Goal: Task Accomplishment & Management: Use online tool/utility

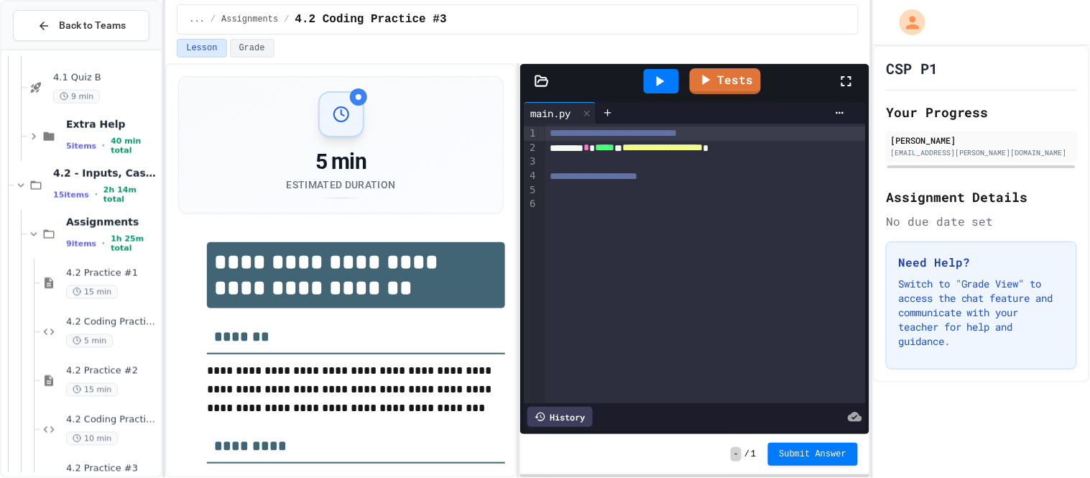
scroll to position [395, 0]
click at [34, 231] on icon at bounding box center [34, 231] width 6 height 4
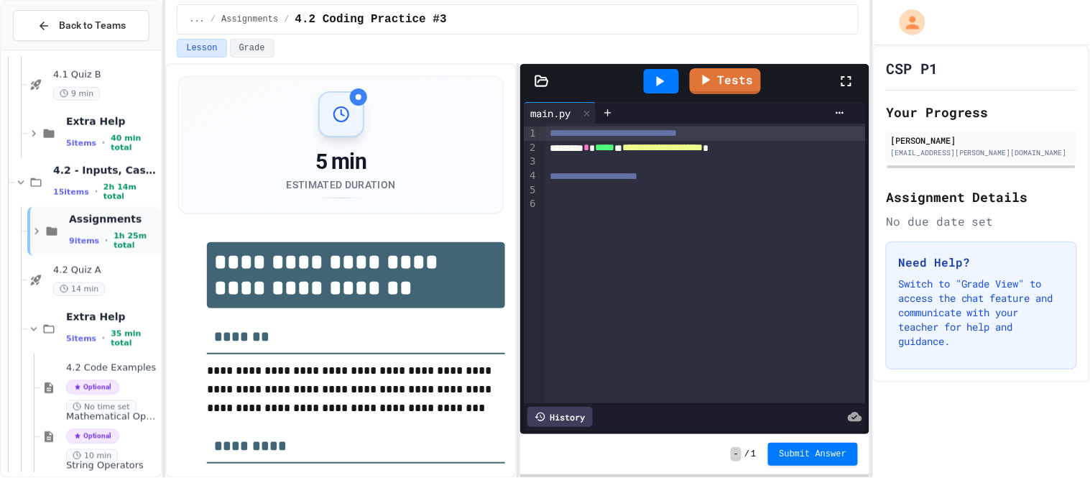
click at [32, 231] on icon at bounding box center [36, 231] width 13 height 13
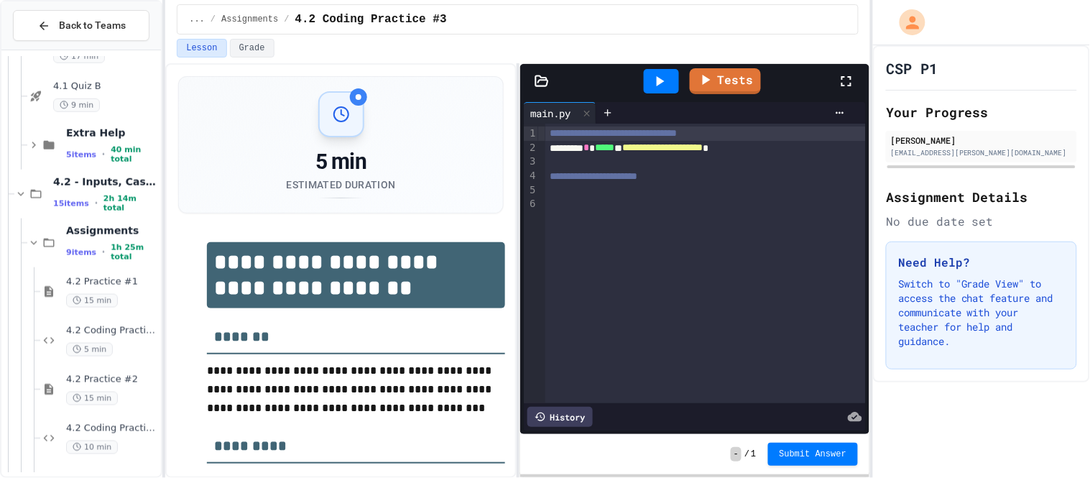
scroll to position [403, 0]
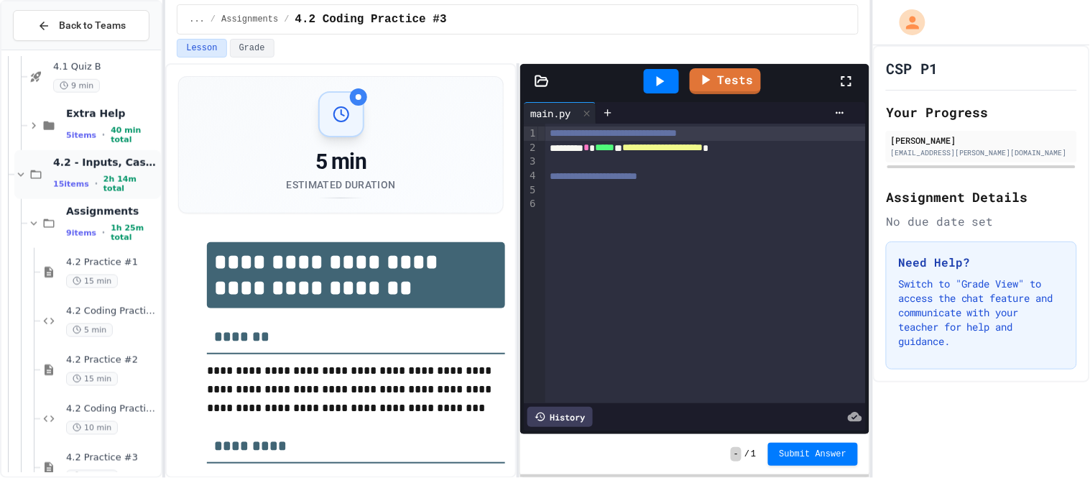
click at [22, 172] on icon at bounding box center [20, 174] width 13 height 13
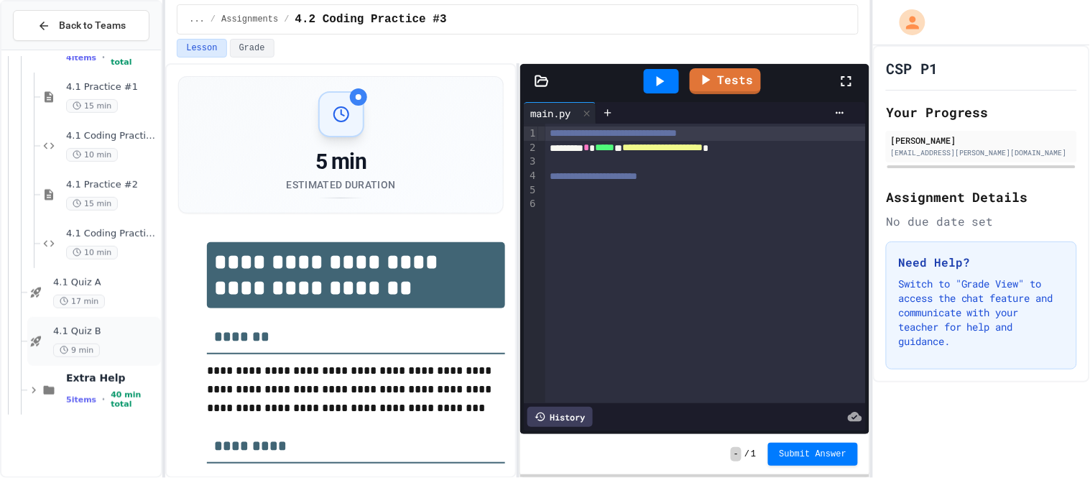
scroll to position [0, 0]
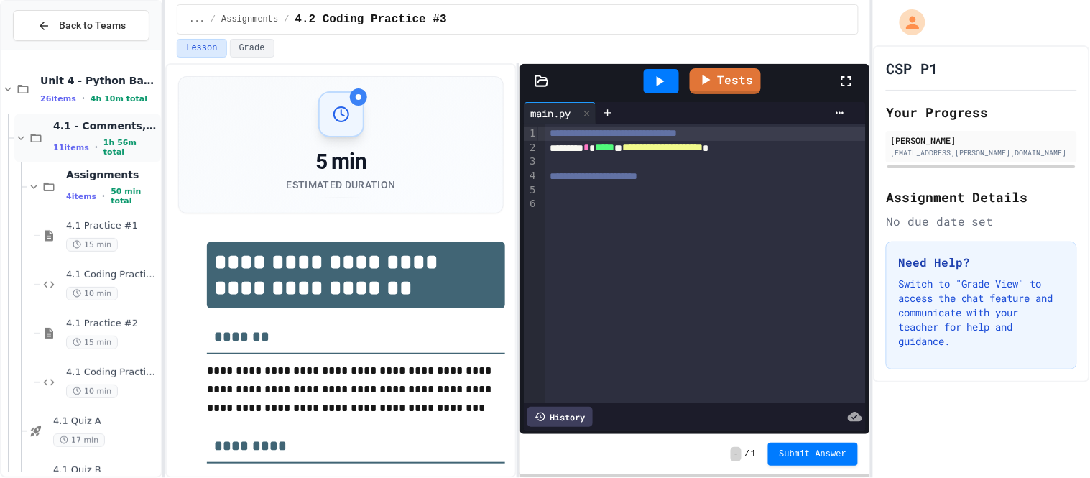
click at [19, 136] on icon at bounding box center [20, 137] width 13 height 13
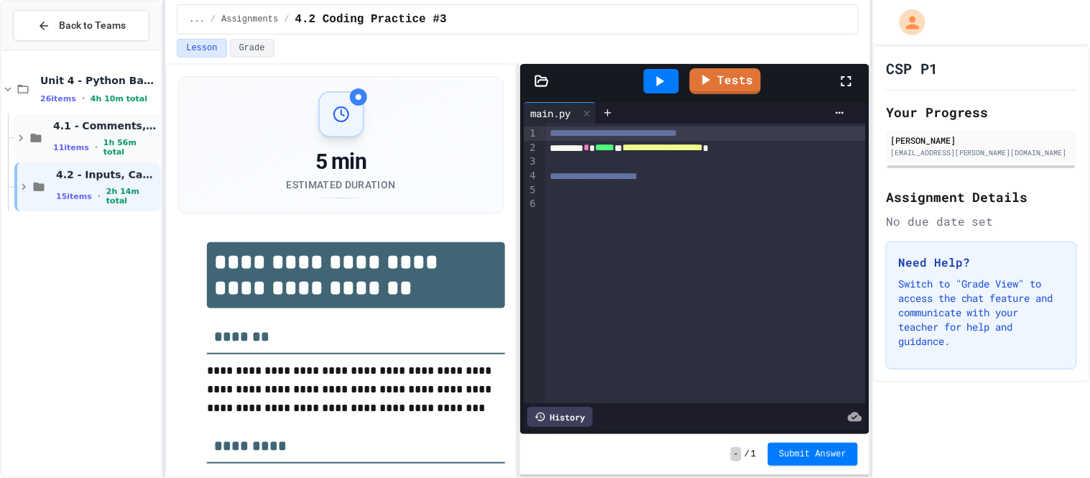
click at [19, 137] on icon at bounding box center [20, 137] width 13 height 13
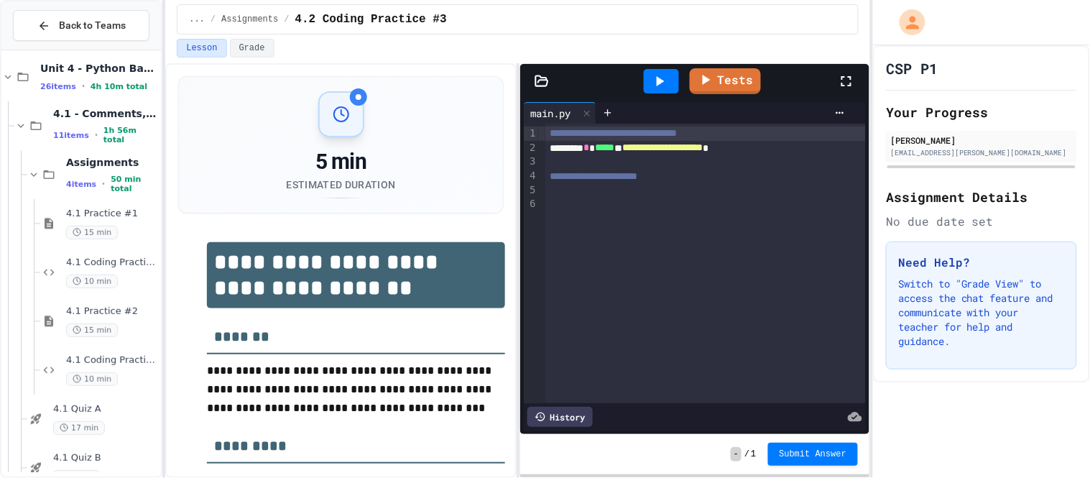
scroll to position [9, 0]
click at [17, 126] on icon at bounding box center [20, 128] width 13 height 13
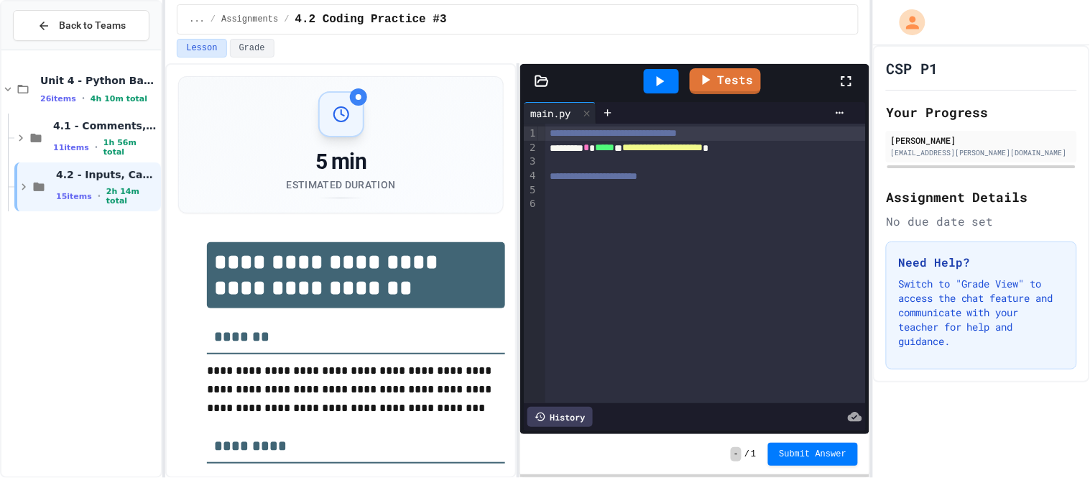
scroll to position [0, 0]
click at [24, 188] on icon at bounding box center [23, 186] width 13 height 13
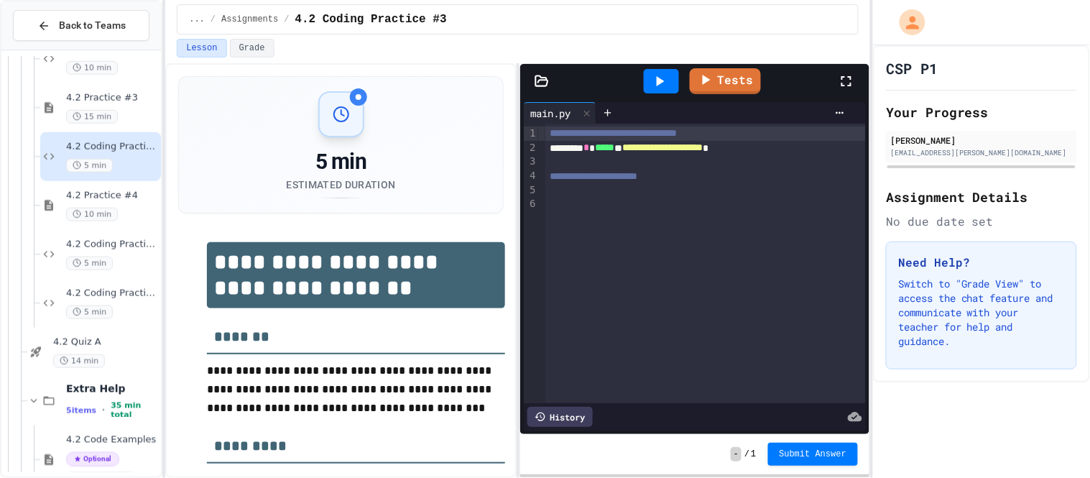
scroll to position [371, 0]
click at [716, 205] on div at bounding box center [705, 205] width 320 height 14
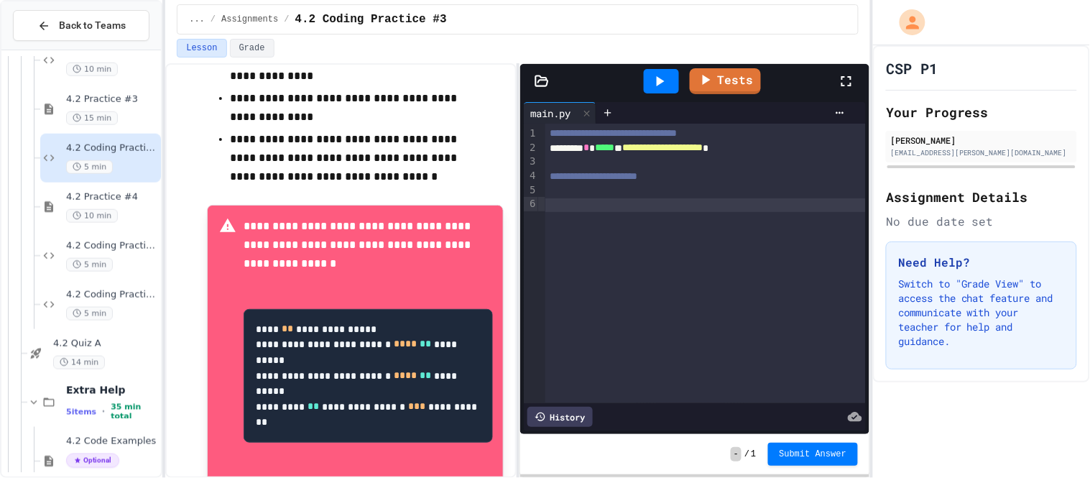
scroll to position [471, 0]
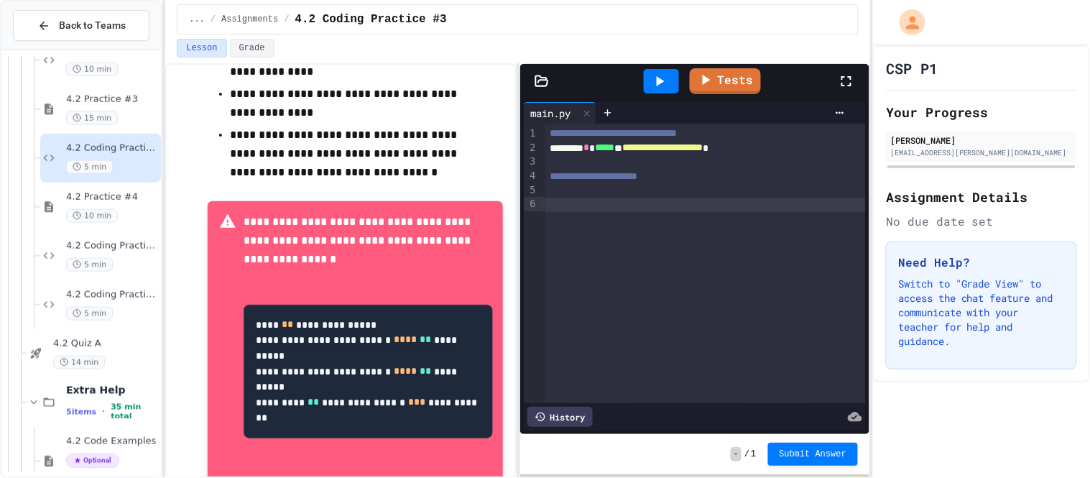
click at [557, 164] on div at bounding box center [705, 162] width 320 height 14
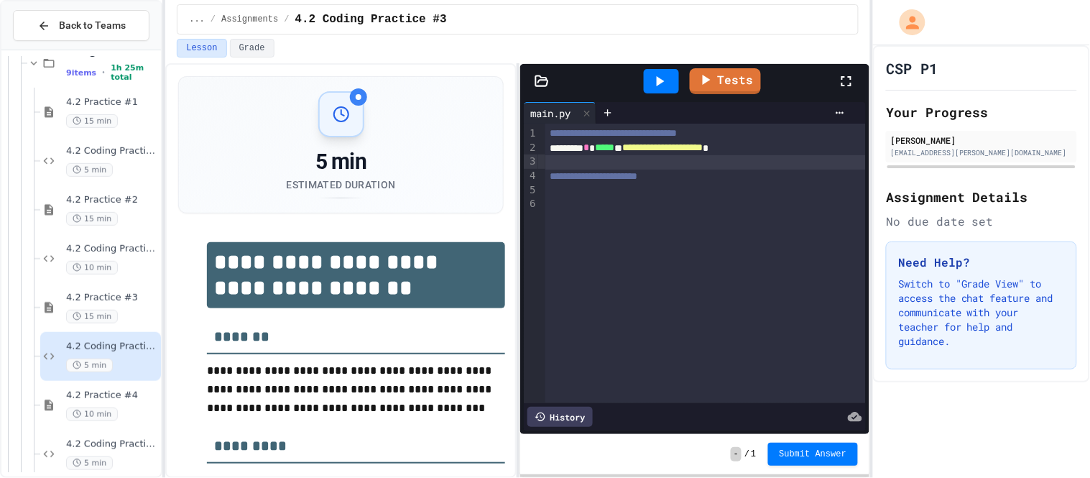
scroll to position [176, 0]
click at [126, 298] on span "4.2 Practice #3" at bounding box center [112, 294] width 92 height 12
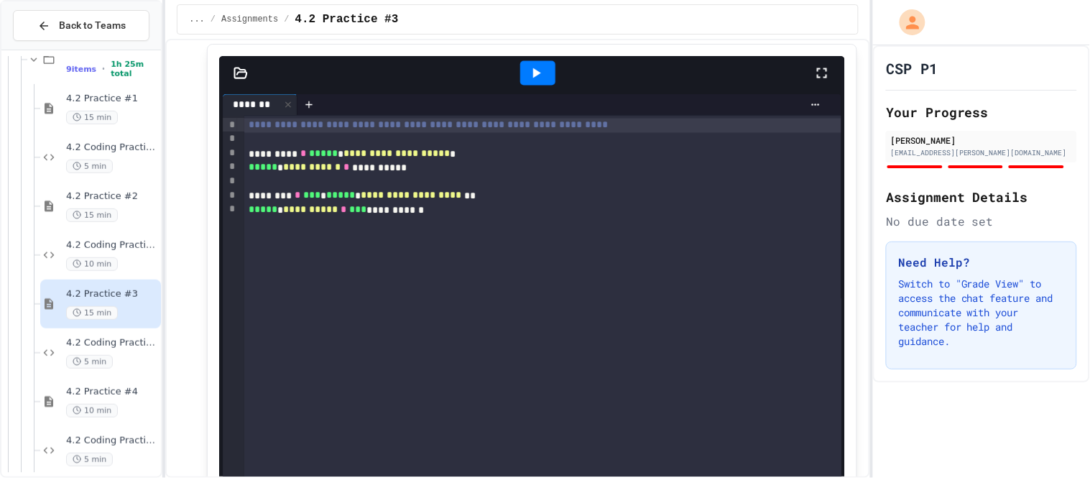
scroll to position [1978, 0]
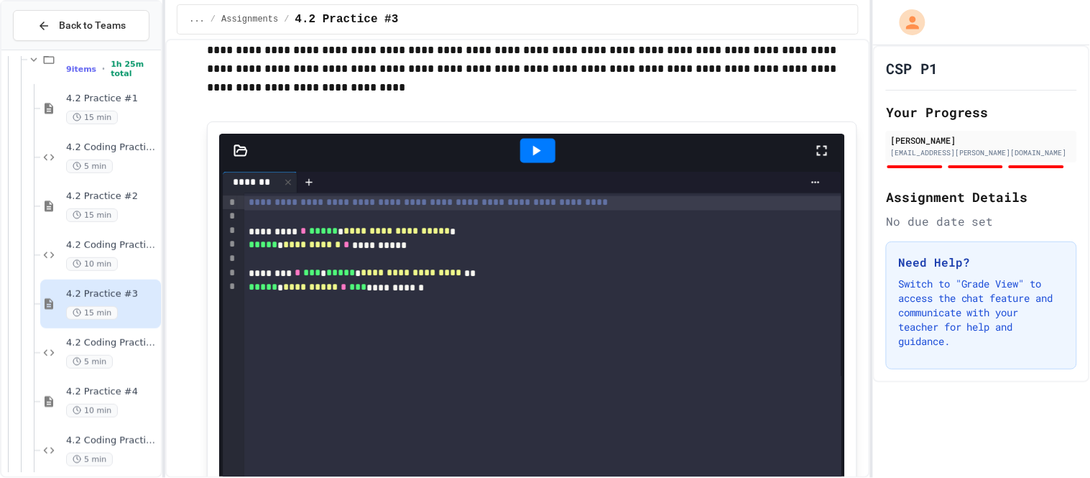
click at [533, 156] on icon at bounding box center [537, 151] width 8 height 10
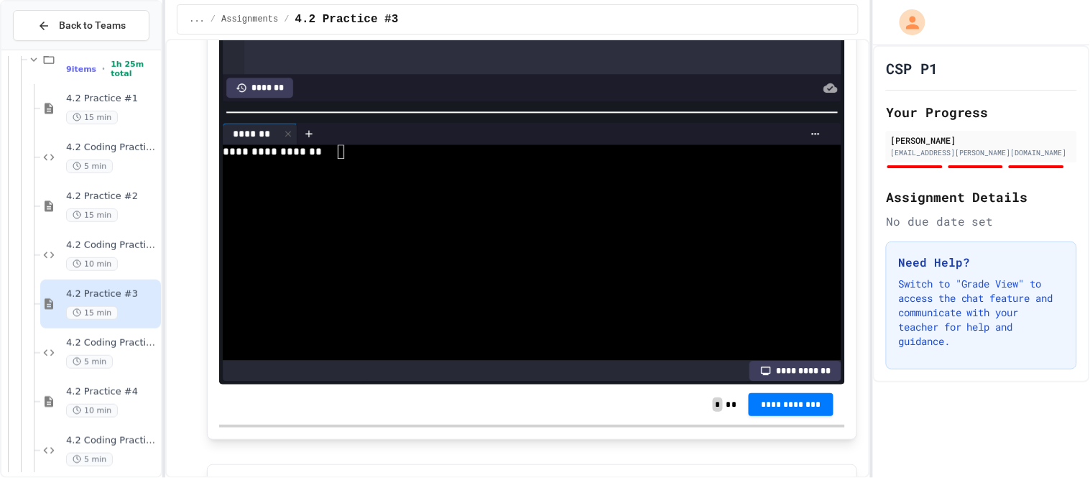
scroll to position [2151, 0]
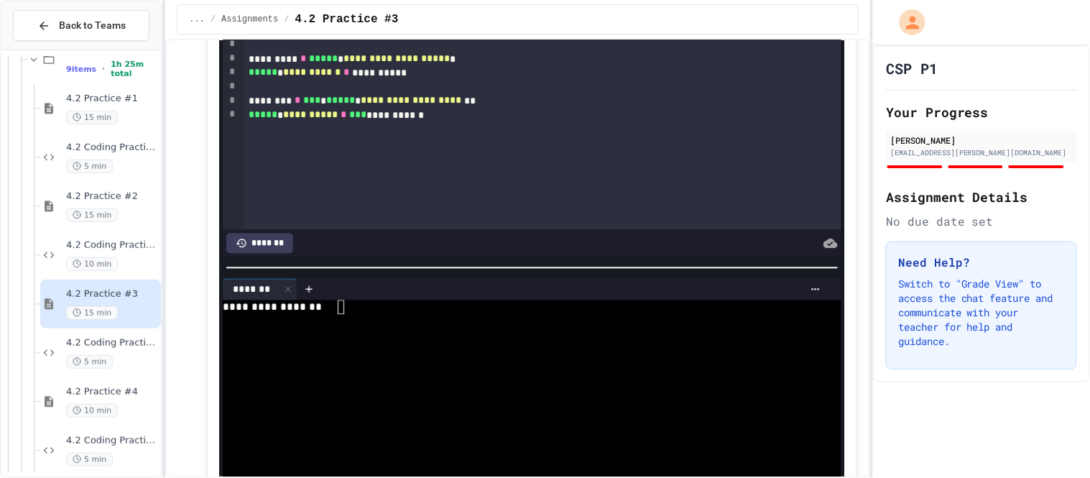
click at [340, 314] on textarea "Terminal input" at bounding box center [341, 307] width 6 height 14
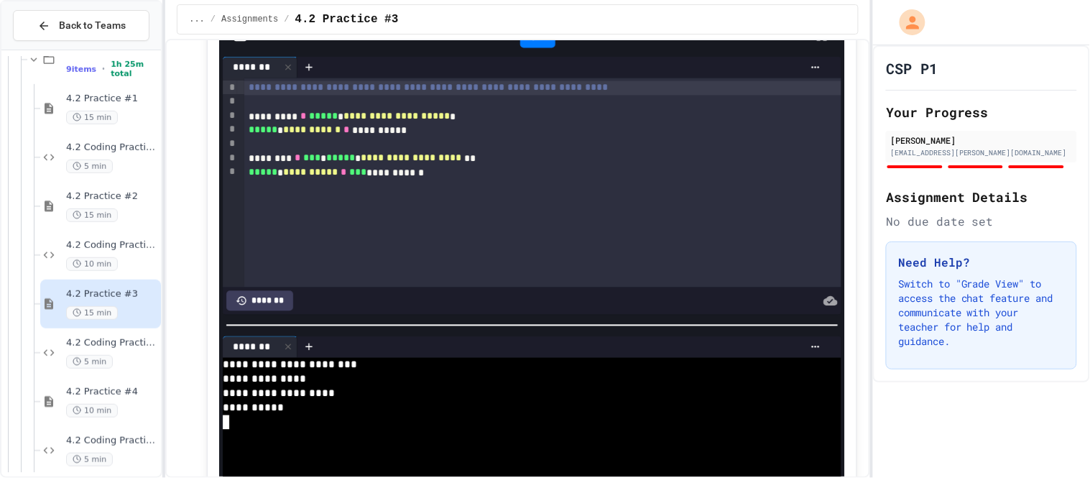
scroll to position [2089, 0]
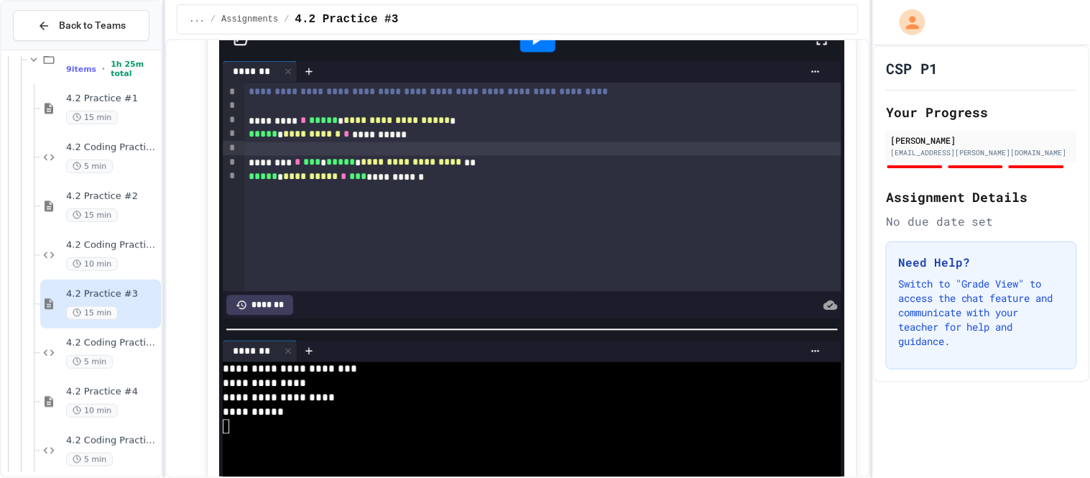
drag, startPoint x: 451, startPoint y: 155, endPoint x: 353, endPoint y: 175, distance: 99.6
click at [353, 175] on div "**********" at bounding box center [543, 187] width 598 height 209
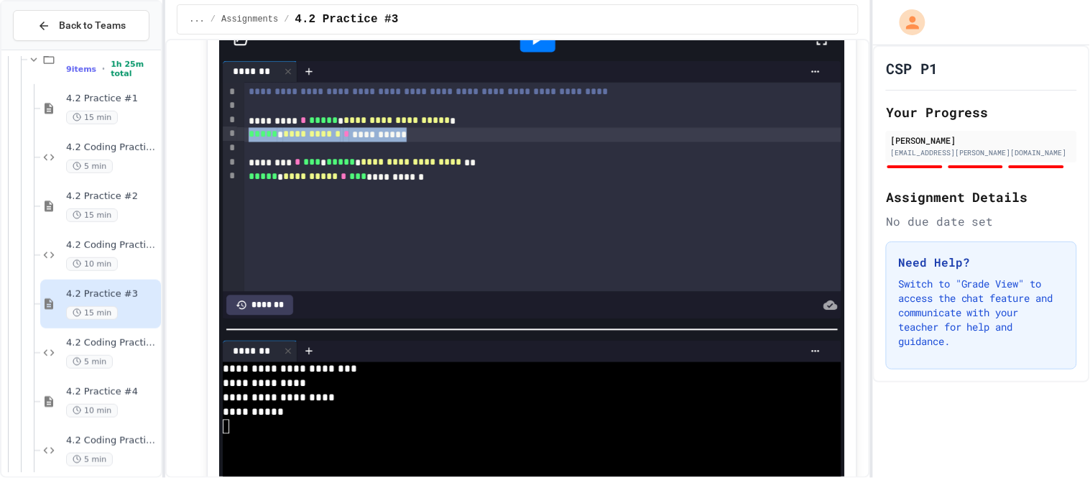
drag, startPoint x: 447, startPoint y: 162, endPoint x: 249, endPoint y: 154, distance: 197.7
click at [249, 142] on div "**********" at bounding box center [543, 135] width 598 height 14
click at [118, 339] on span "4.2 Coding Practice #3" at bounding box center [112, 343] width 92 height 12
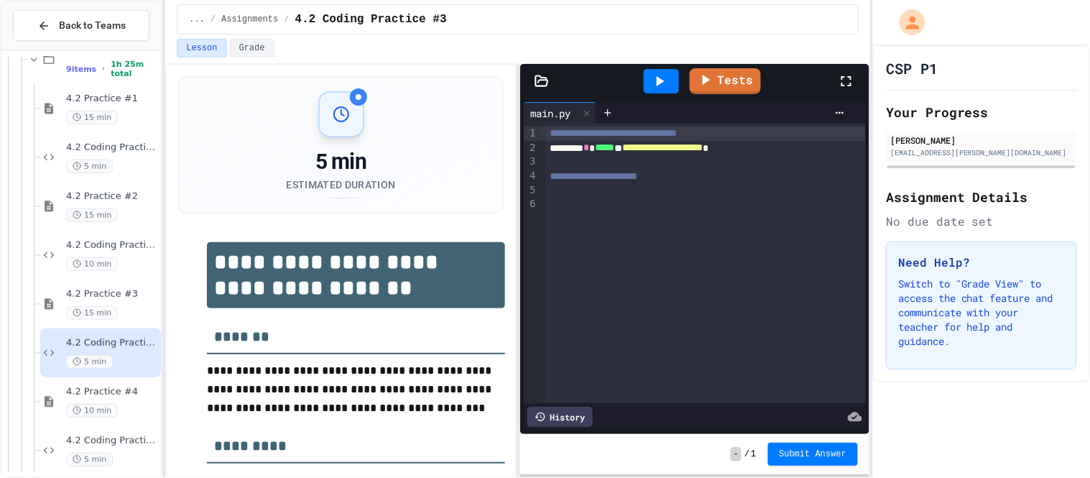
click at [654, 201] on div at bounding box center [705, 205] width 320 height 14
click at [663, 85] on icon at bounding box center [659, 81] width 17 height 17
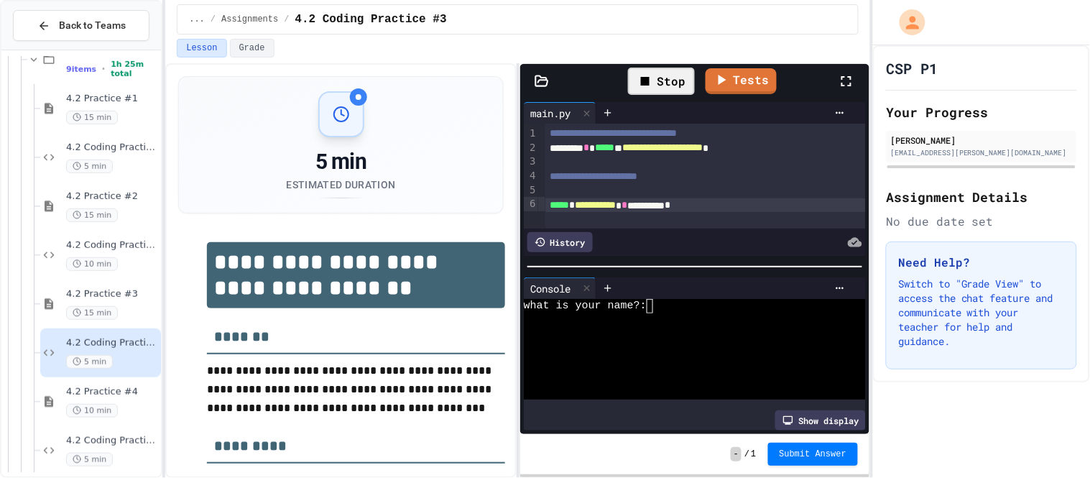
click at [654, 316] on div at bounding box center [686, 320] width 325 height 14
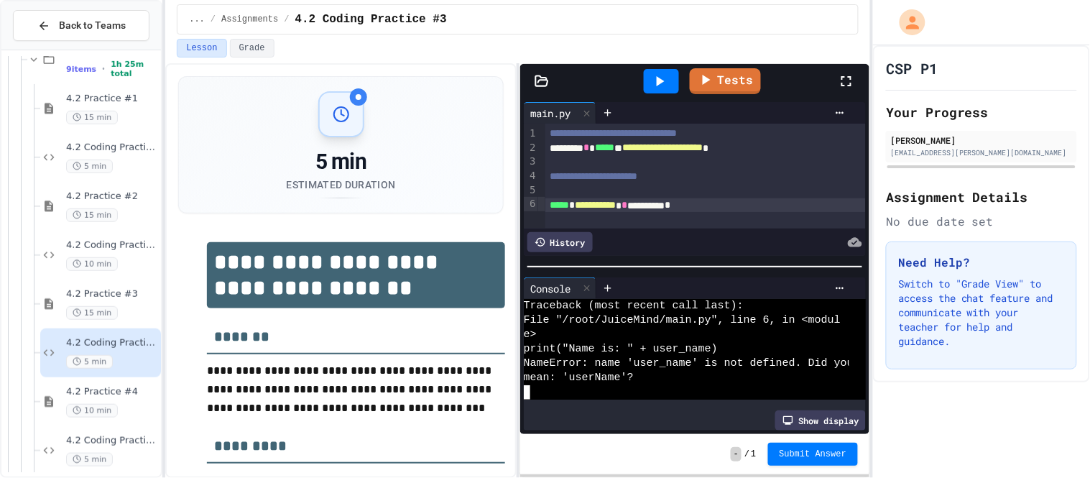
scroll to position [14, 0]
click at [550, 205] on span "*****" at bounding box center [559, 205] width 19 height 10
click at [717, 193] on div "**********" at bounding box center [705, 191] width 320 height 14
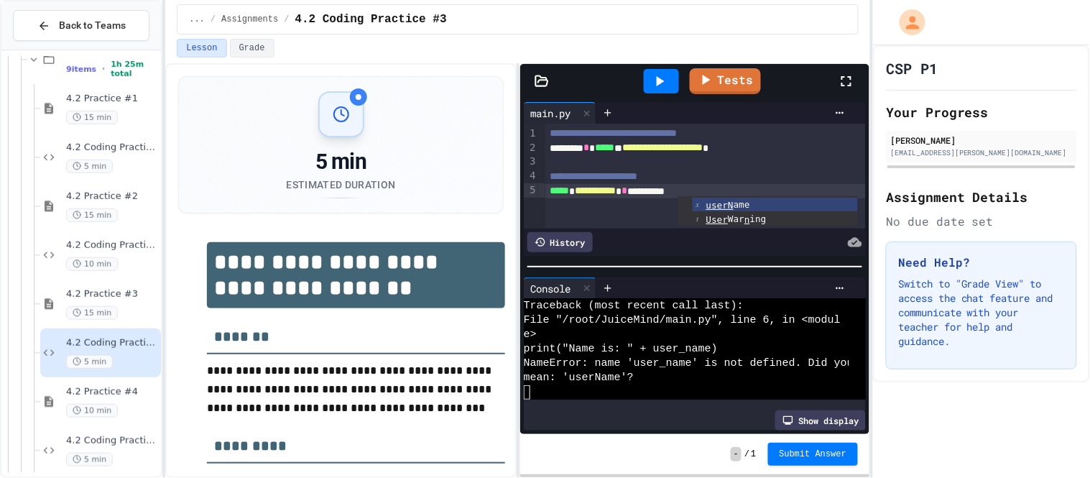
click at [659, 86] on icon at bounding box center [659, 81] width 17 height 17
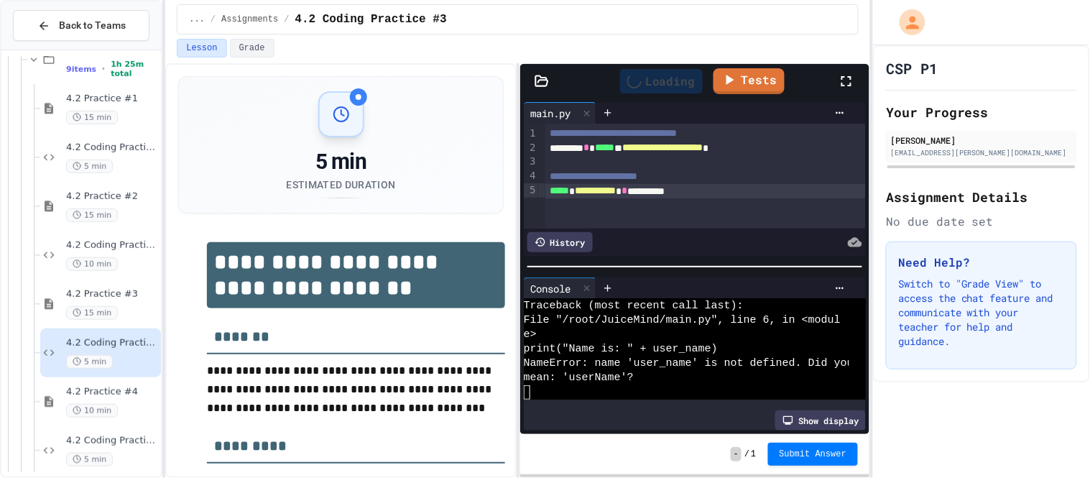
scroll to position [0, 0]
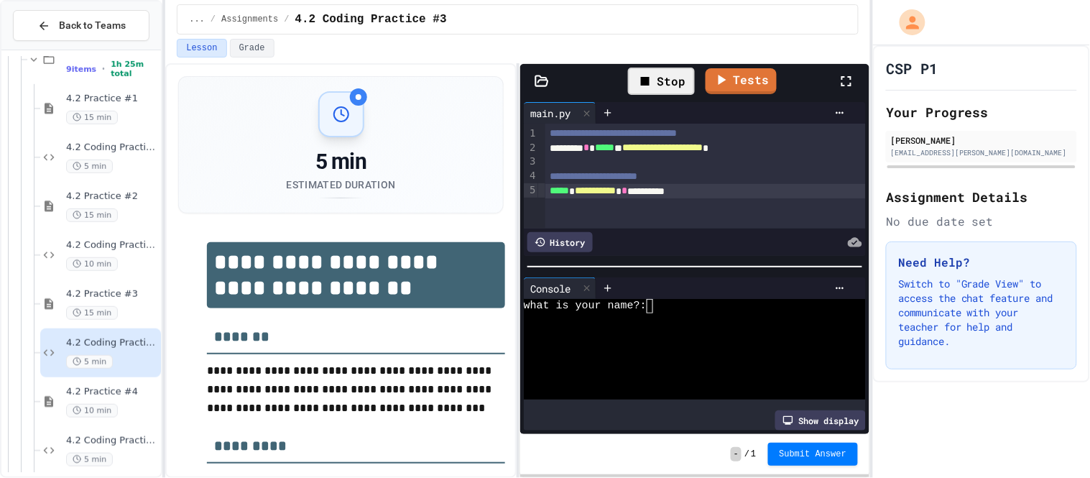
click at [655, 307] on textarea "Terminal input" at bounding box center [654, 306] width 6 height 14
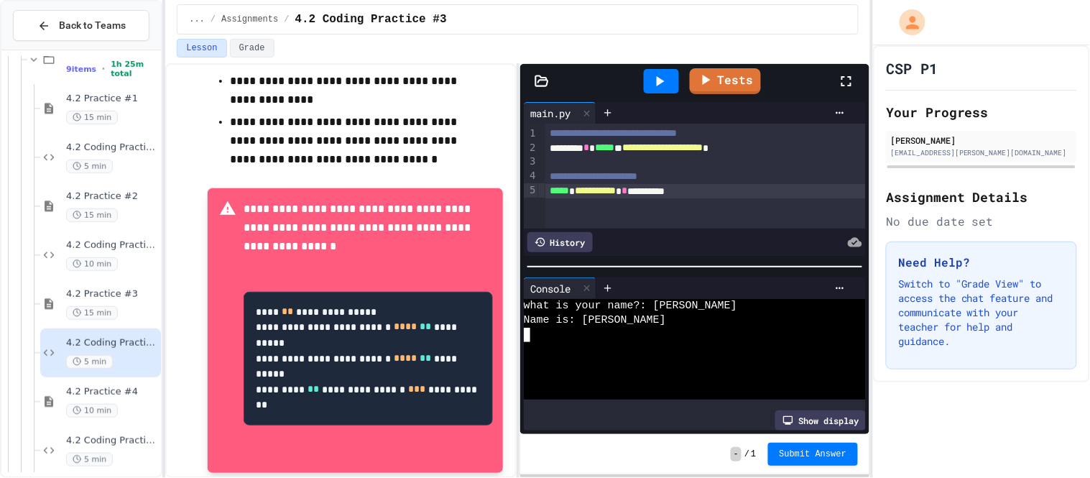
scroll to position [521, 0]
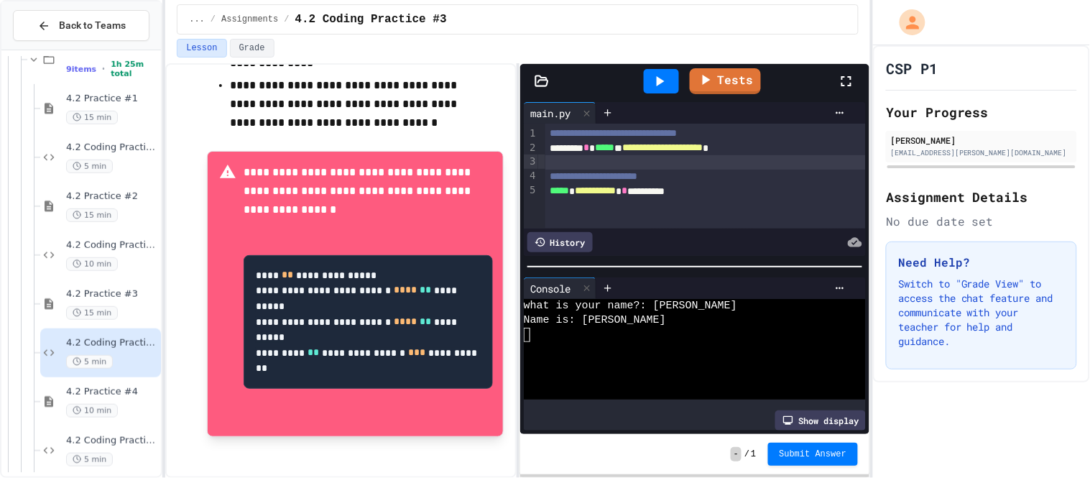
click at [588, 162] on div at bounding box center [705, 162] width 320 height 14
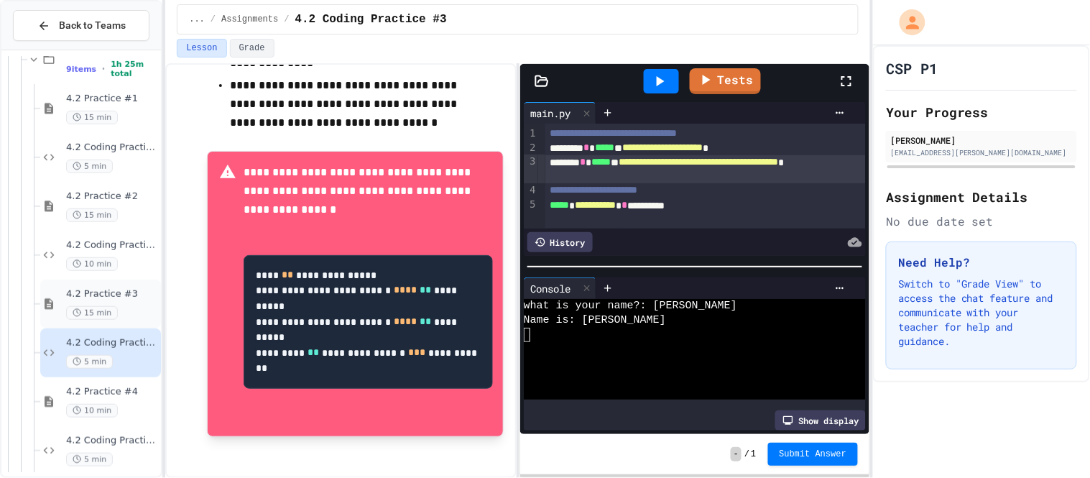
click at [125, 302] on div "4.2 Practice #3 15 min" at bounding box center [112, 304] width 92 height 32
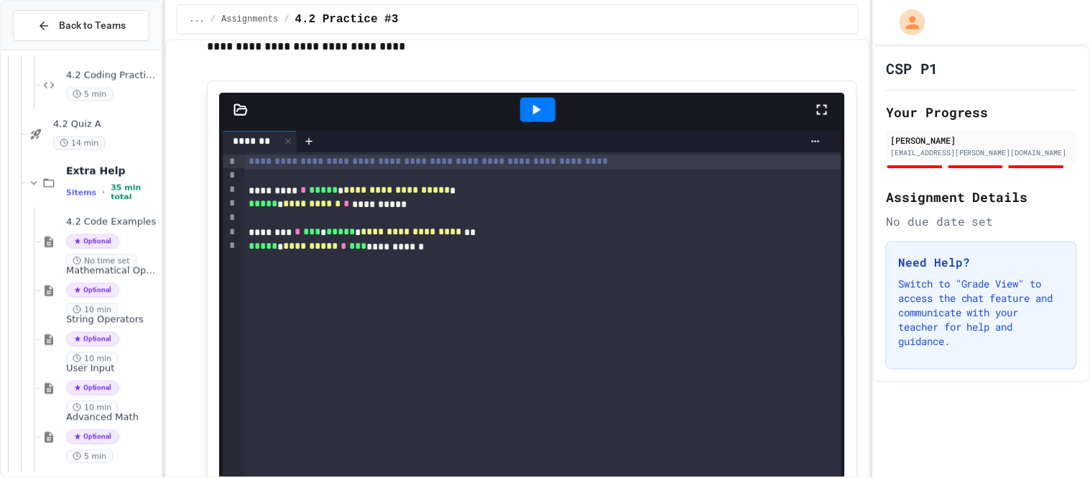
scroll to position [2024, 0]
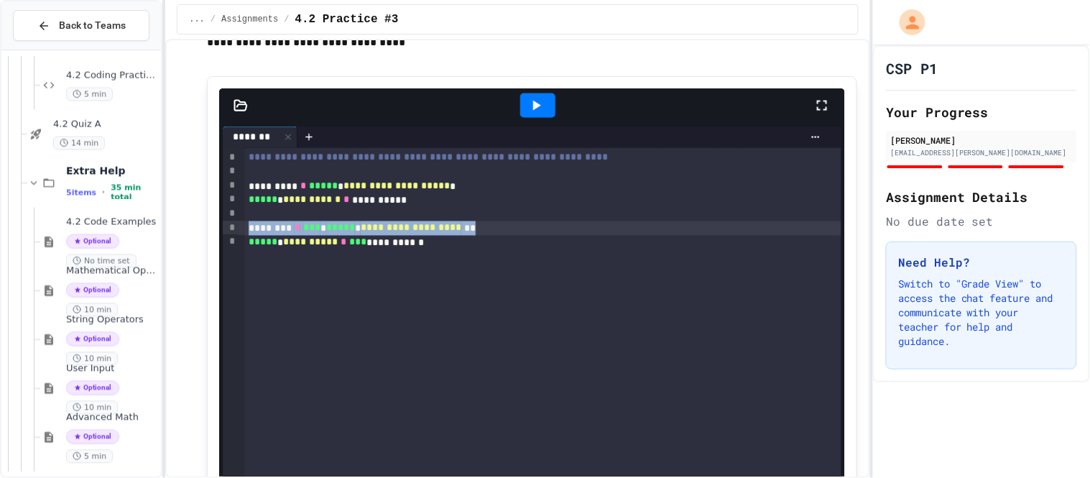
drag, startPoint x: 531, startPoint y: 256, endPoint x: 246, endPoint y: 252, distance: 284.5
click at [246, 236] on div "**********" at bounding box center [543, 228] width 598 height 14
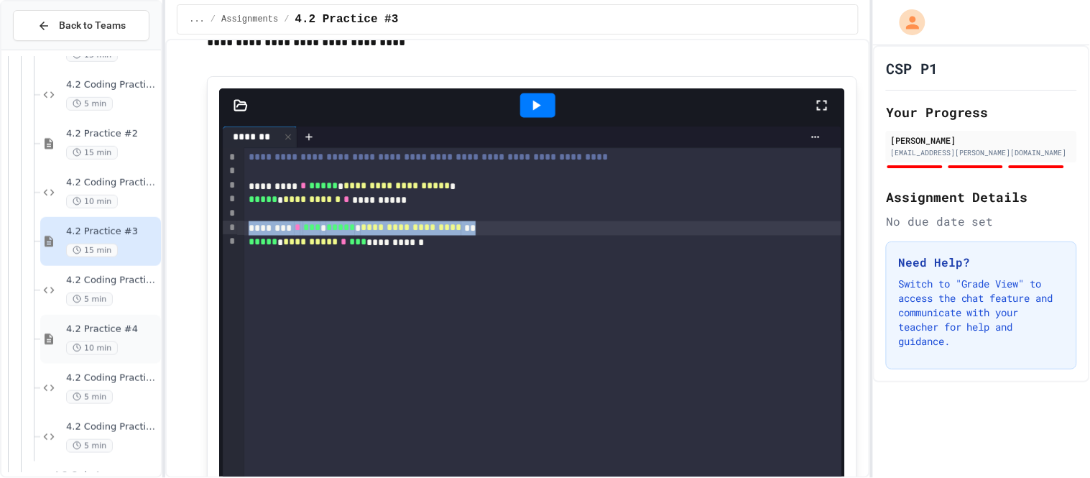
scroll to position [239, 0]
click at [121, 277] on span "4.2 Coding Practice #3" at bounding box center [112, 280] width 92 height 12
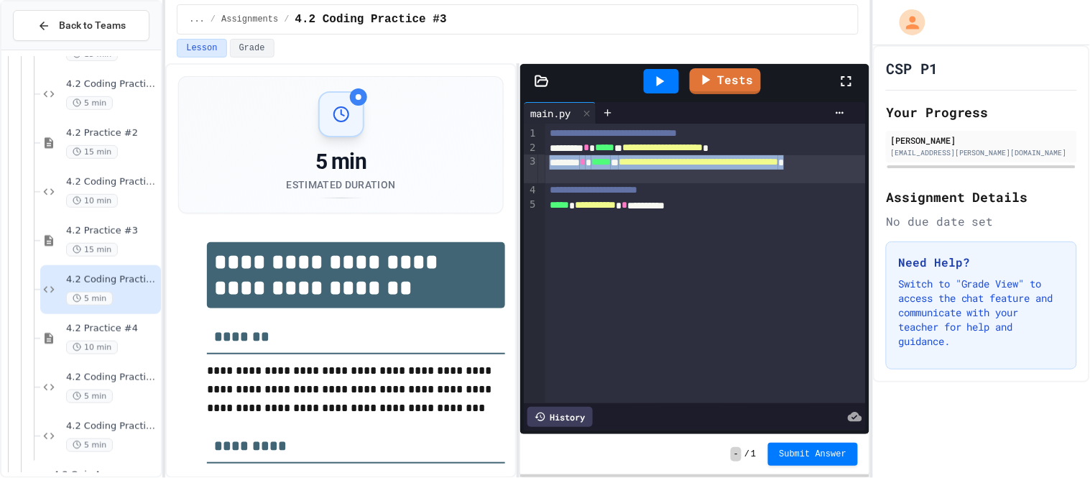
drag, startPoint x: 672, startPoint y: 177, endPoint x: 547, endPoint y: 164, distance: 125.7
click at [547, 164] on div "**********" at bounding box center [705, 169] width 320 height 28
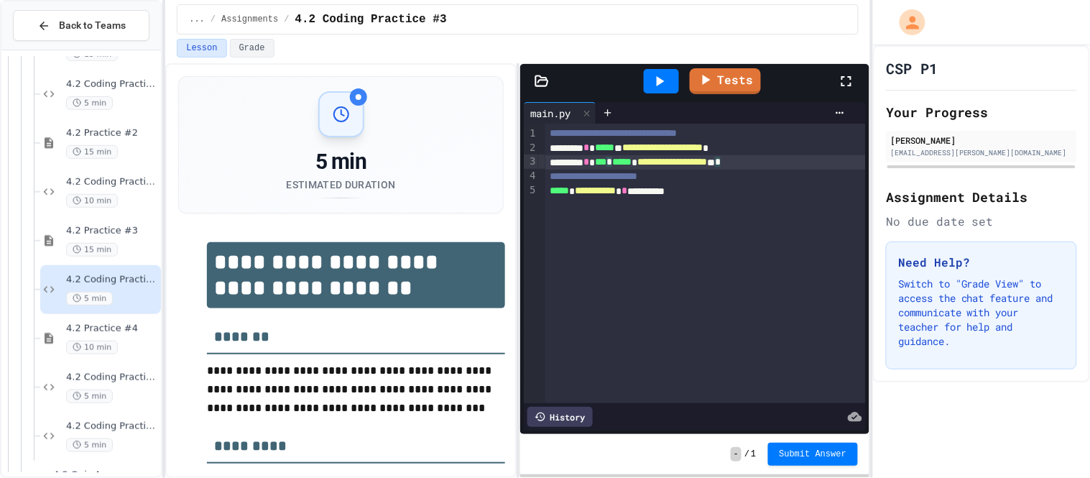
click at [601, 167] on div "**********" at bounding box center [705, 162] width 320 height 14
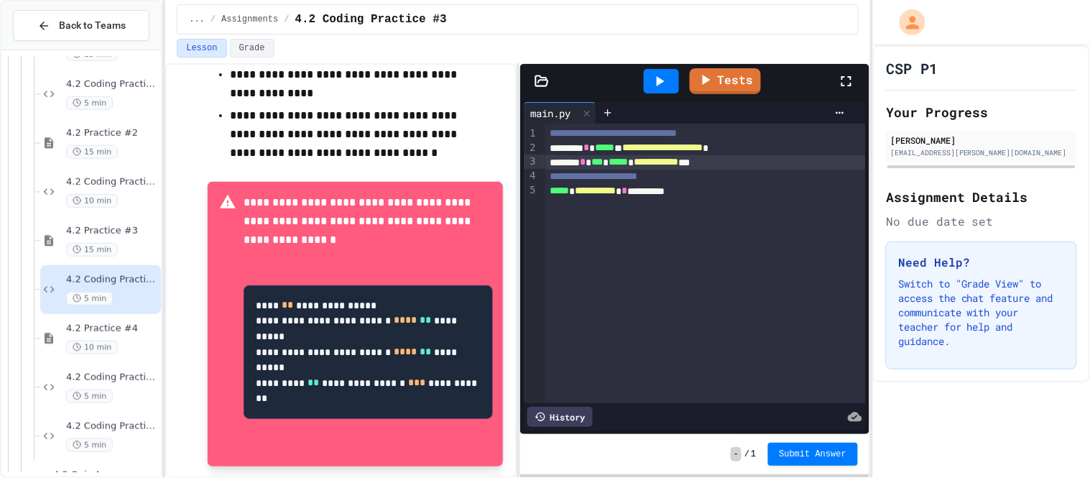
scroll to position [521, 0]
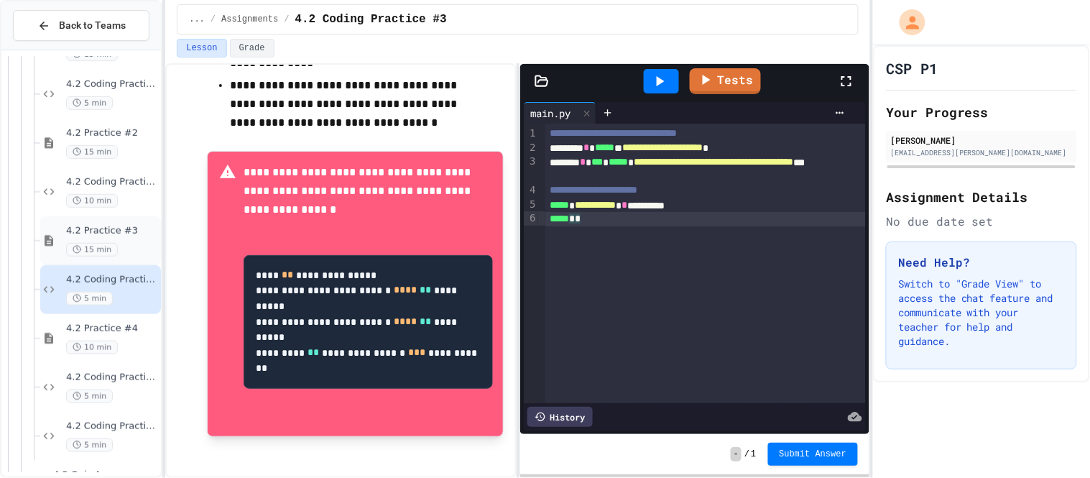
click at [134, 234] on span "4.2 Practice #3" at bounding box center [112, 231] width 92 height 12
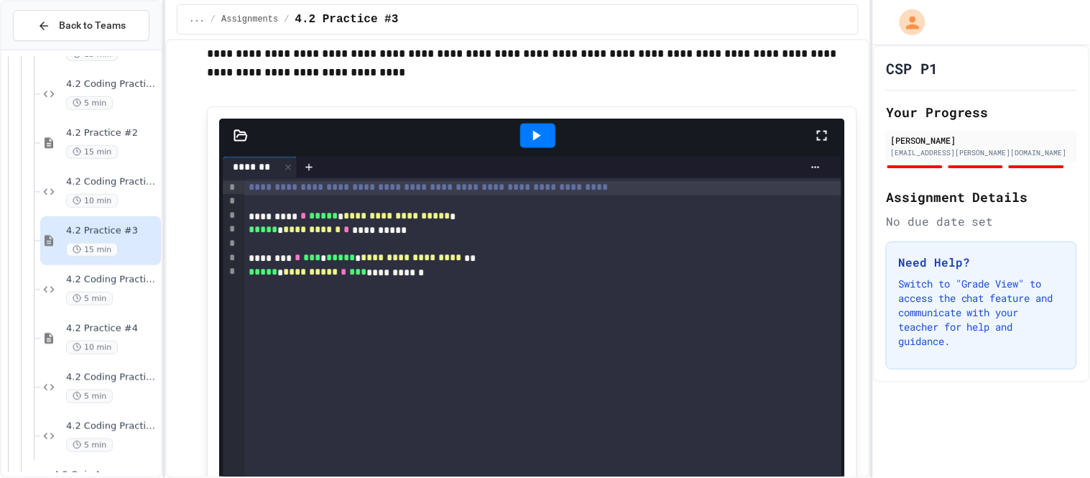
scroll to position [1994, 0]
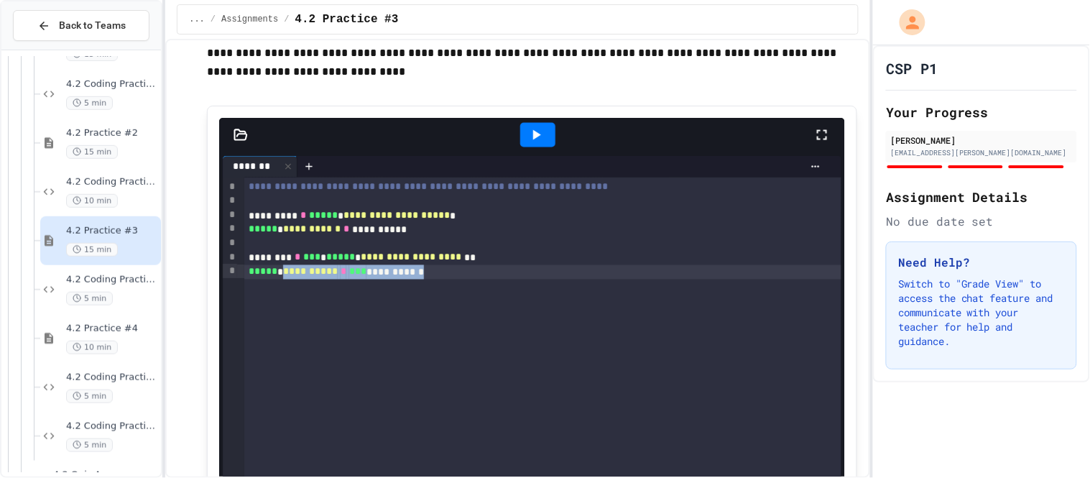
drag, startPoint x: 460, startPoint y: 304, endPoint x: 286, endPoint y: 297, distance: 174.0
click at [286, 279] on div "**********" at bounding box center [543, 272] width 598 height 14
copy div "**********"
click at [123, 292] on div "5 min" at bounding box center [112, 299] width 92 height 14
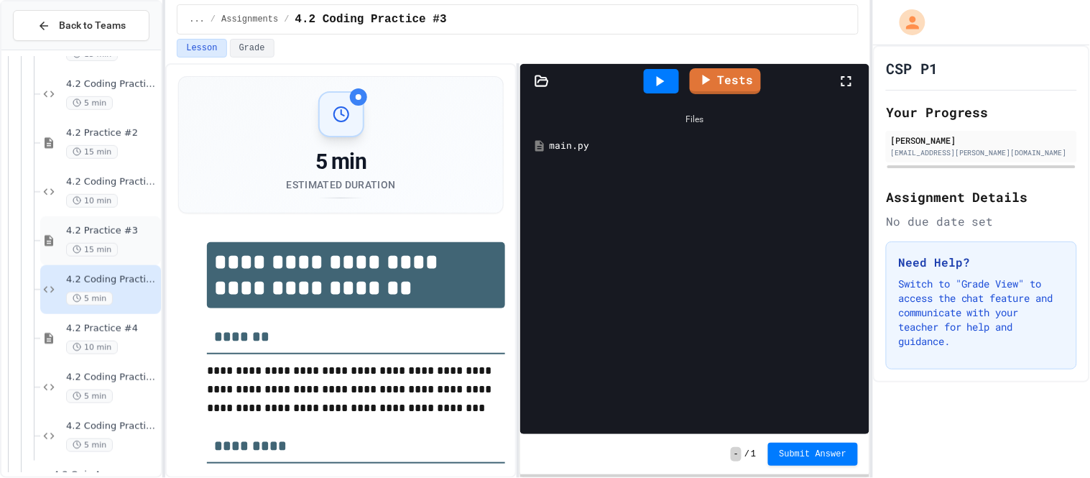
click at [133, 243] on div "15 min" at bounding box center [112, 250] width 92 height 14
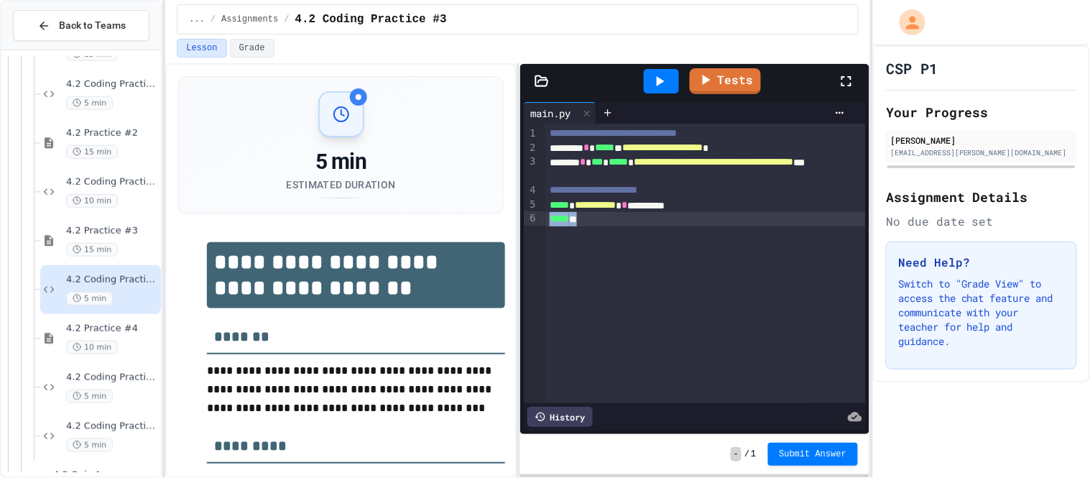
drag, startPoint x: 600, startPoint y: 220, endPoint x: 545, endPoint y: 218, distance: 54.6
click at [545, 218] on div "**********" at bounding box center [695, 263] width 342 height 279
click at [615, 223] on div "***** **" at bounding box center [705, 219] width 320 height 14
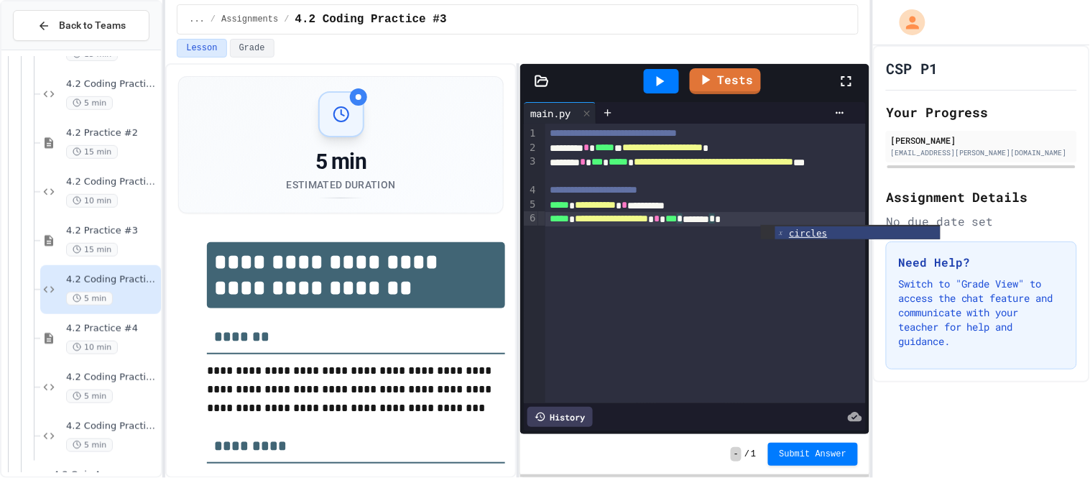
click at [601, 292] on div "**********" at bounding box center [705, 263] width 320 height 279
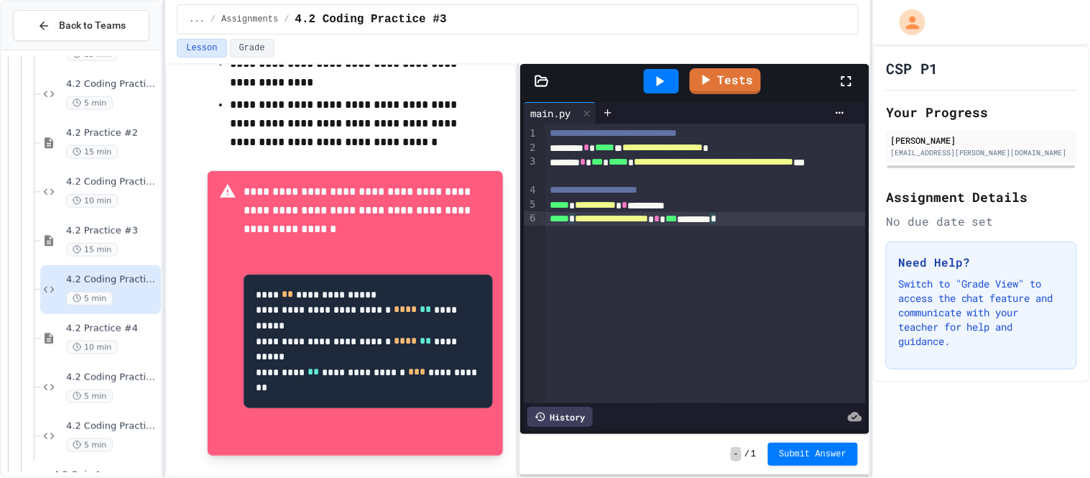
scroll to position [514, 0]
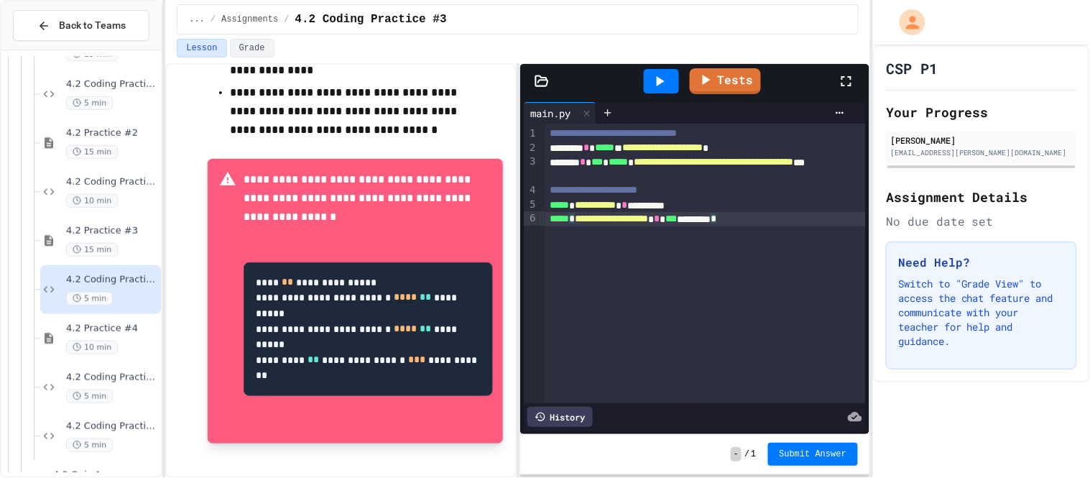
click at [667, 86] on icon at bounding box center [659, 81] width 17 height 17
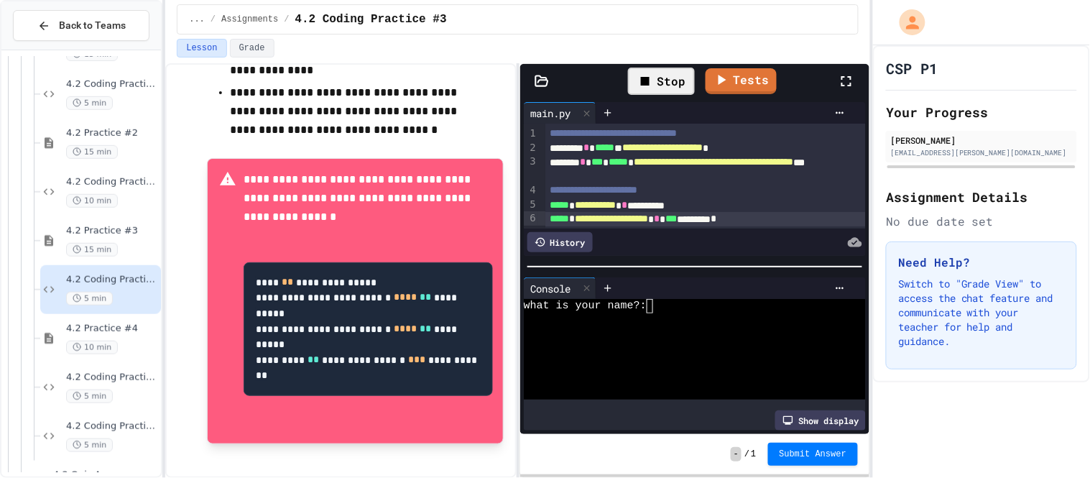
click at [652, 307] on textarea "Terminal input" at bounding box center [654, 306] width 6 height 14
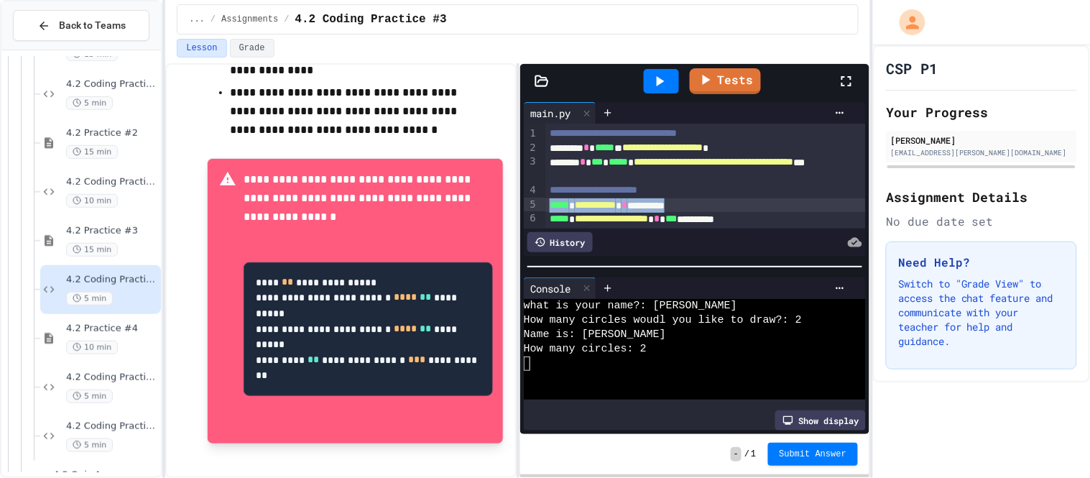
drag, startPoint x: 743, startPoint y: 203, endPoint x: 541, endPoint y: 206, distance: 201.9
click at [541, 206] on div "**********" at bounding box center [695, 176] width 342 height 105
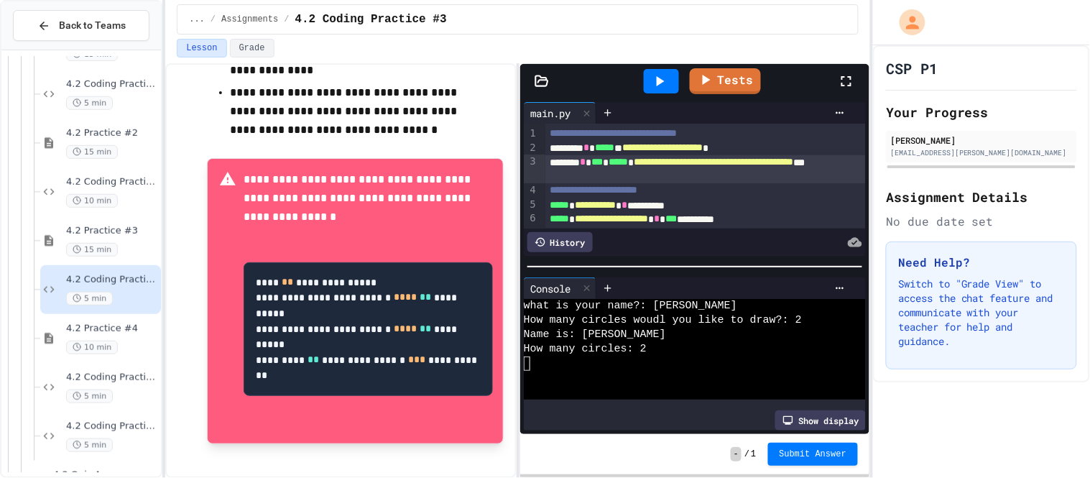
click at [551, 163] on div "**********" at bounding box center [705, 169] width 320 height 28
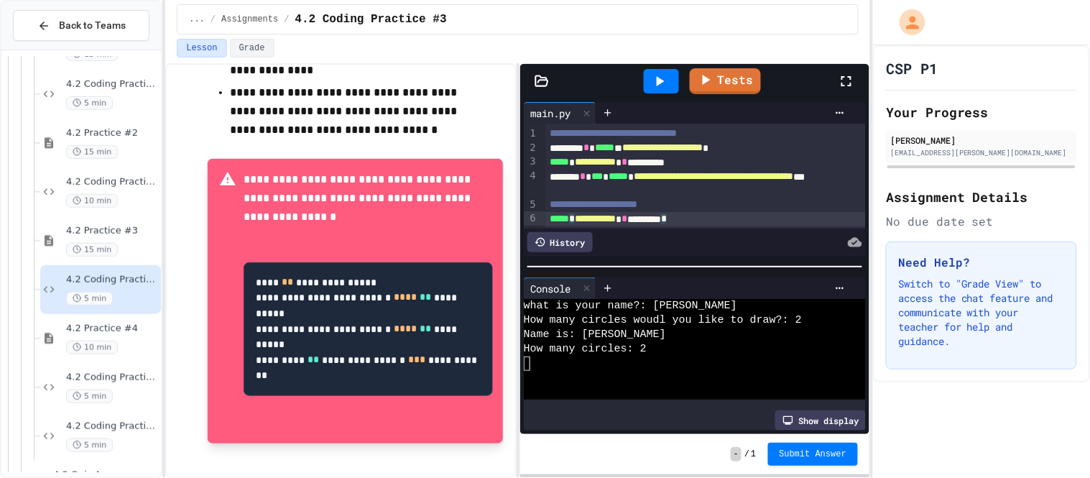
scroll to position [13, 0]
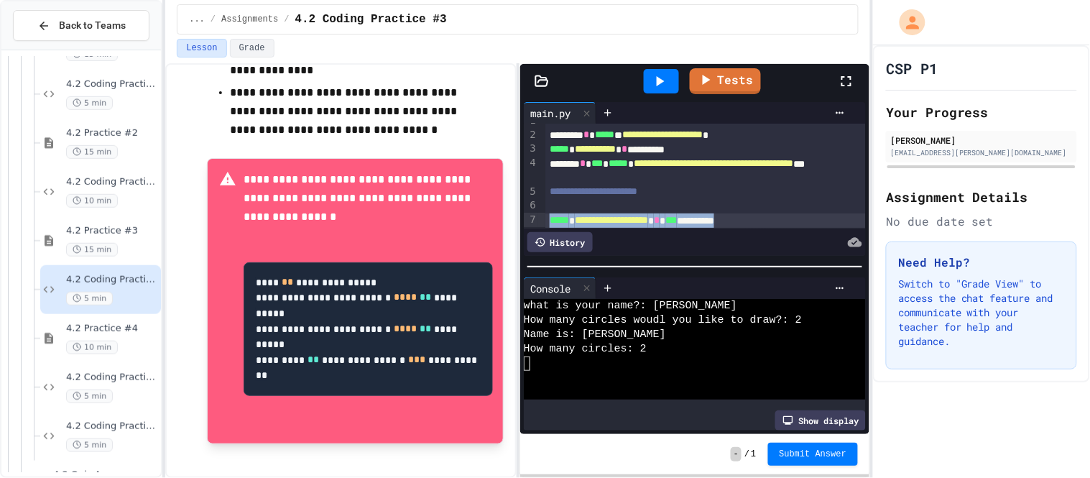
copy div "**********"
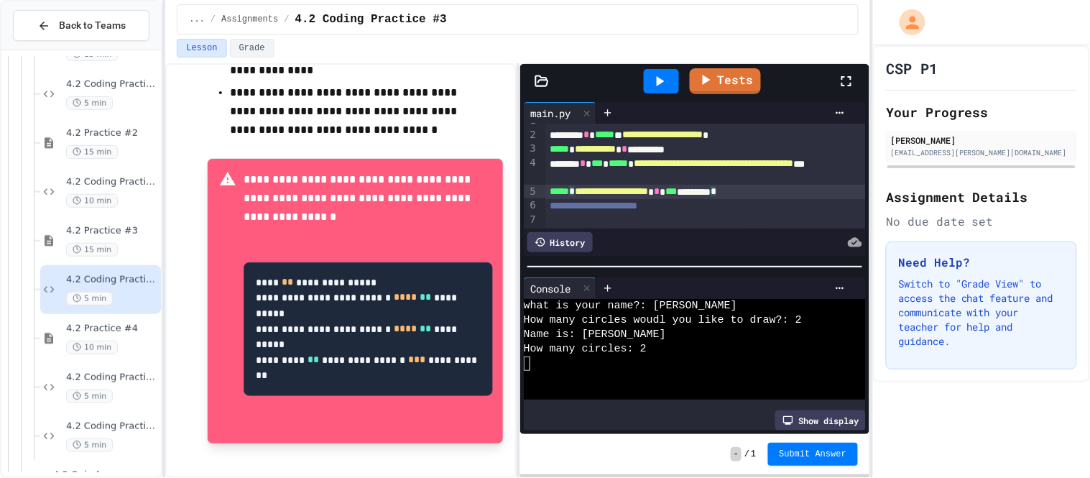
click at [662, 89] on icon at bounding box center [659, 81] width 17 height 17
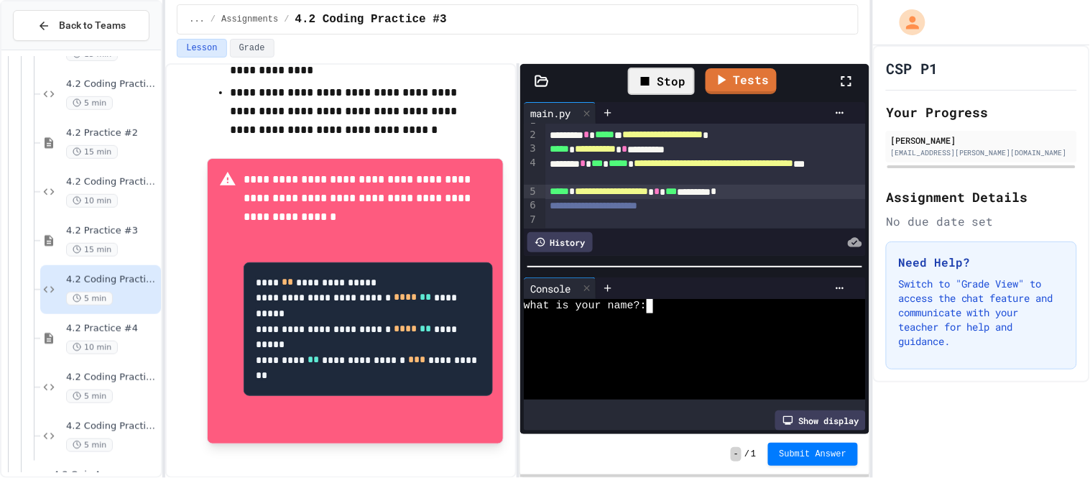
click at [655, 312] on textarea "Terminal input" at bounding box center [654, 306] width 6 height 14
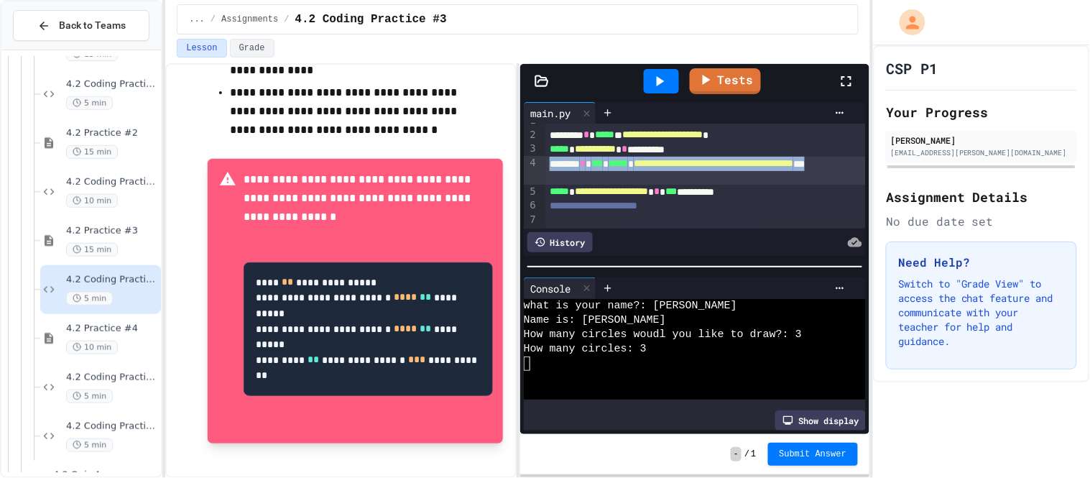
drag, startPoint x: 715, startPoint y: 180, endPoint x: 551, endPoint y: 159, distance: 165.7
click at [551, 159] on div "**********" at bounding box center [705, 171] width 320 height 28
click at [843, 199] on div "**********" at bounding box center [705, 206] width 320 height 14
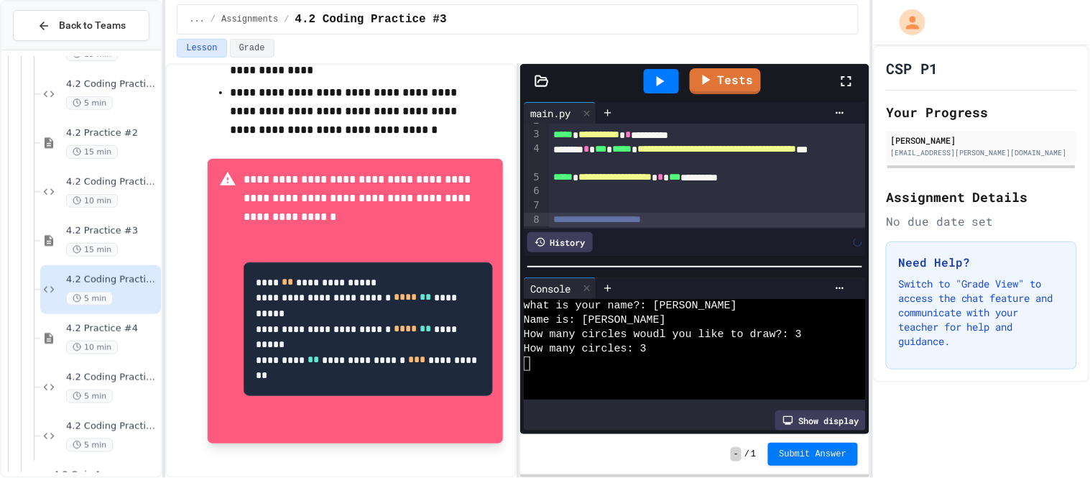
scroll to position [41, 0]
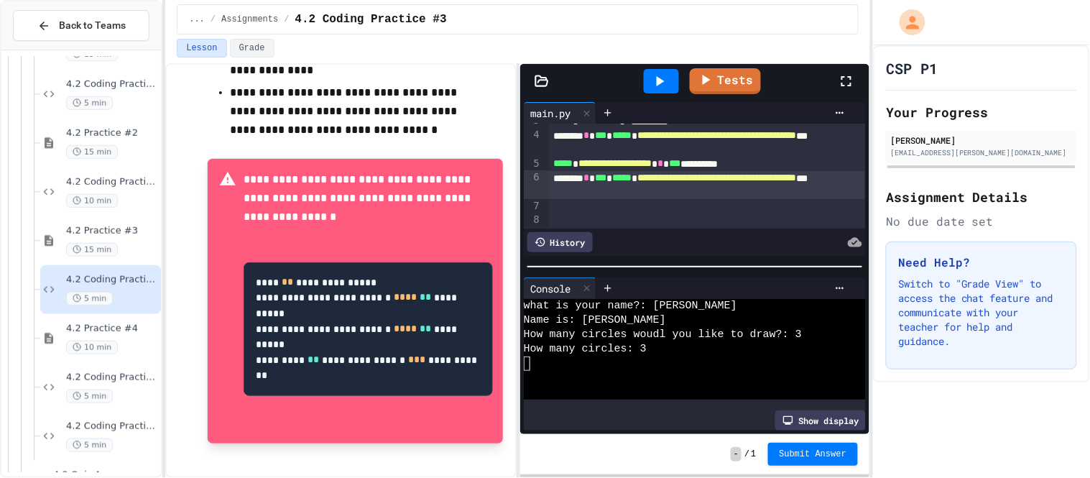
click at [797, 135] on span "**********" at bounding box center [716, 135] width 159 height 10
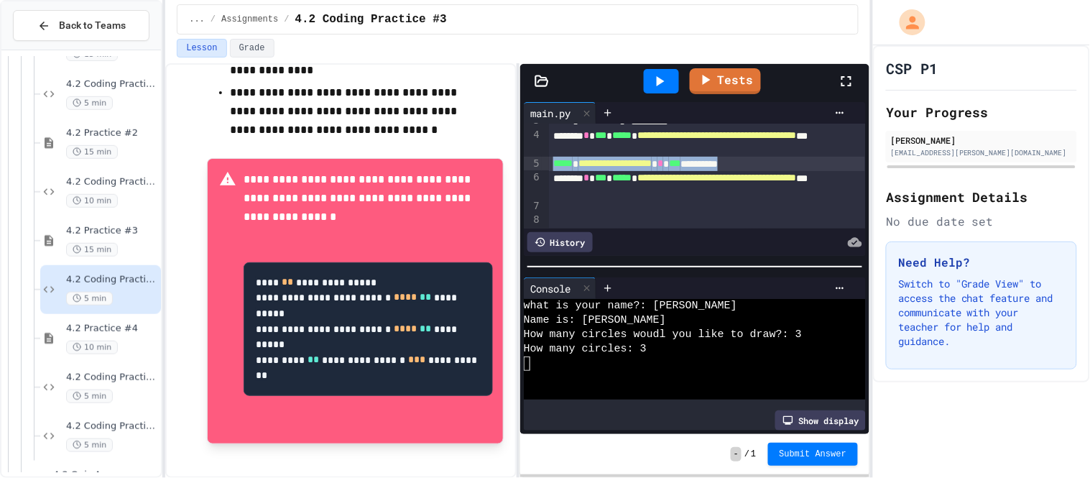
drag, startPoint x: 828, startPoint y: 161, endPoint x: 550, endPoint y: 162, distance: 277.3
click at [550, 162] on div "**********" at bounding box center [707, 164] width 316 height 14
click at [570, 208] on div at bounding box center [707, 206] width 317 height 14
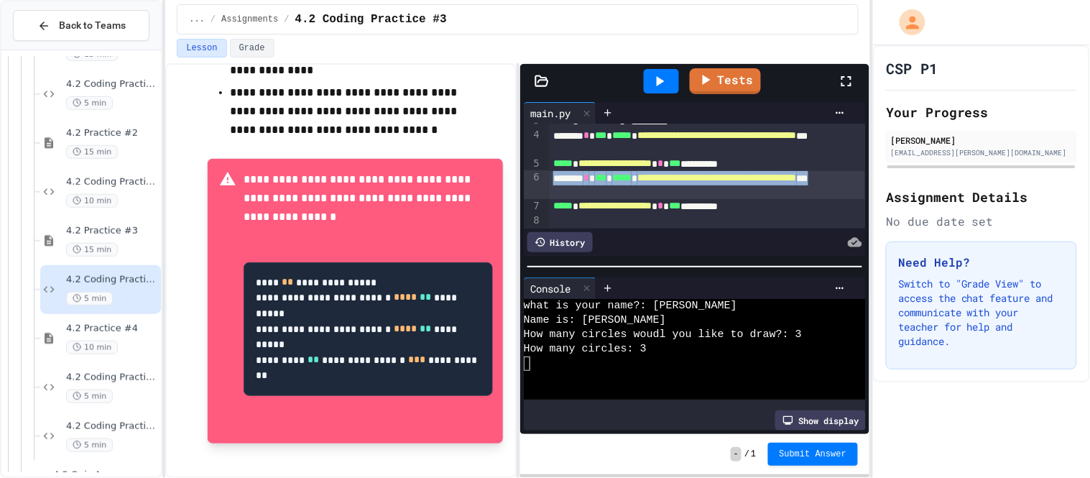
drag, startPoint x: 684, startPoint y: 193, endPoint x: 557, endPoint y: 178, distance: 128.0
click at [557, 178] on div "**********" at bounding box center [707, 185] width 316 height 28
click at [824, 214] on div at bounding box center [707, 220] width 317 height 14
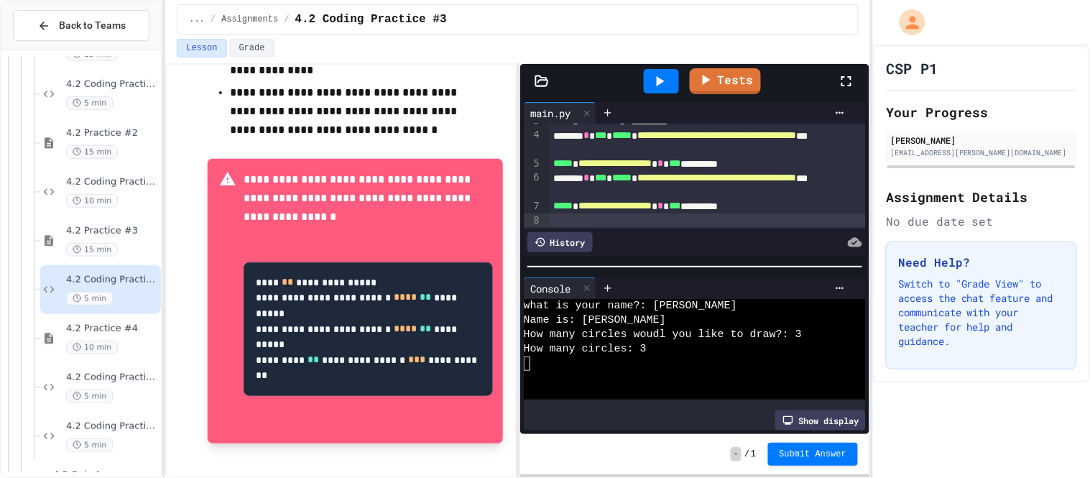
scroll to position [55, 0]
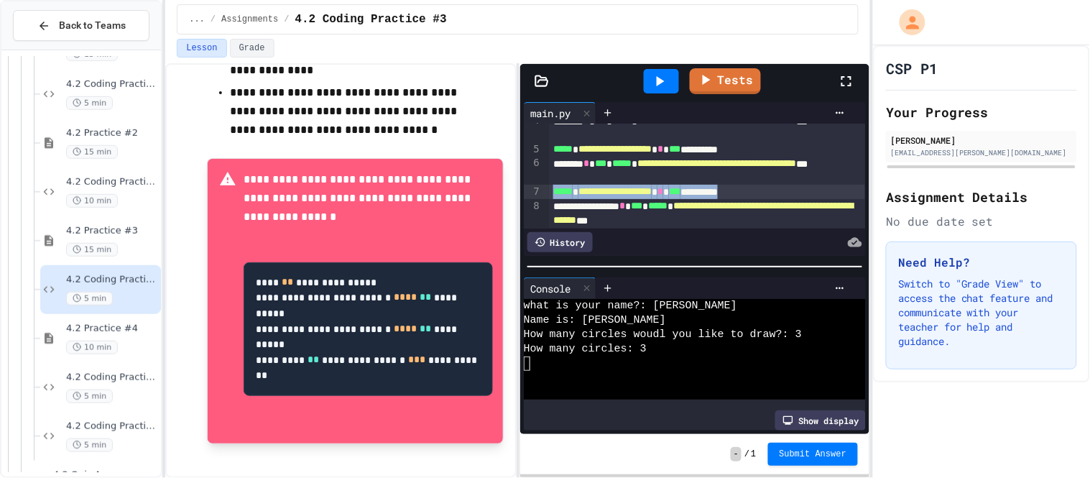
copy div "**********"
click at [837, 227] on div at bounding box center [707, 234] width 317 height 14
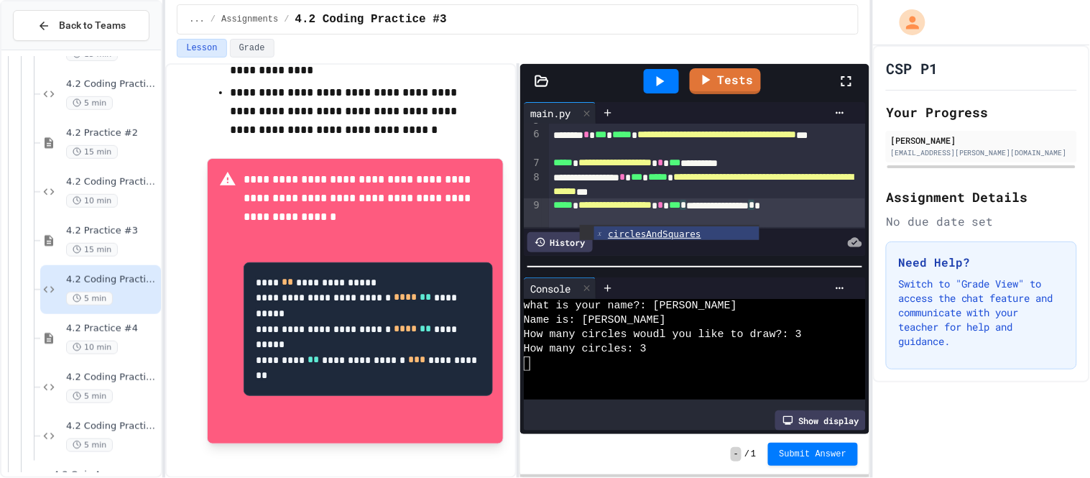
click at [652, 207] on span "**********" at bounding box center [614, 205] width 73 height 10
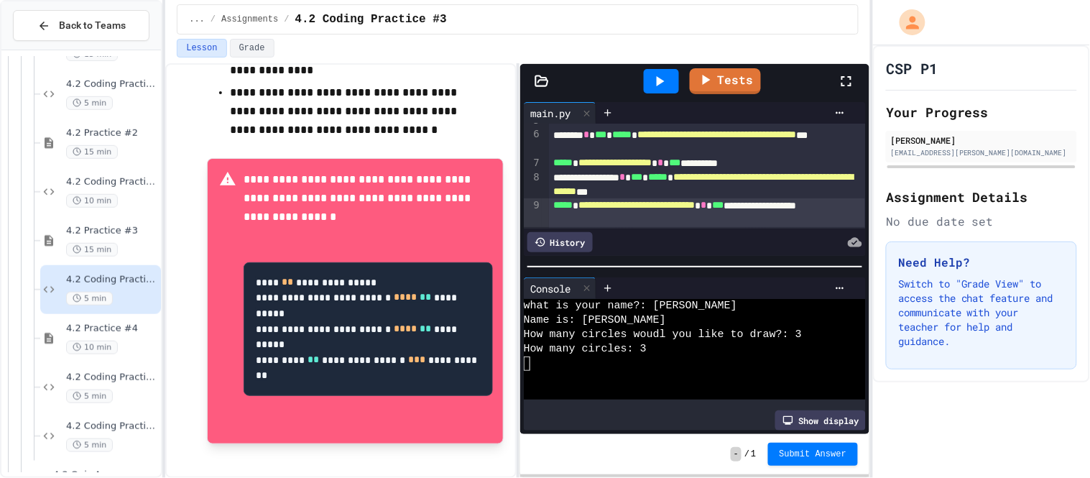
click at [655, 83] on icon at bounding box center [659, 81] width 17 height 17
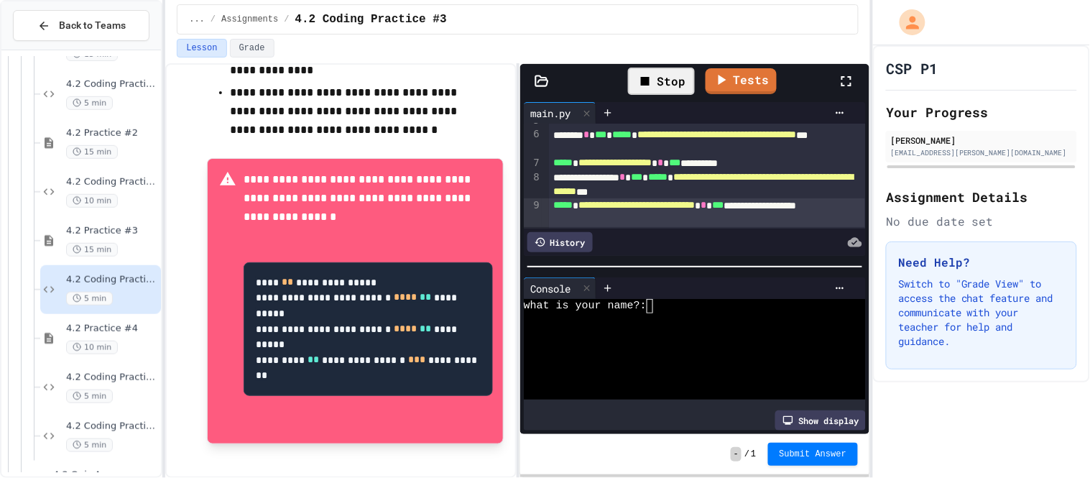
click at [657, 310] on textarea "Terminal input" at bounding box center [654, 306] width 6 height 14
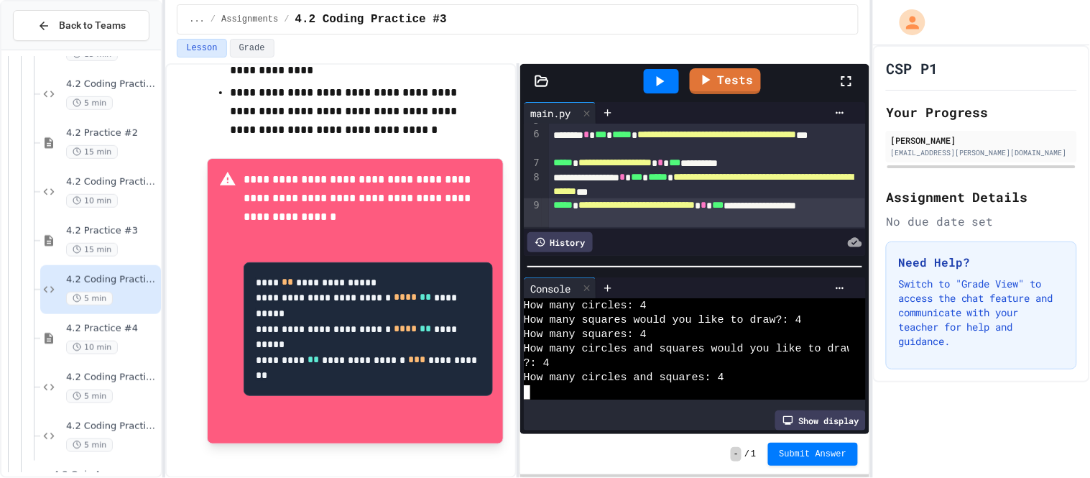
scroll to position [43, 0]
click at [741, 87] on link "Tests" at bounding box center [725, 79] width 70 height 27
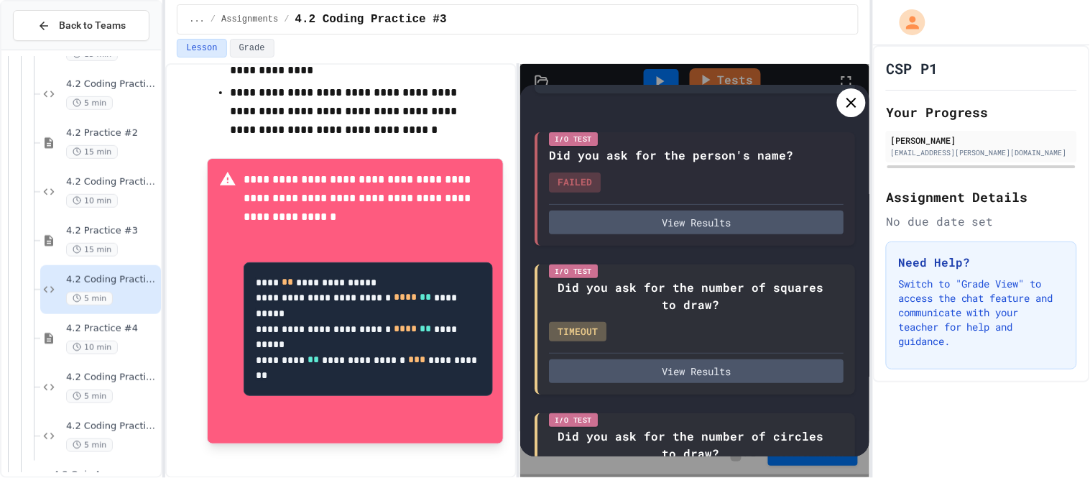
scroll to position [79, 0]
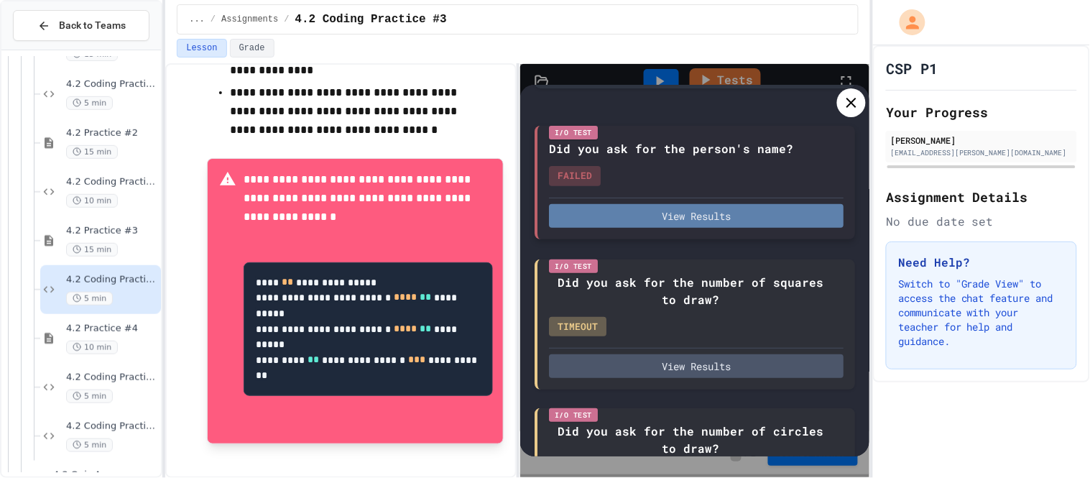
click at [718, 227] on button "View Results" at bounding box center [696, 216] width 295 height 24
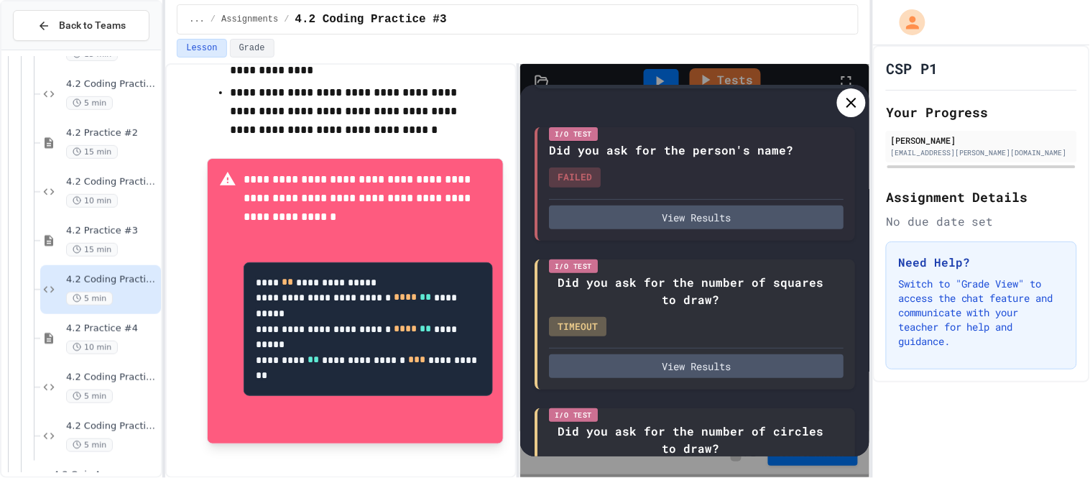
click at [852, 105] on icon at bounding box center [851, 102] width 17 height 17
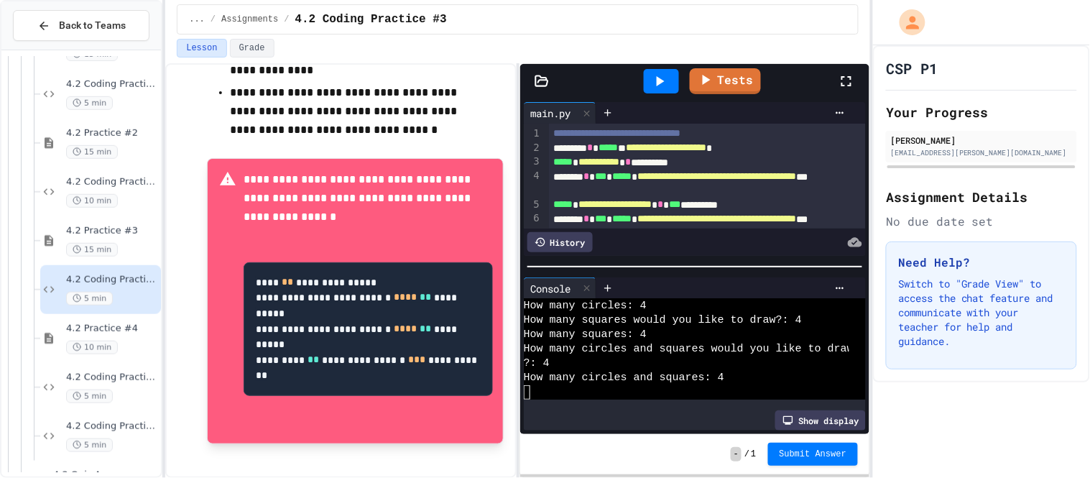
scroll to position [1, 0]
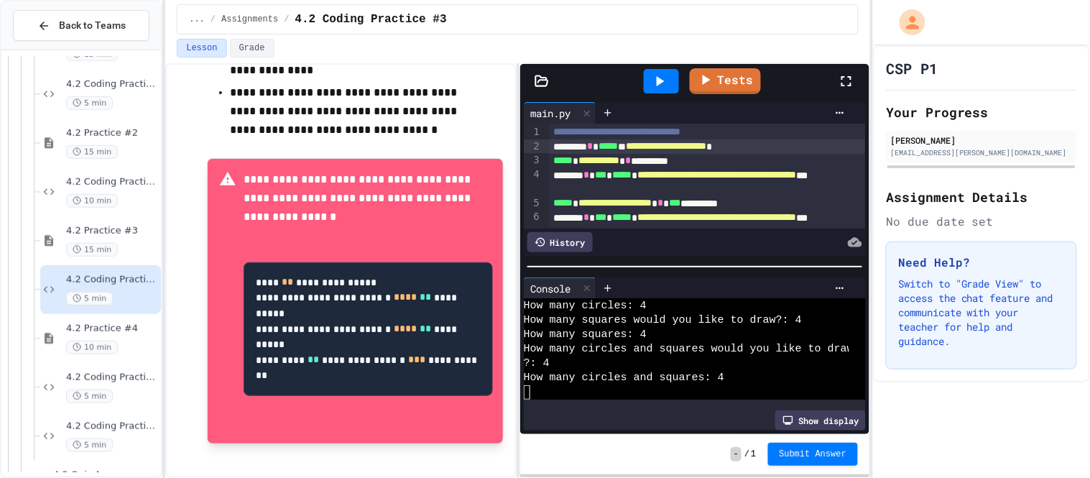
click at [680, 149] on span "**********" at bounding box center [666, 146] width 80 height 10
click at [662, 74] on icon at bounding box center [659, 81] width 17 height 17
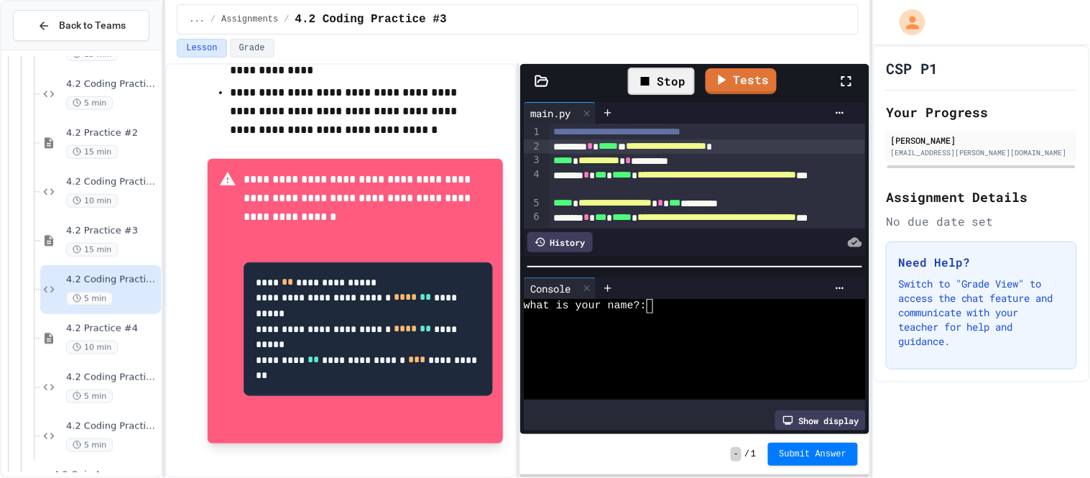
click at [681, 83] on div "Stop" at bounding box center [661, 81] width 67 height 27
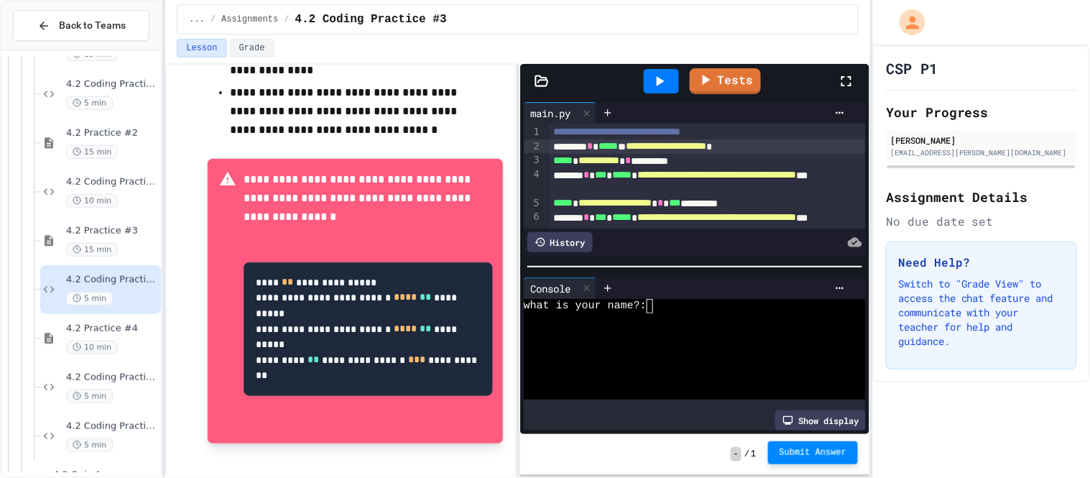
click at [798, 460] on button "Submit Answer" at bounding box center [813, 452] width 91 height 23
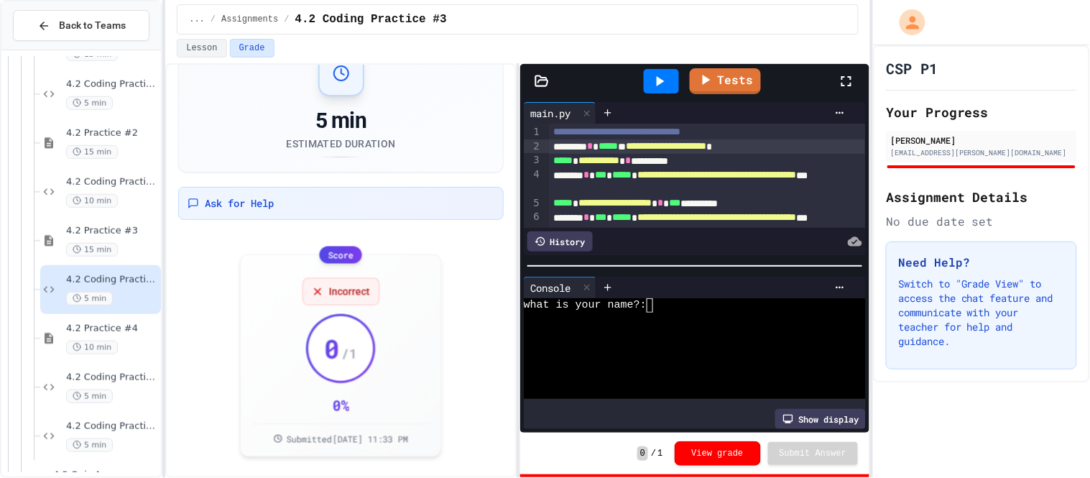
scroll to position [52, 0]
click at [121, 338] on div "4.2 Practice #4 10 min" at bounding box center [112, 339] width 92 height 32
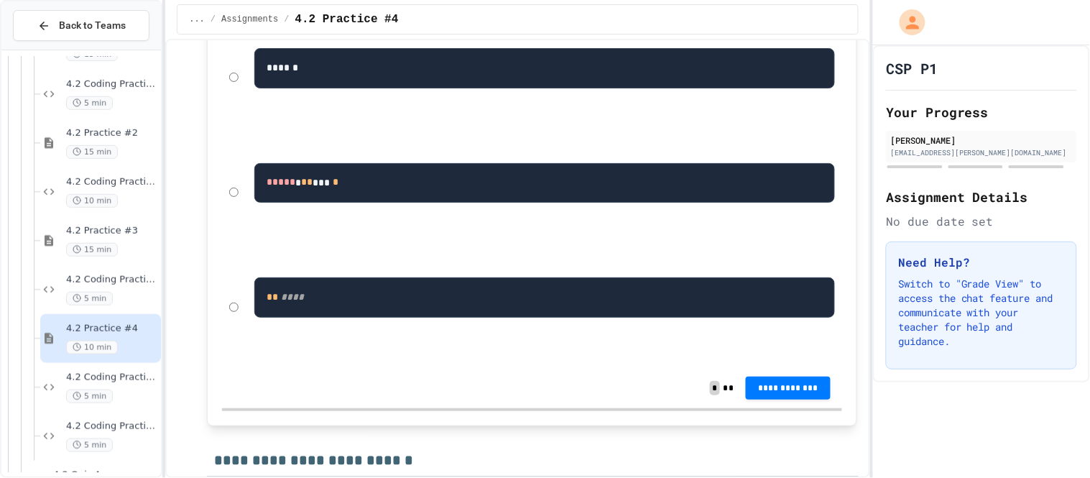
scroll to position [1315, 0]
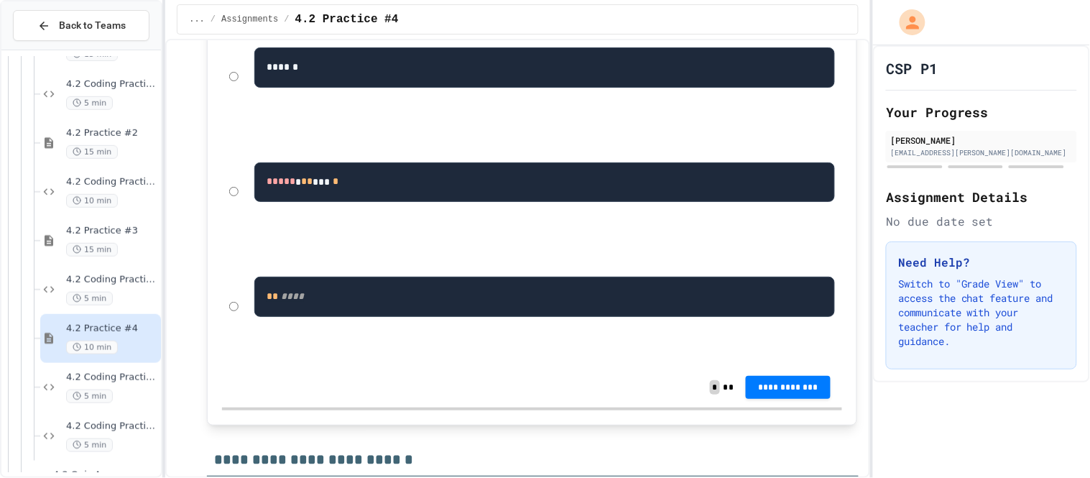
click at [327, 317] on pre "** ****" at bounding box center [544, 297] width 580 height 40
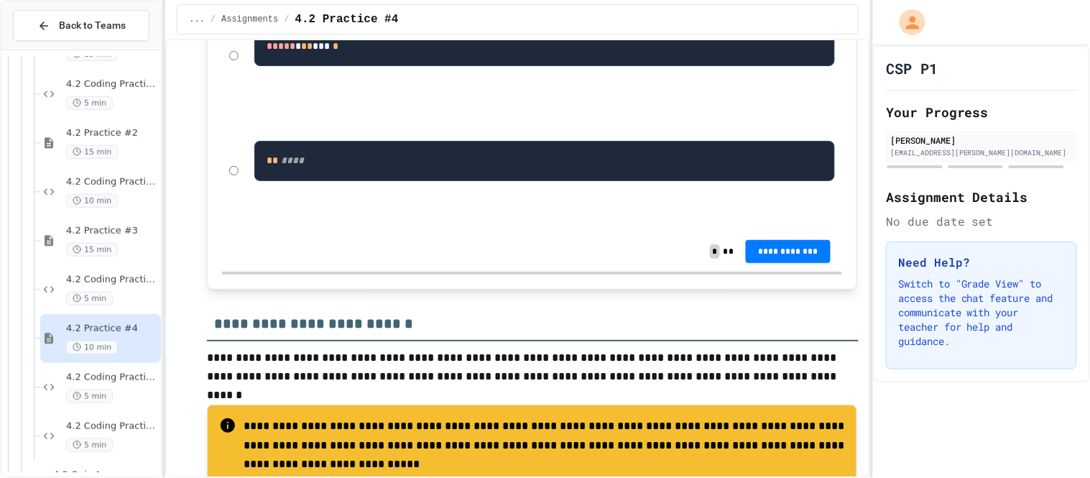
scroll to position [1454, 0]
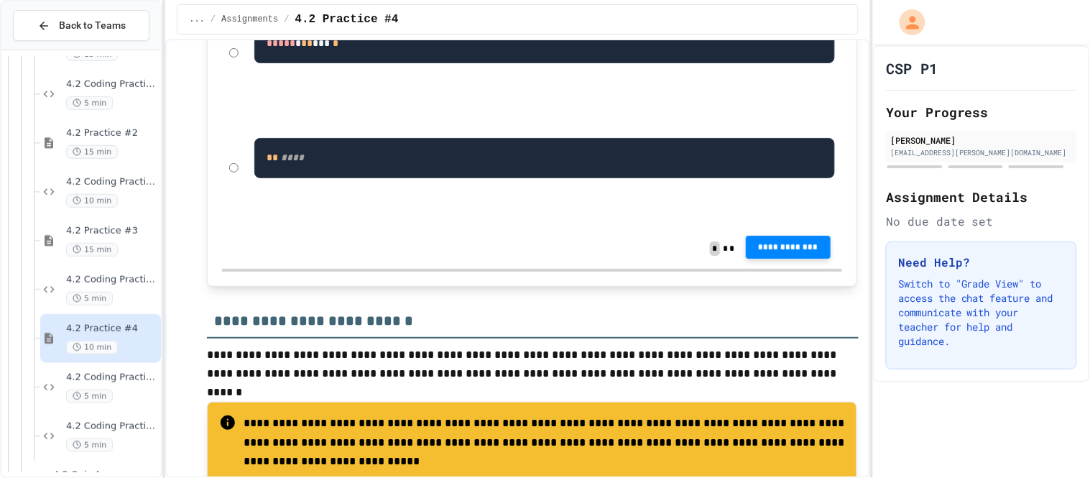
click at [776, 253] on span "**********" at bounding box center [788, 246] width 62 height 11
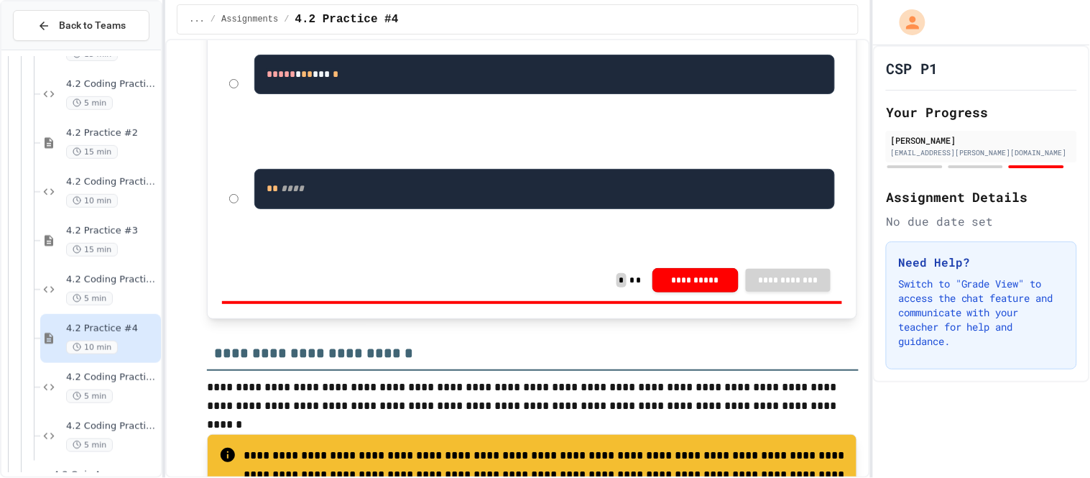
scroll to position [1484, 0]
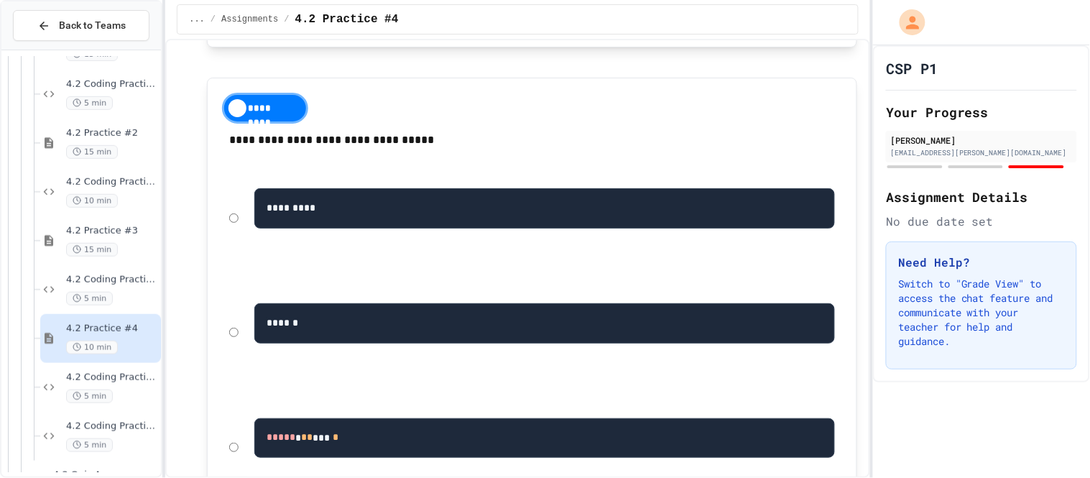
scroll to position [1093, 0]
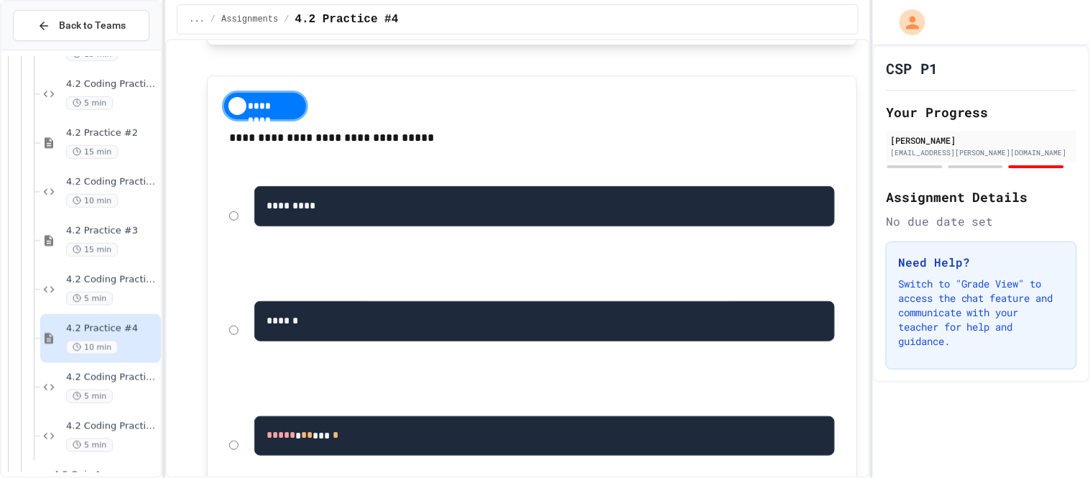
click at [267, 121] on div "*********" at bounding box center [265, 106] width 86 height 31
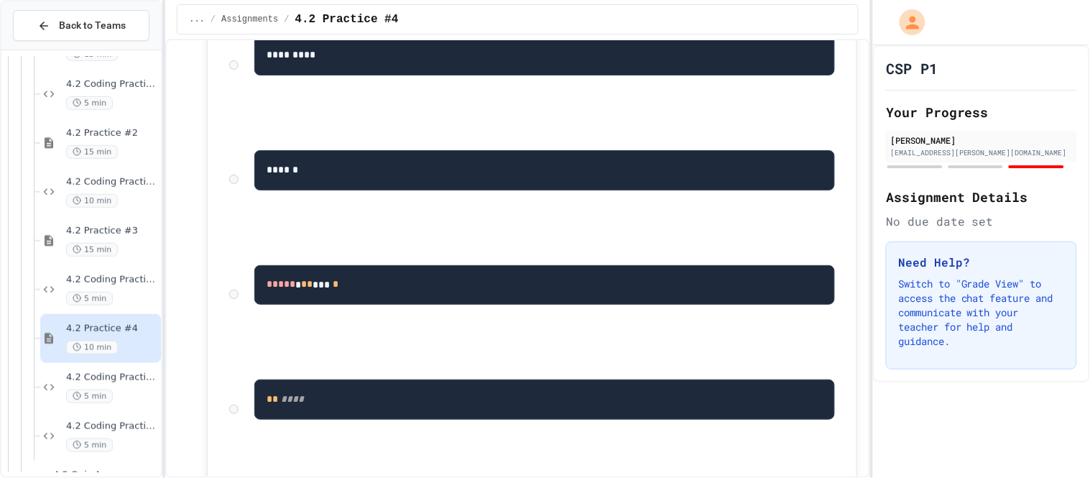
scroll to position [1162, 0]
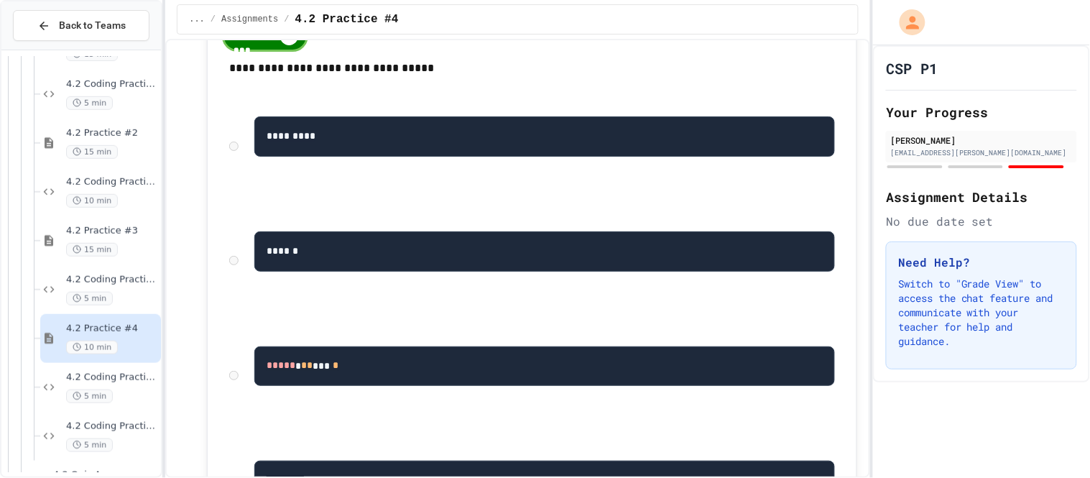
click at [256, 52] on div "********" at bounding box center [265, 36] width 86 height 31
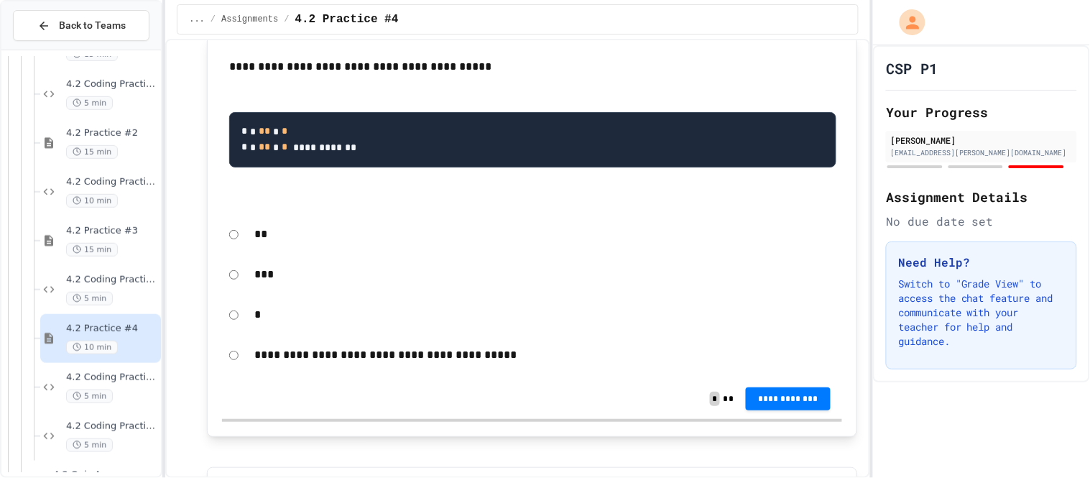
scroll to position [705, 0]
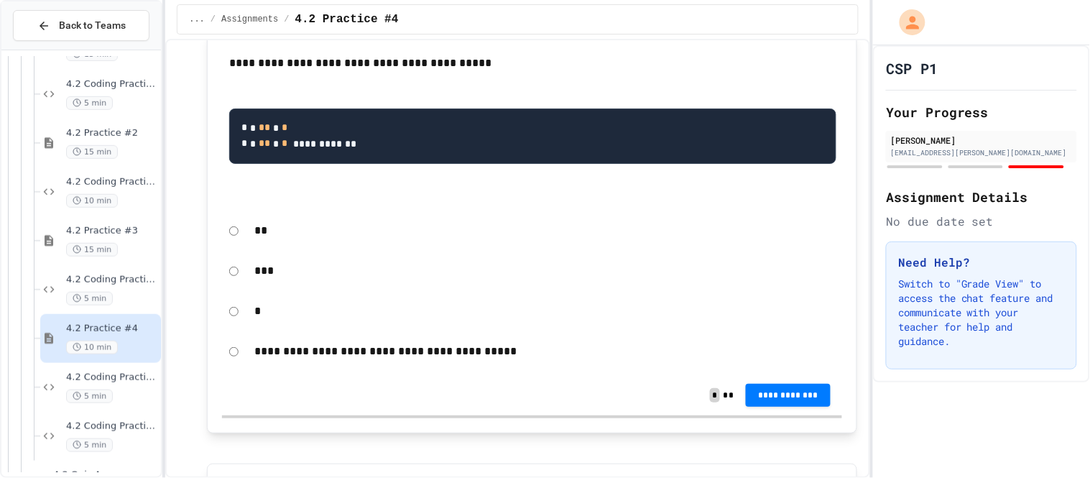
drag, startPoint x: 318, startPoint y: 190, endPoint x: 218, endPoint y: 156, distance: 106.1
click at [218, 156] on div "**********" at bounding box center [532, 233] width 650 height 402
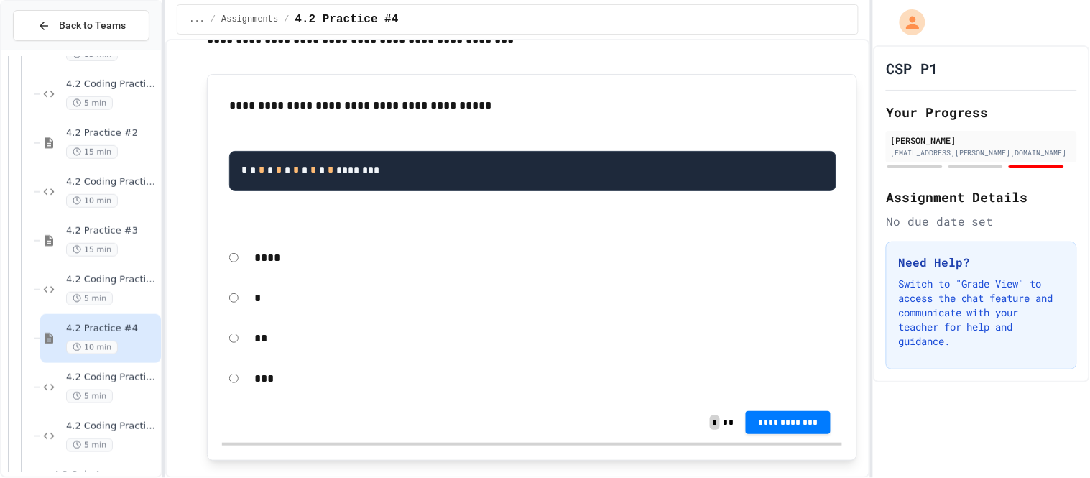
scroll to position [259, 0]
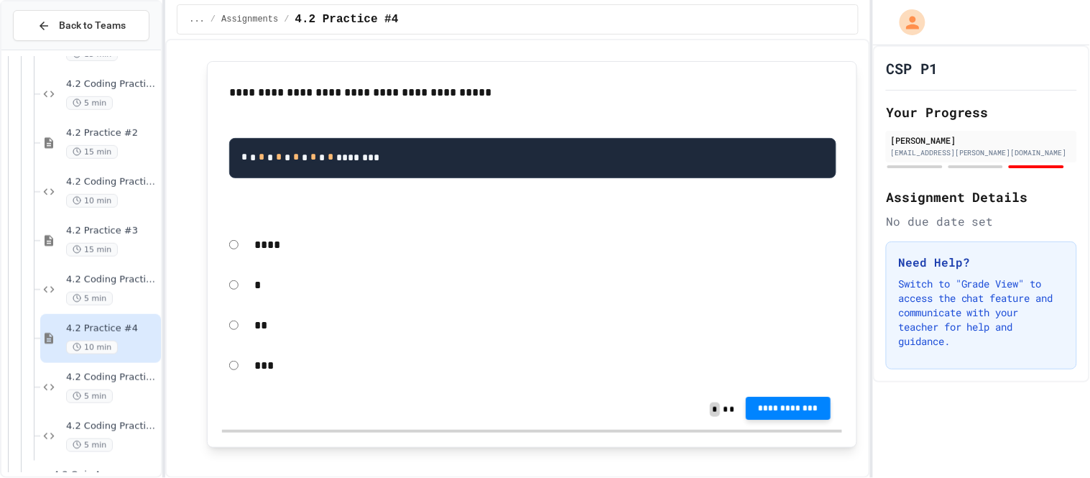
click at [798, 414] on span "**********" at bounding box center [788, 407] width 62 height 11
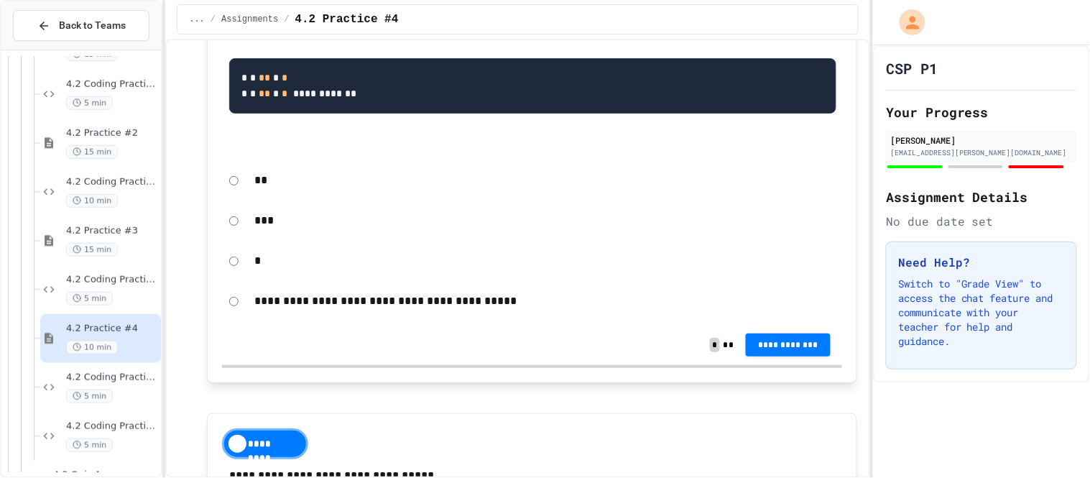
scroll to position [788, 0]
click at [238, 277] on div "*" at bounding box center [532, 260] width 620 height 33
click at [801, 348] on span "**********" at bounding box center [788, 342] width 62 height 11
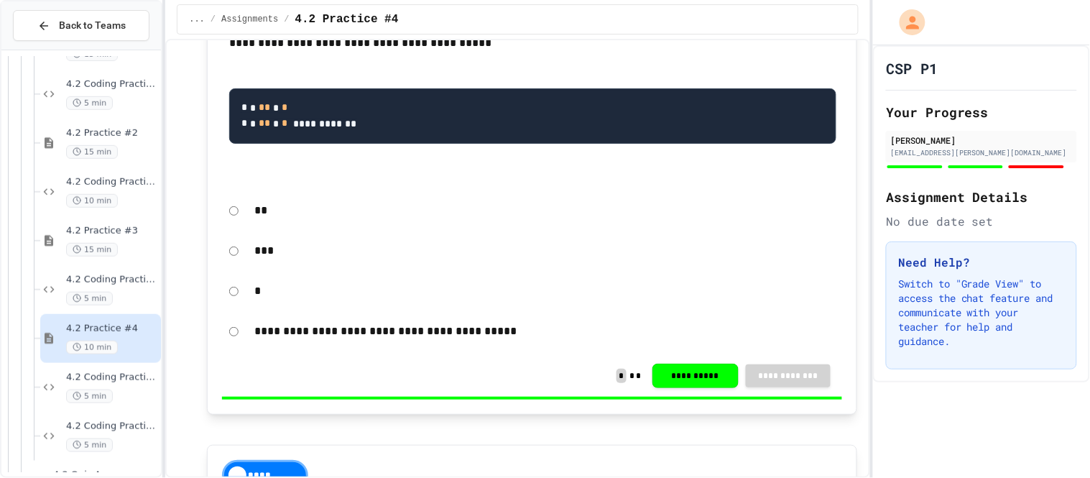
scroll to position [819, 0]
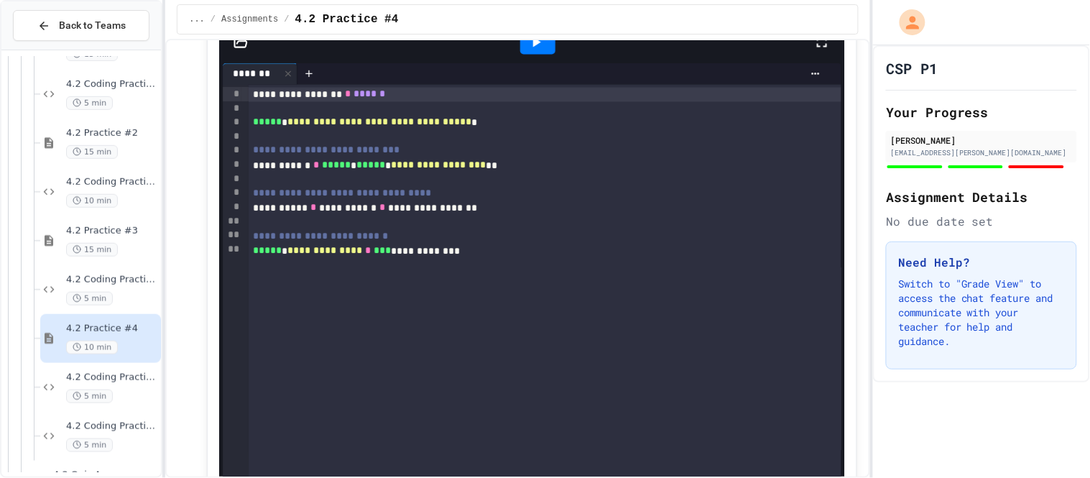
scroll to position [2136, 0]
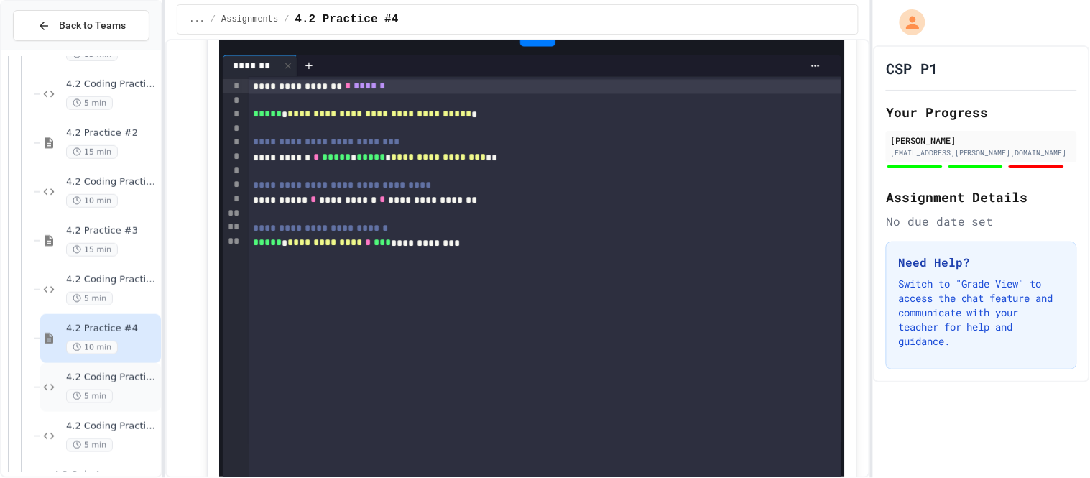
click at [129, 382] on span "4.2 Coding Practice #4" at bounding box center [112, 377] width 92 height 12
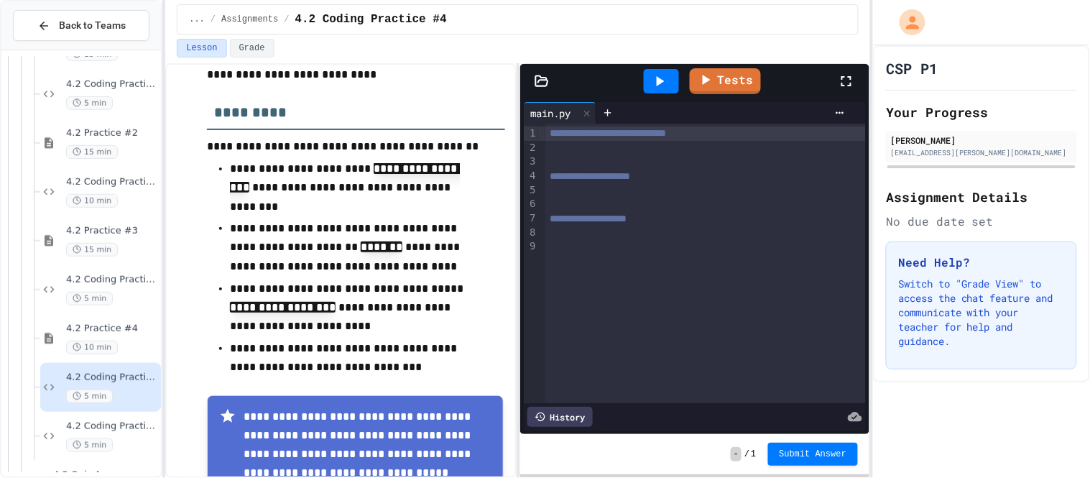
scroll to position [375, 0]
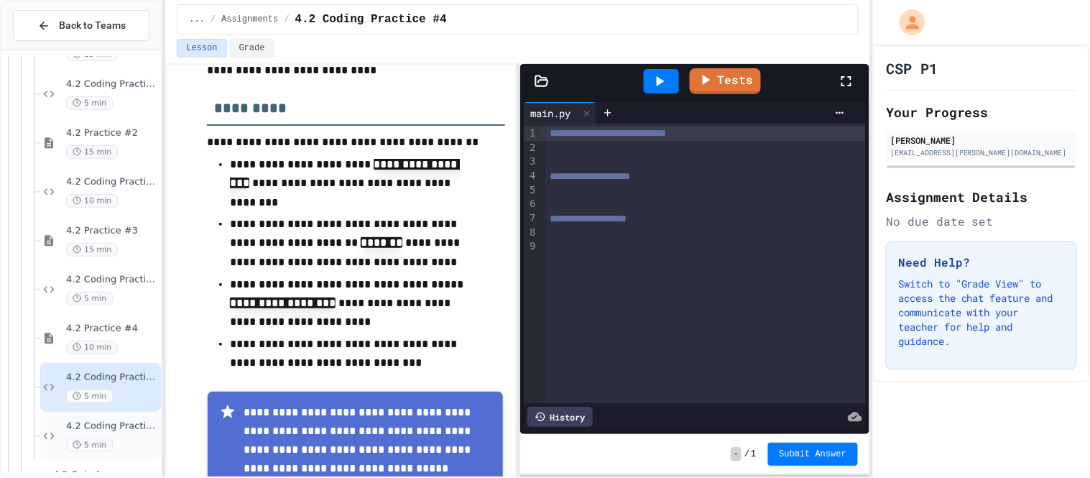
click at [90, 430] on span "4.2 Coding Practice #5" at bounding box center [112, 426] width 92 height 12
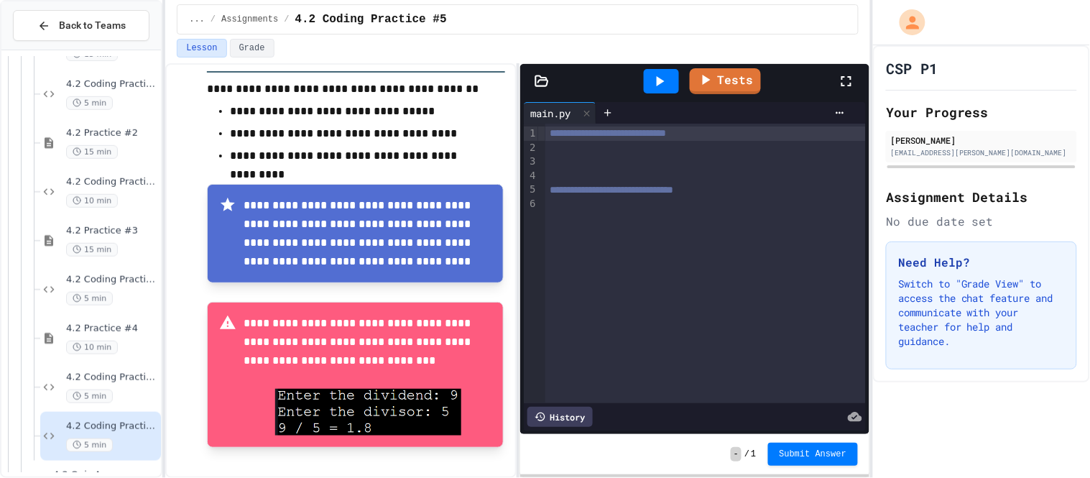
scroll to position [385, 0]
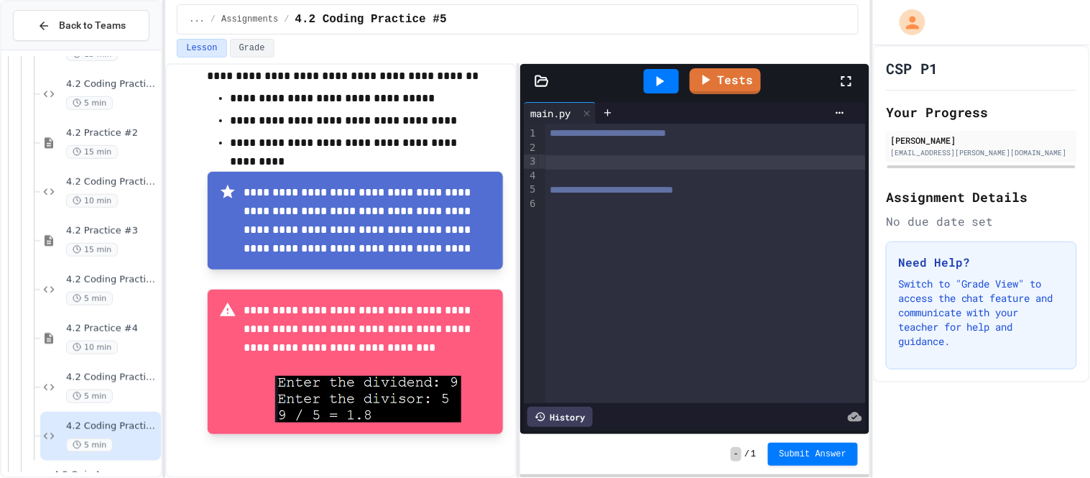
click at [578, 156] on div at bounding box center [705, 162] width 320 height 14
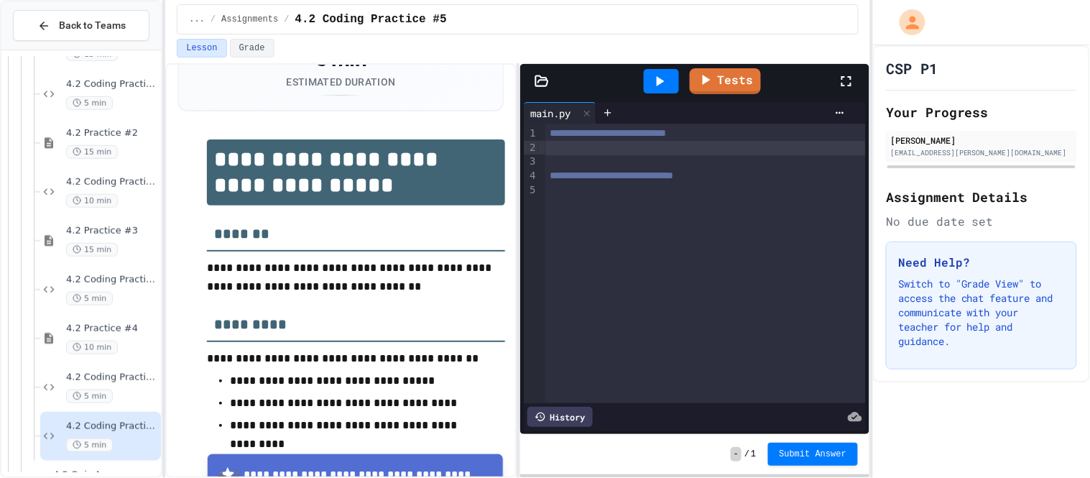
scroll to position [98, 0]
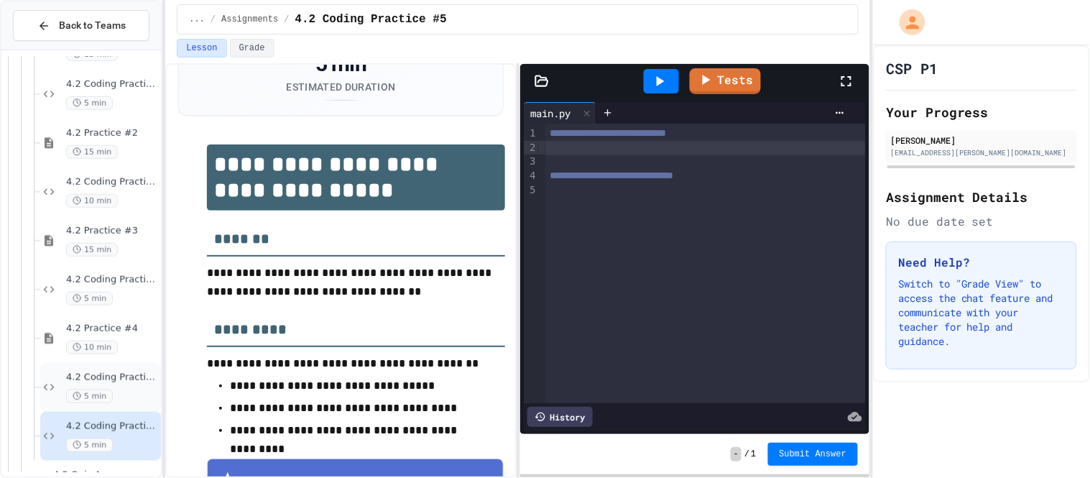
click at [131, 371] on span "4.2 Coding Practice #4" at bounding box center [112, 377] width 92 height 12
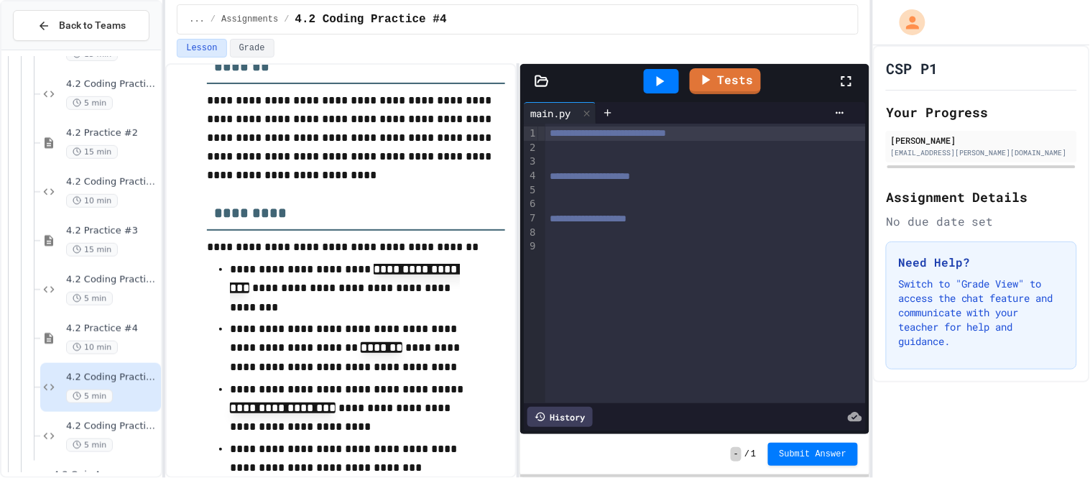
scroll to position [288, 0]
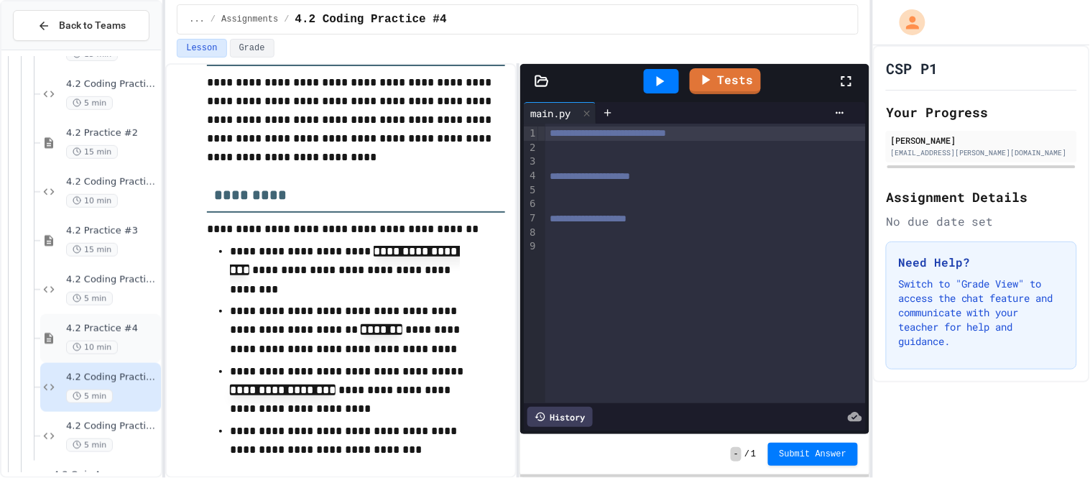
click at [121, 338] on div "4.2 Practice #4 10 min" at bounding box center [112, 339] width 92 height 32
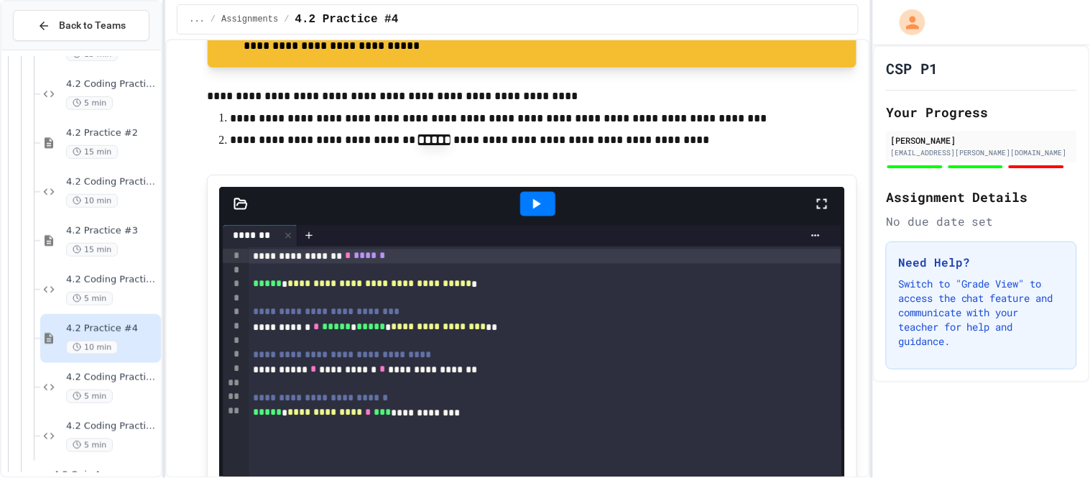
scroll to position [1963, 0]
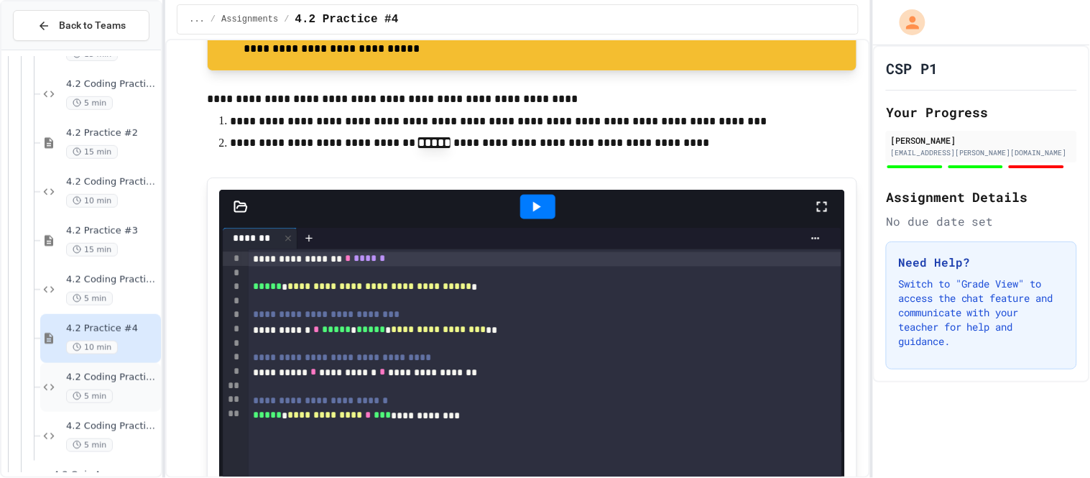
click at [129, 375] on span "4.2 Coding Practice #4" at bounding box center [112, 377] width 92 height 12
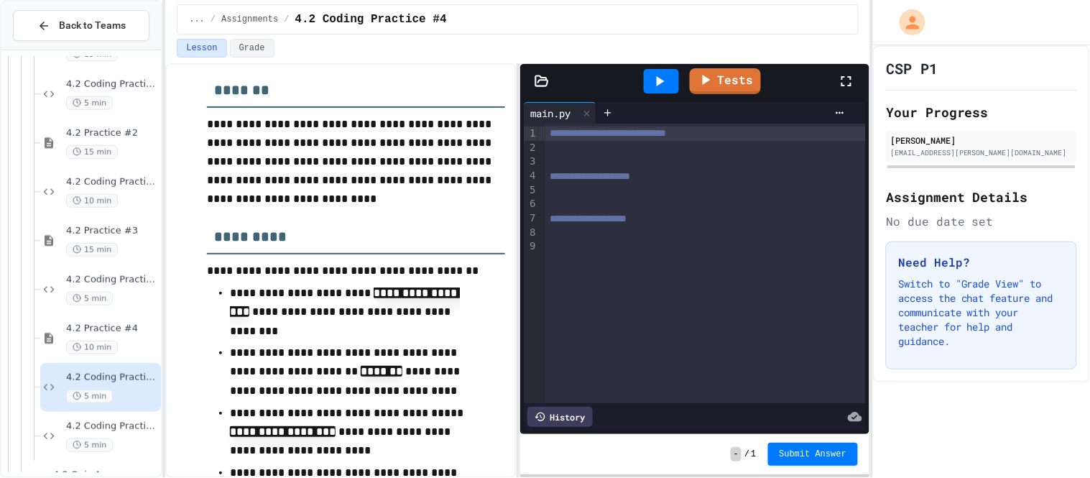
scroll to position [248, 0]
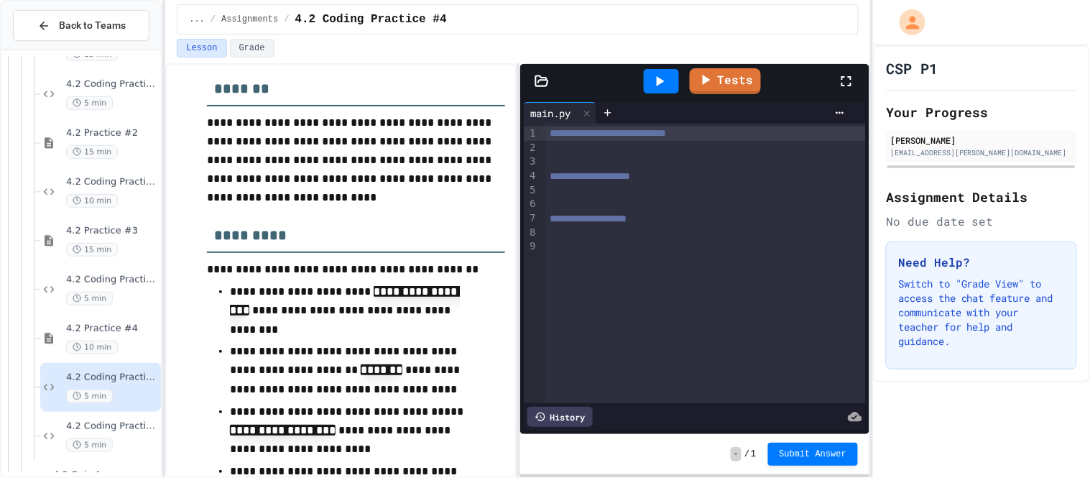
click at [562, 157] on div at bounding box center [705, 162] width 320 height 14
click at [558, 198] on div at bounding box center [705, 205] width 320 height 14
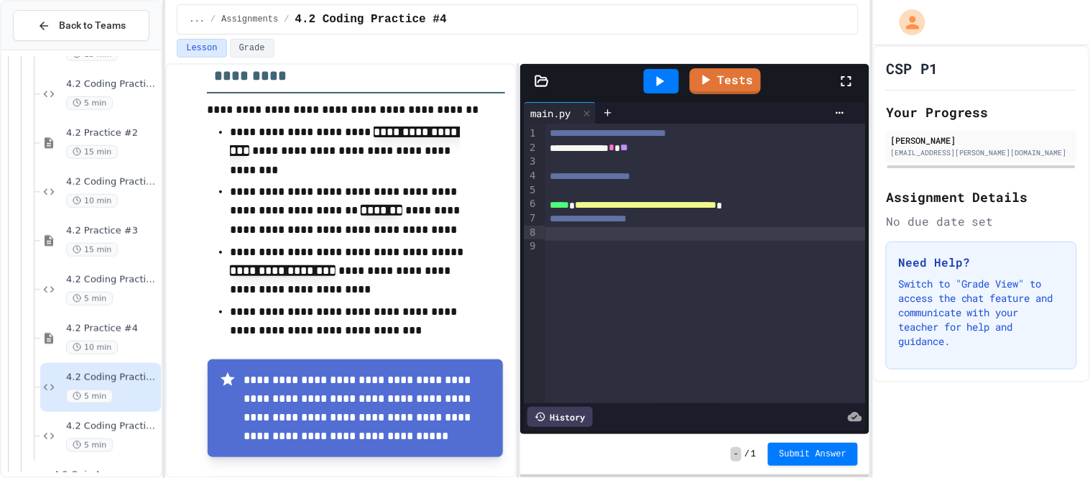
scroll to position [417, 0]
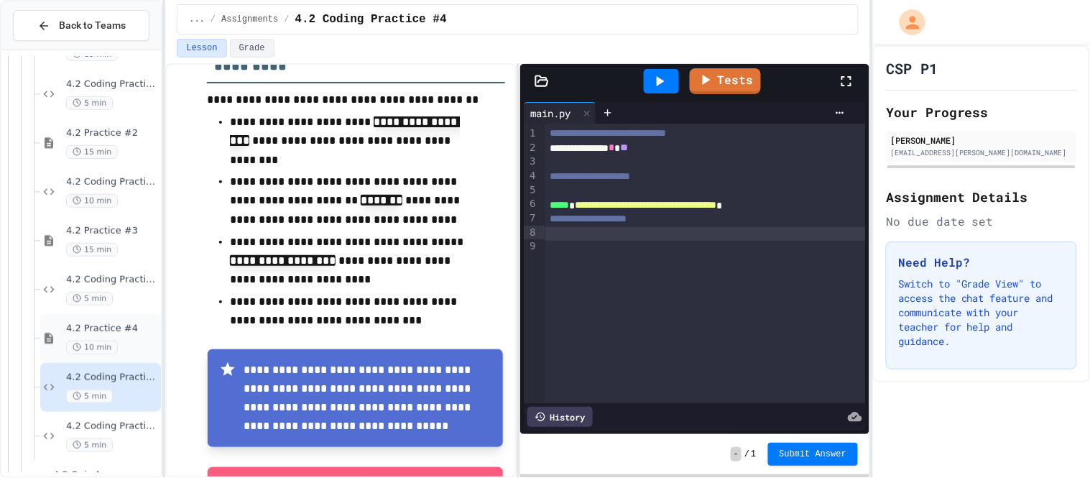
click at [129, 337] on div "4.2 Practice #4 10 min" at bounding box center [112, 339] width 92 height 32
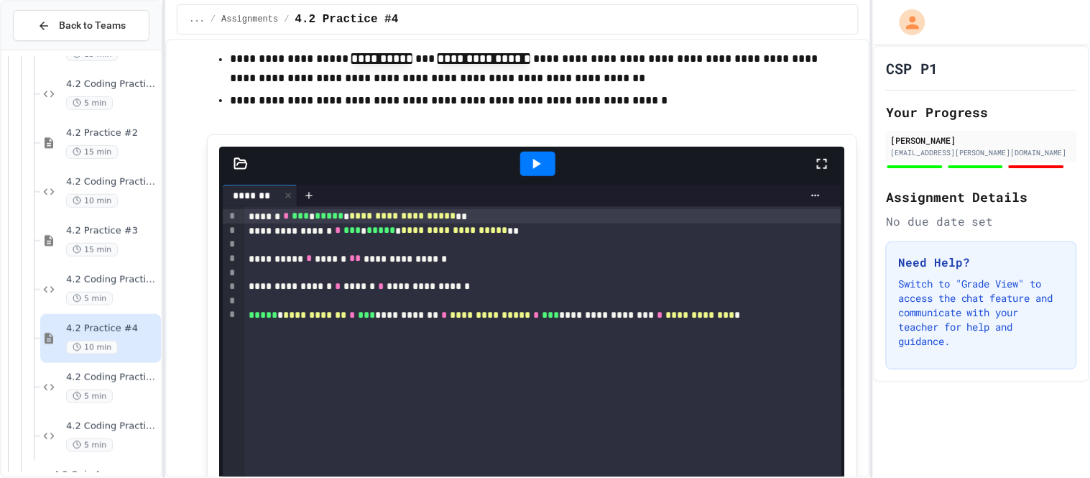
scroll to position [2869, 0]
click at [121, 376] on span "4.2 Coding Practice #4" at bounding box center [112, 377] width 92 height 12
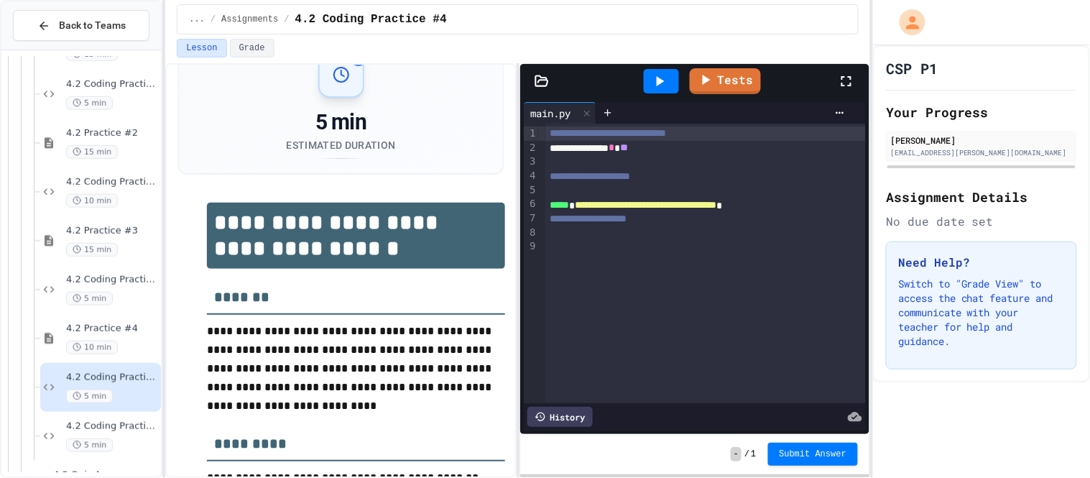
scroll to position [26, 0]
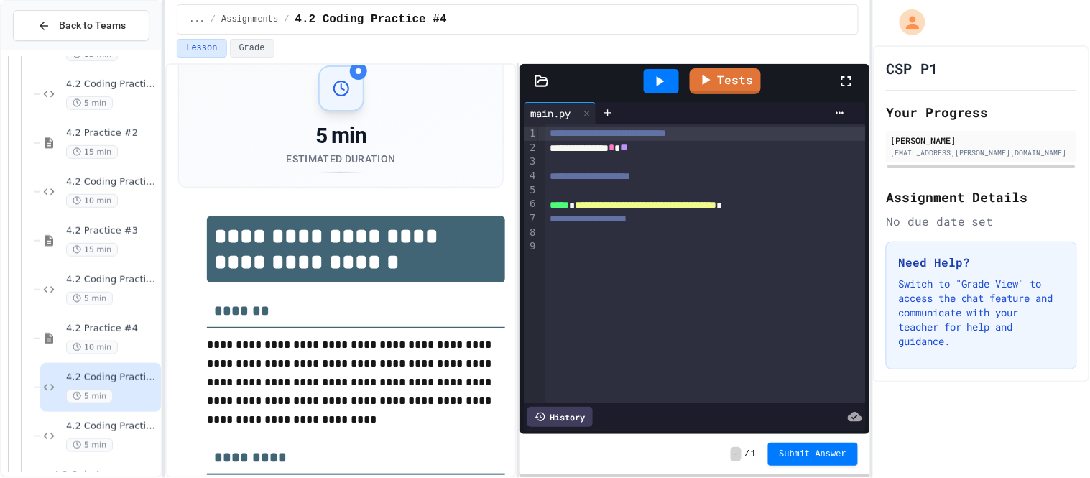
click at [610, 249] on div at bounding box center [705, 248] width 320 height 14
click at [852, 205] on div "**********" at bounding box center [705, 205] width 320 height 14
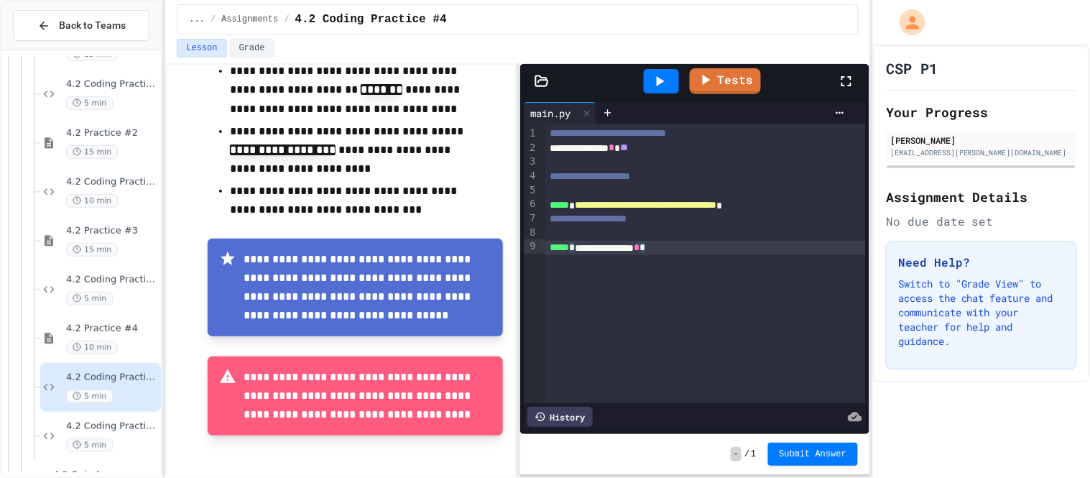
scroll to position [529, 0]
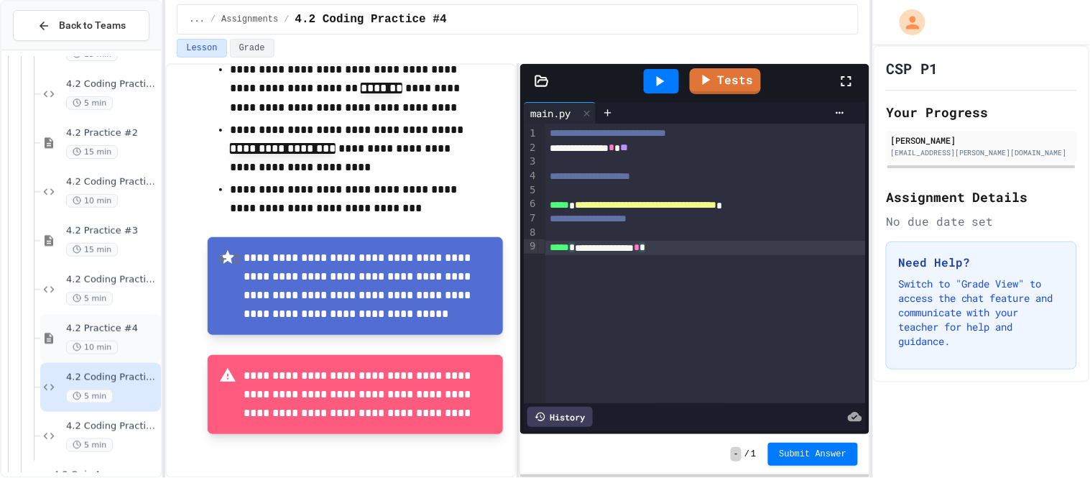
click at [110, 336] on div "4.2 Practice #4 10 min" at bounding box center [112, 339] width 92 height 32
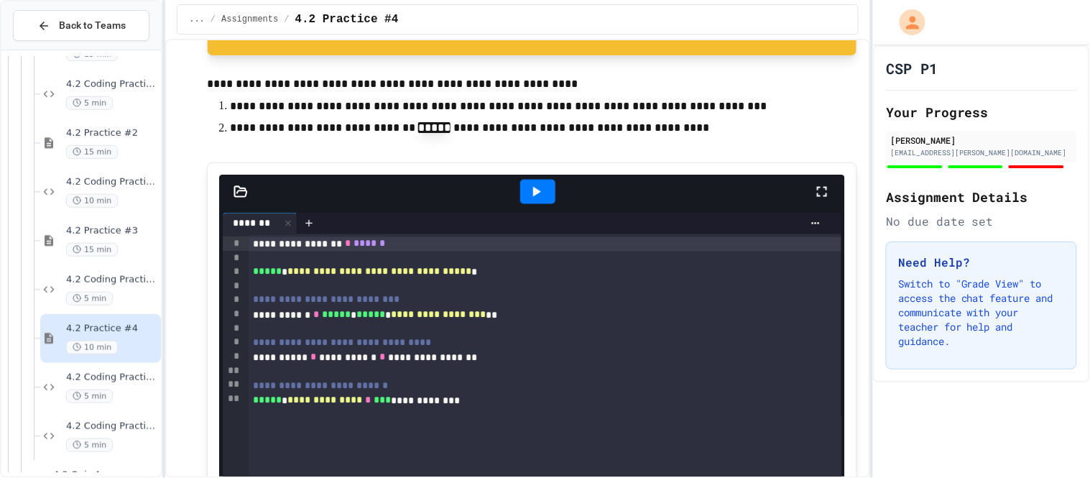
scroll to position [1979, 0]
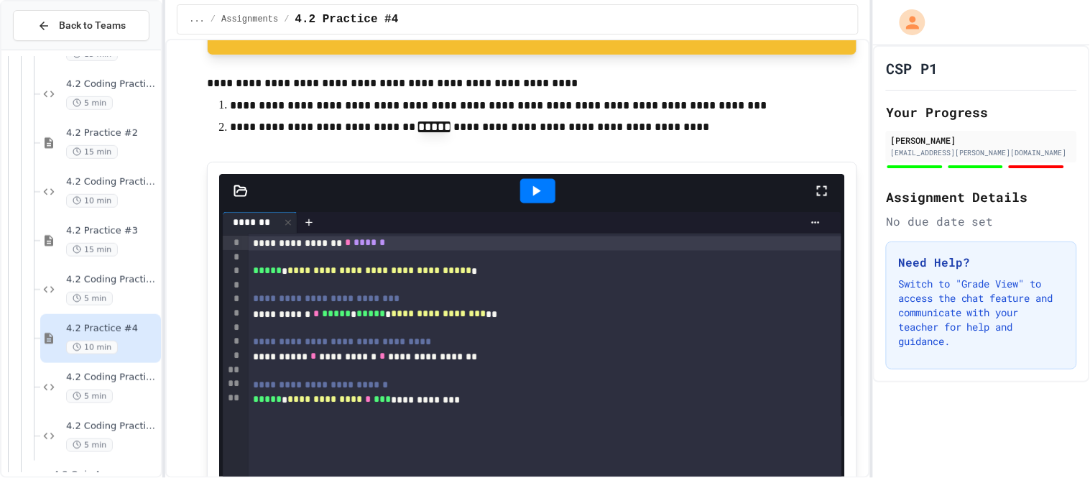
click at [534, 196] on icon at bounding box center [537, 191] width 8 height 10
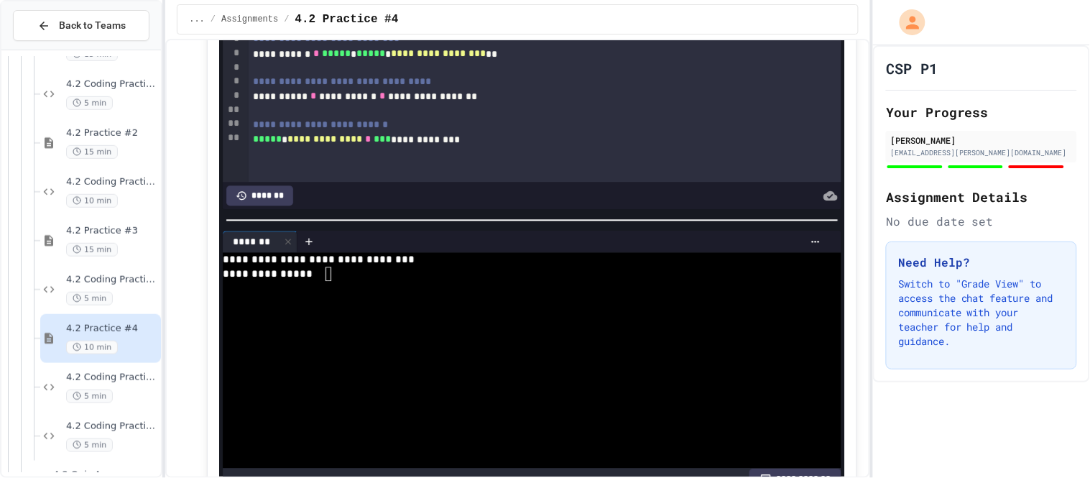
scroll to position [2239, 0]
click at [328, 282] on textarea "Terminal input" at bounding box center [328, 274] width 6 height 14
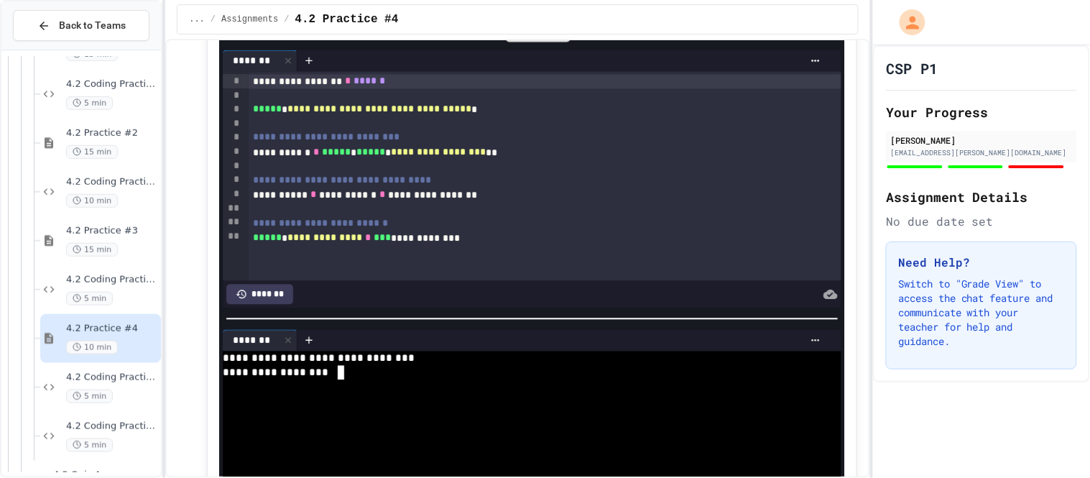
scroll to position [2141, 0]
click at [121, 379] on span "4.2 Coding Practice #4" at bounding box center [112, 377] width 92 height 12
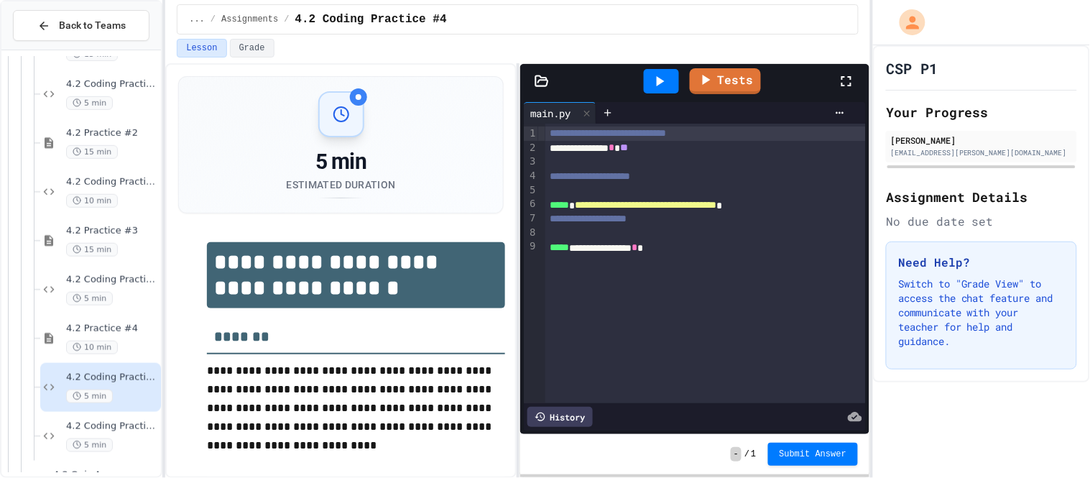
click at [569, 200] on span "*****" at bounding box center [559, 205] width 19 height 10
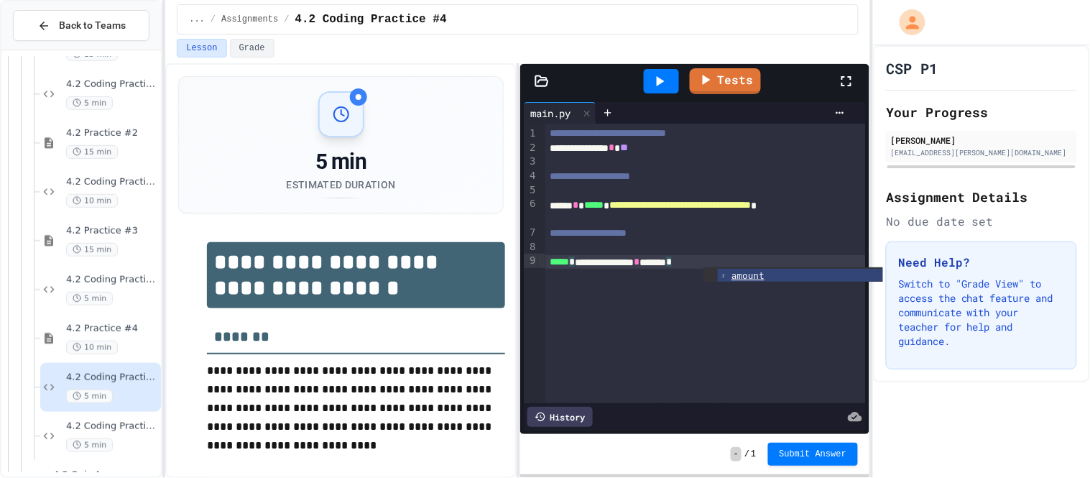
click at [607, 315] on div "**********" at bounding box center [705, 263] width 320 height 279
click at [655, 88] on icon at bounding box center [659, 81] width 17 height 17
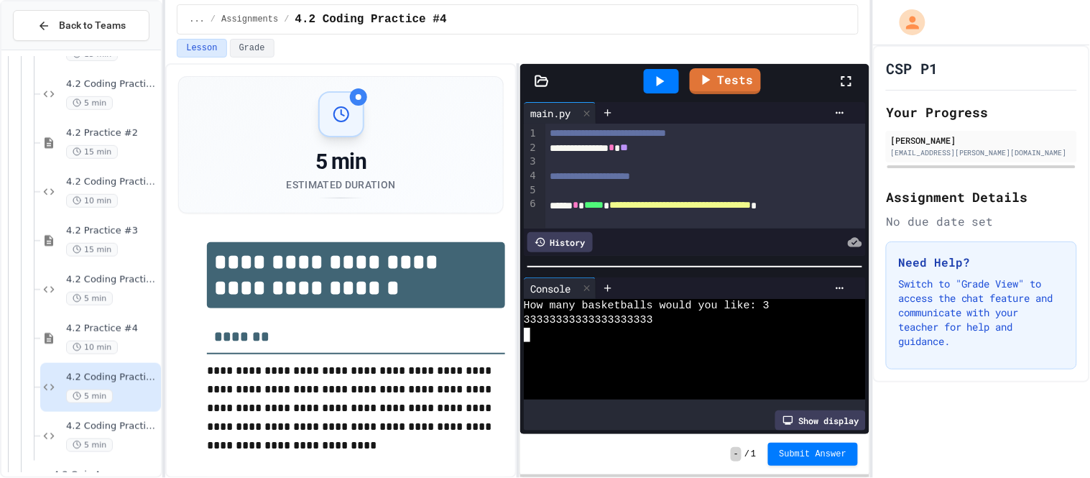
scroll to position [42, 0]
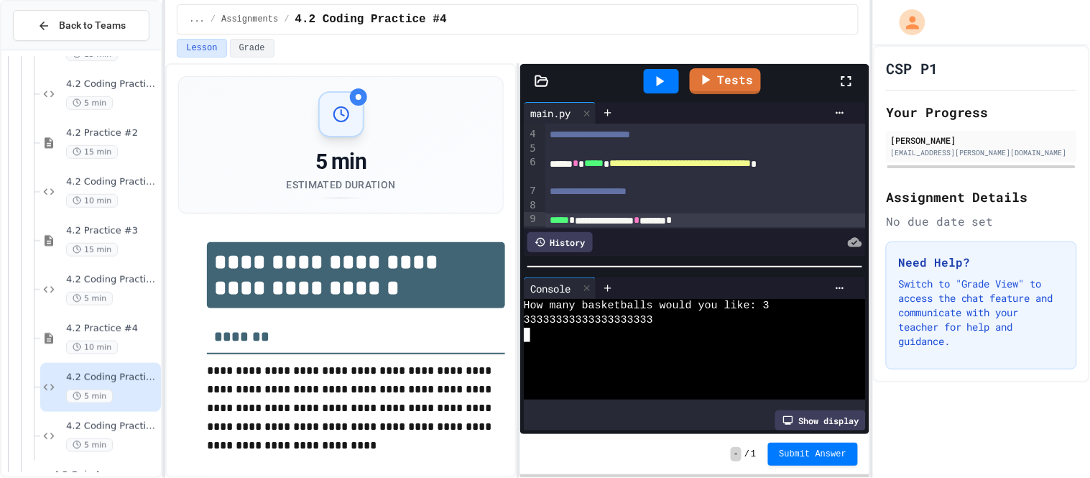
click at [639, 218] on span "*" at bounding box center [637, 220] width 6 height 10
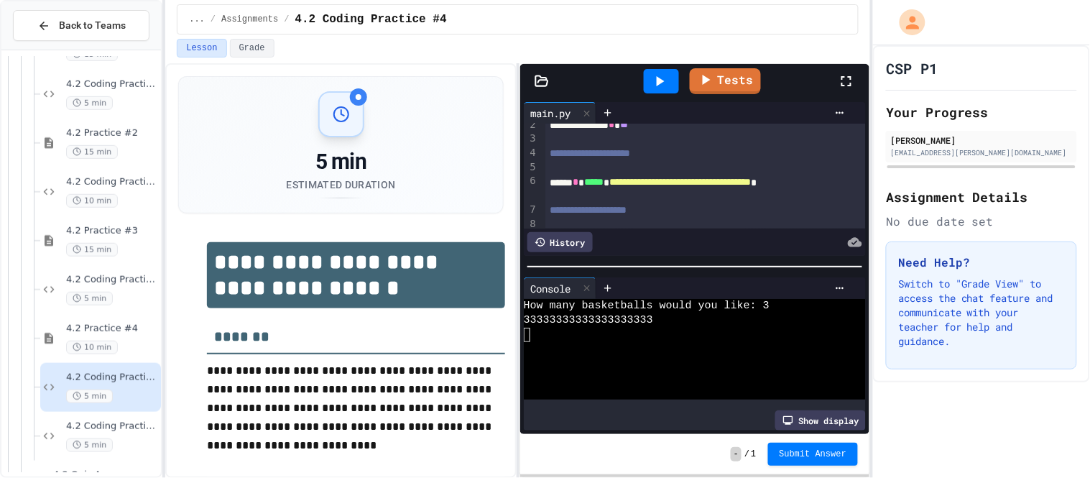
click at [603, 181] on span "*****" at bounding box center [593, 182] width 19 height 10
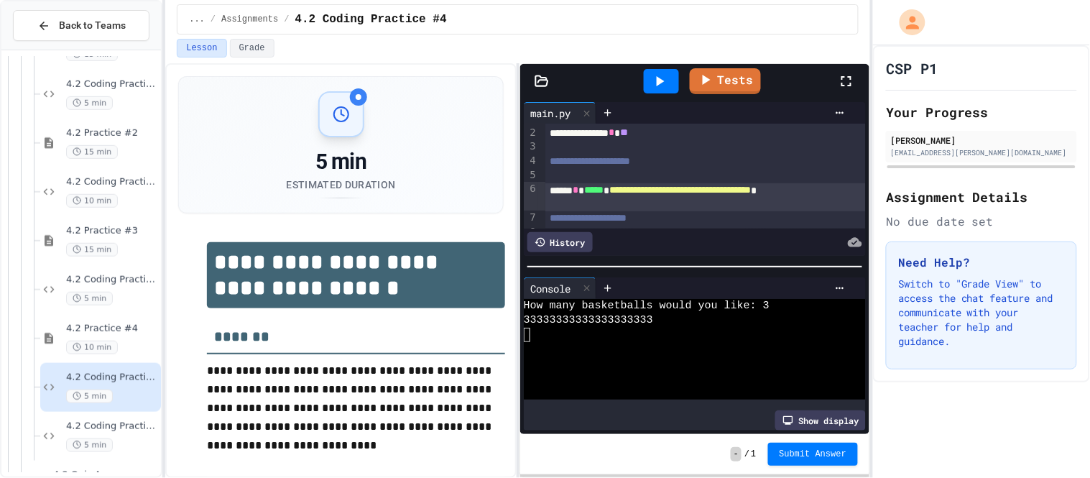
scroll to position [42, 0]
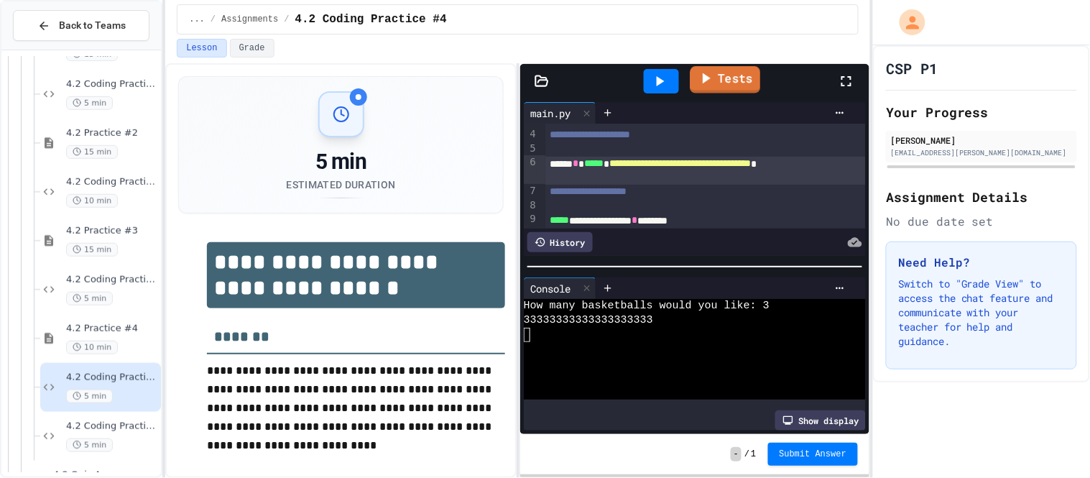
click at [710, 82] on icon at bounding box center [705, 78] width 17 height 18
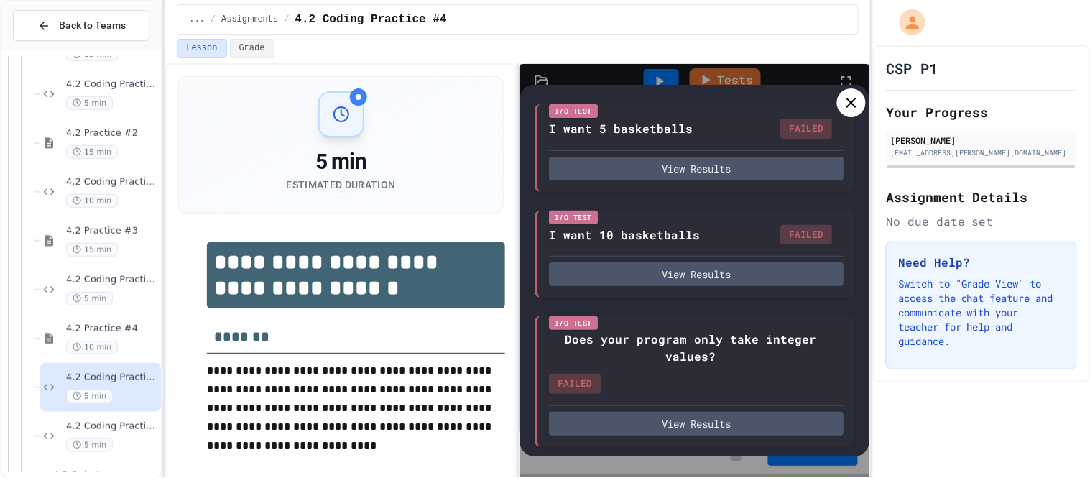
scroll to position [117, 0]
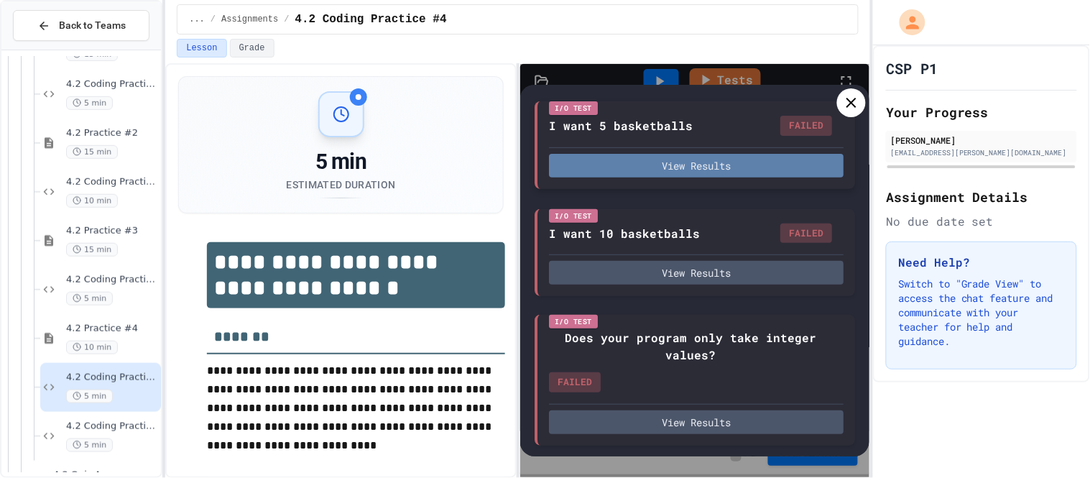
click at [695, 175] on button "View Results" at bounding box center [696, 166] width 295 height 24
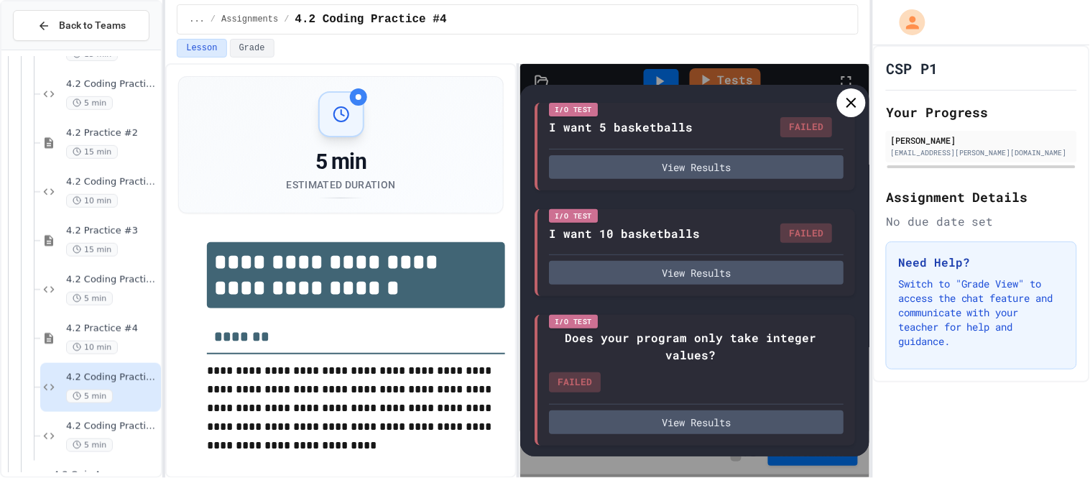
click at [848, 103] on icon at bounding box center [851, 102] width 17 height 17
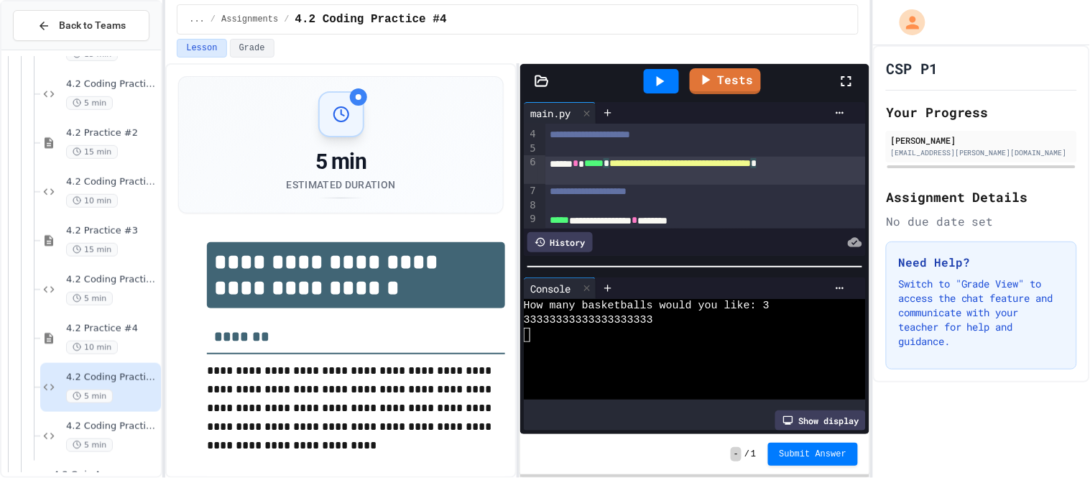
click at [603, 163] on span "*****" at bounding box center [593, 163] width 19 height 10
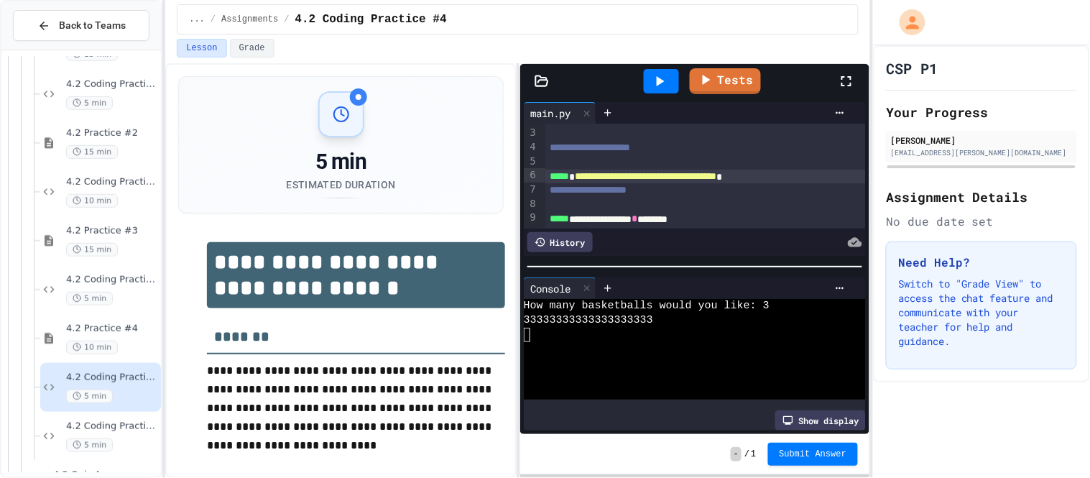
click at [651, 79] on div at bounding box center [661, 81] width 35 height 24
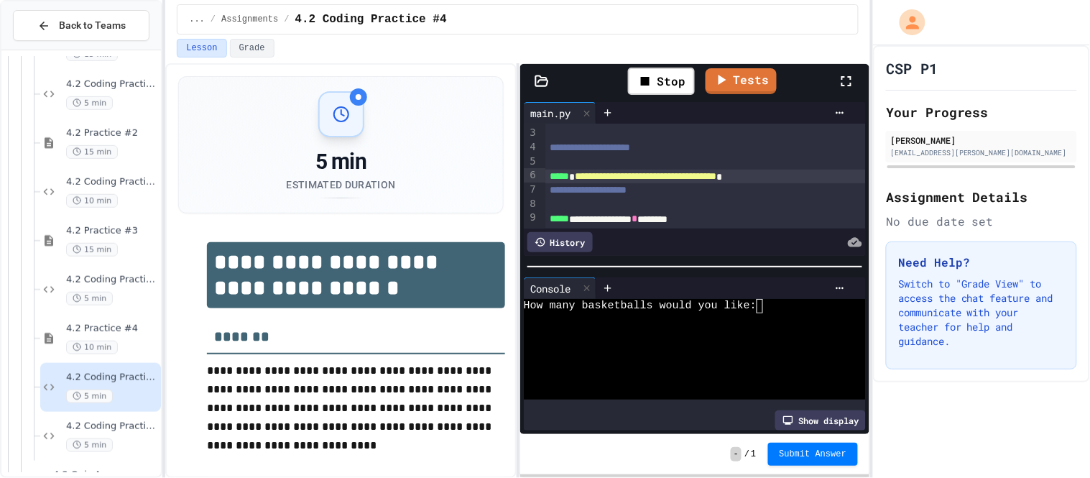
click at [767, 312] on div "How many basketballs would you like:" at bounding box center [686, 306] width 325 height 14
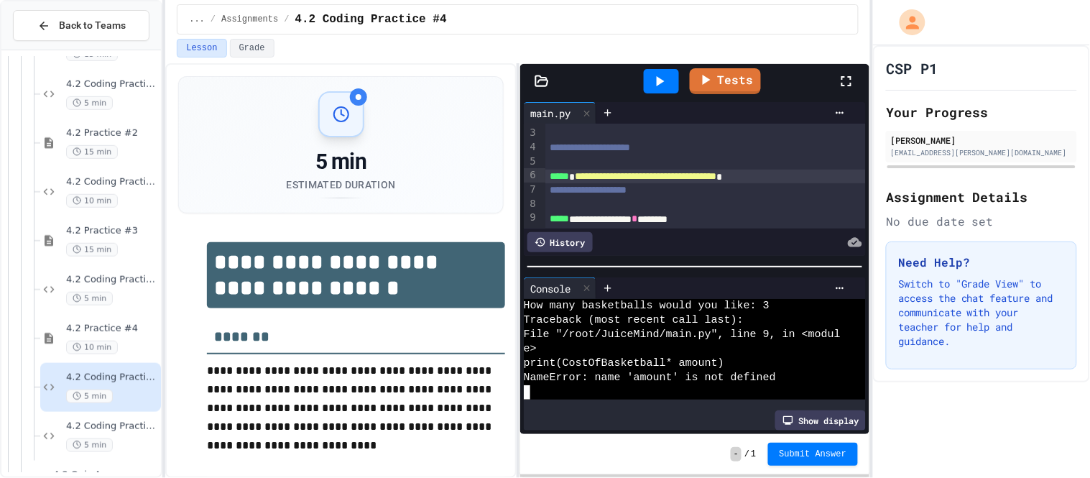
click at [745, 222] on div "**********" at bounding box center [705, 219] width 320 height 14
click at [648, 252] on div at bounding box center [727, 242] width 269 height 20
click at [659, 89] on icon at bounding box center [659, 81] width 17 height 17
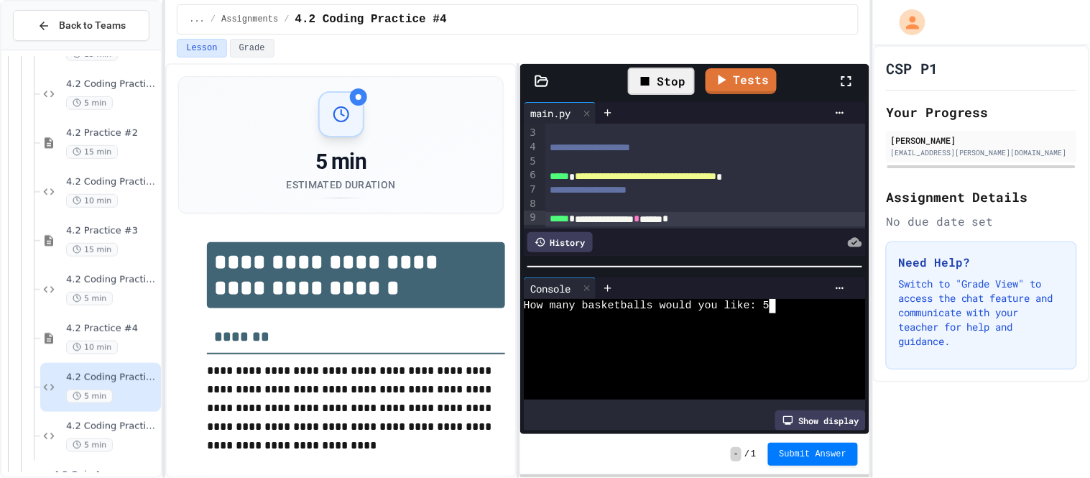
scroll to position [14, 0]
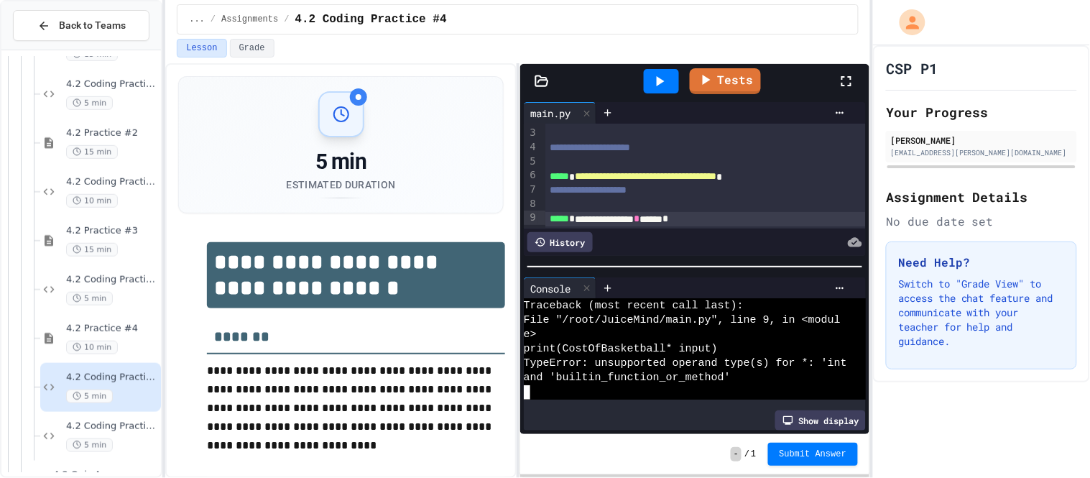
click at [550, 175] on span "*****" at bounding box center [559, 176] width 19 height 10
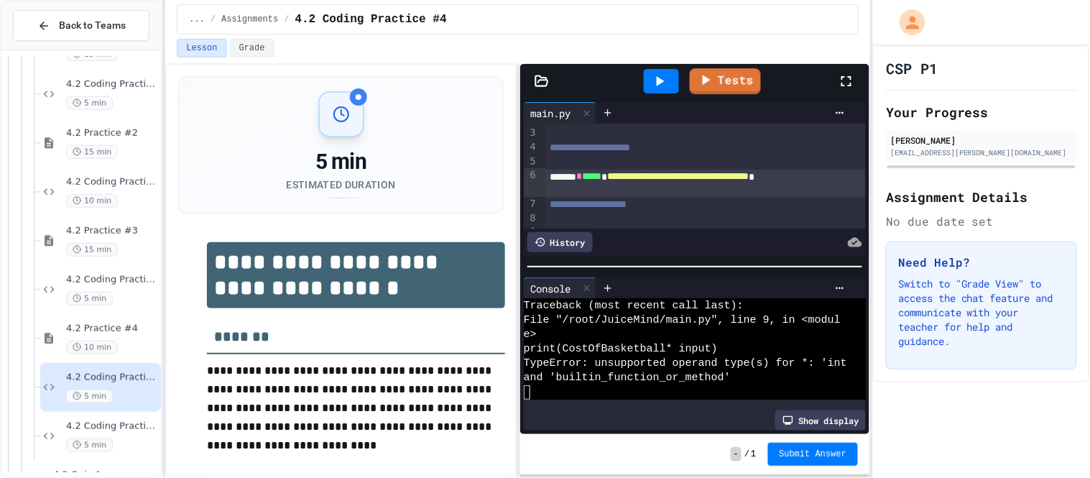
click at [672, 78] on div at bounding box center [661, 81] width 35 height 24
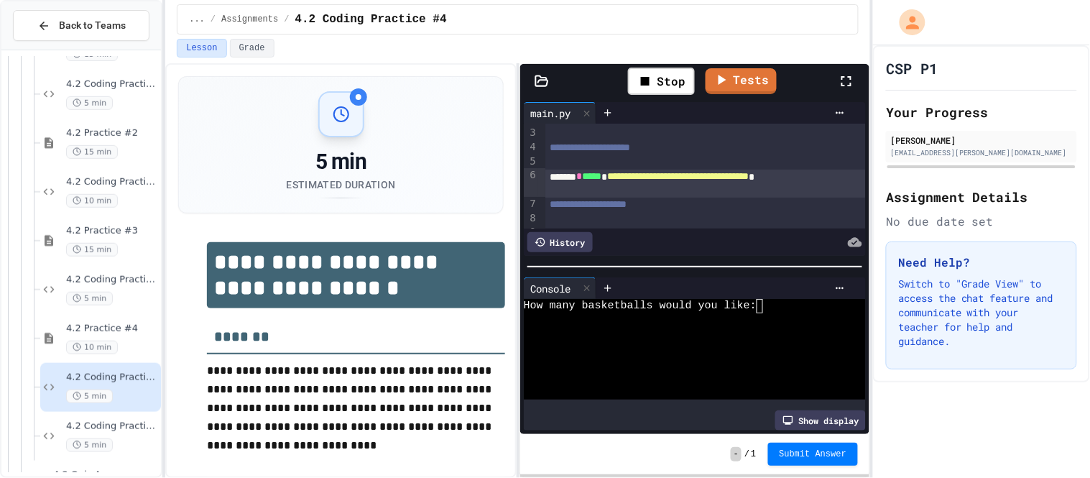
click at [764, 311] on textarea "Terminal input" at bounding box center [762, 306] width 6 height 14
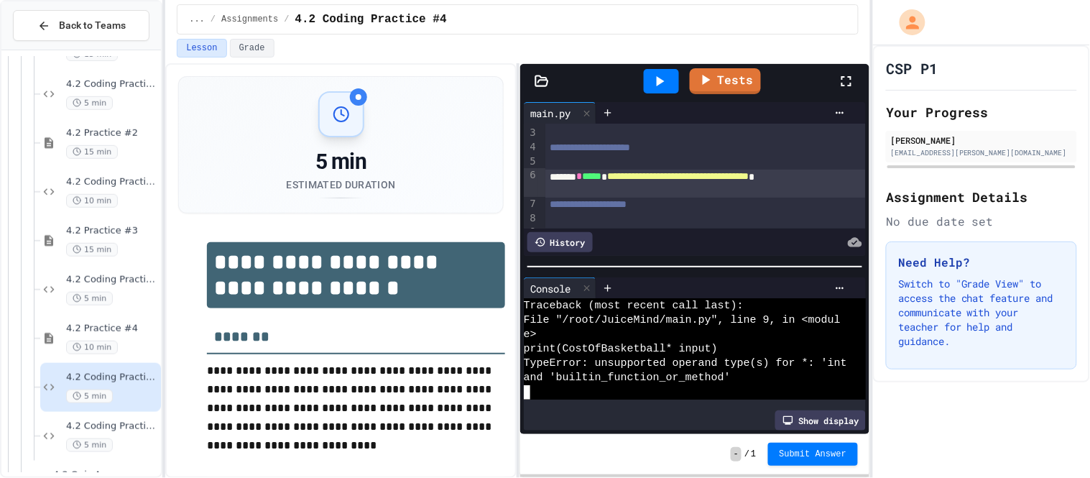
scroll to position [42, 0]
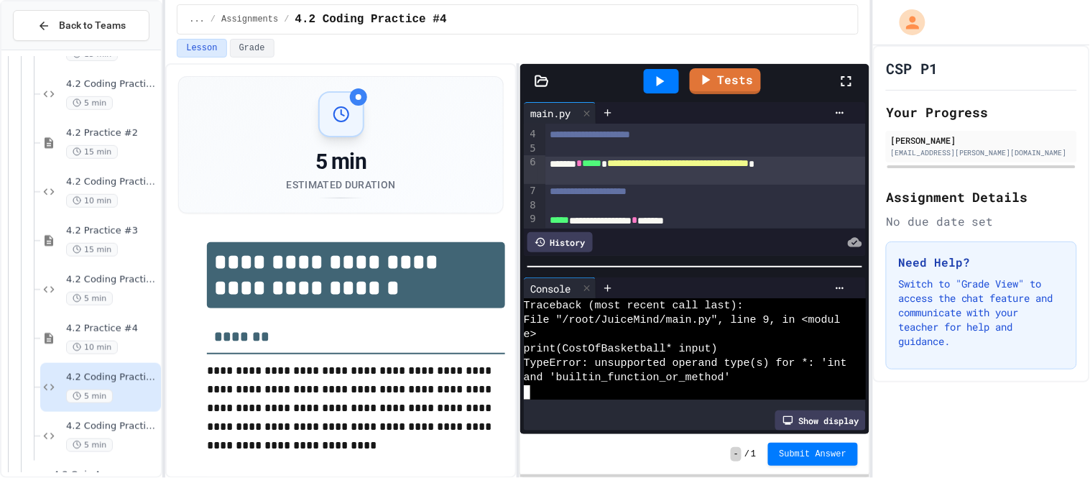
click at [734, 216] on div "**********" at bounding box center [705, 220] width 320 height 14
click at [136, 332] on span "4.2 Practice #4" at bounding box center [112, 329] width 92 height 12
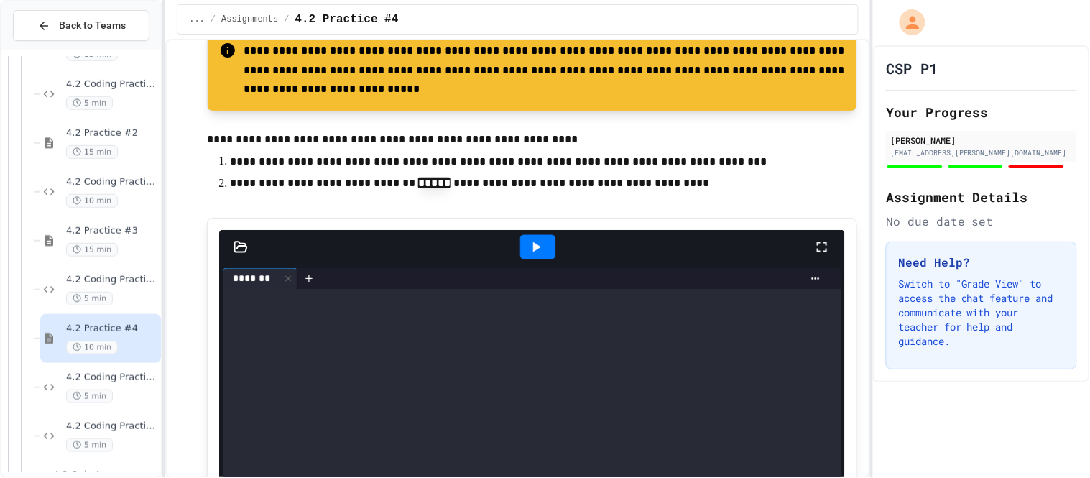
scroll to position [1531, 0]
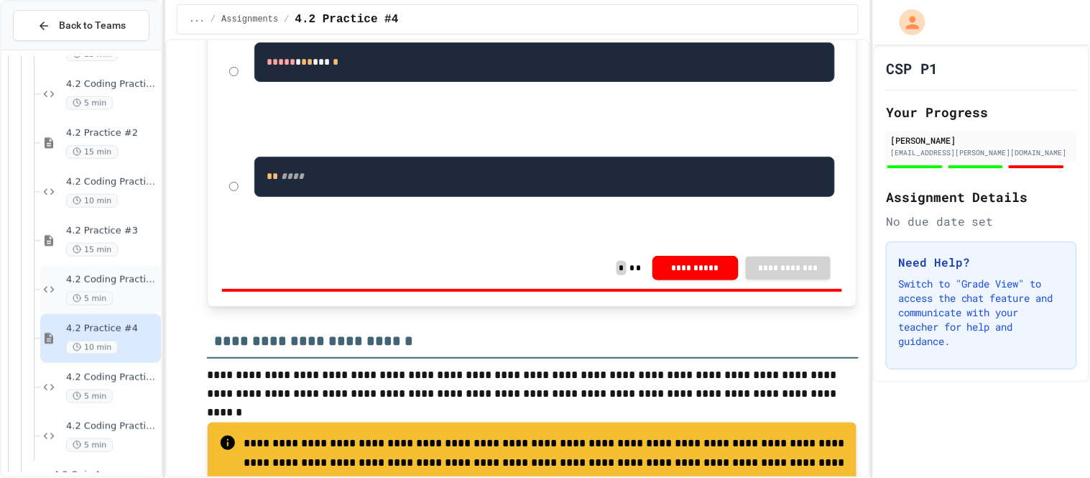
click at [113, 282] on span "4.2 Coding Practice #3" at bounding box center [112, 280] width 92 height 12
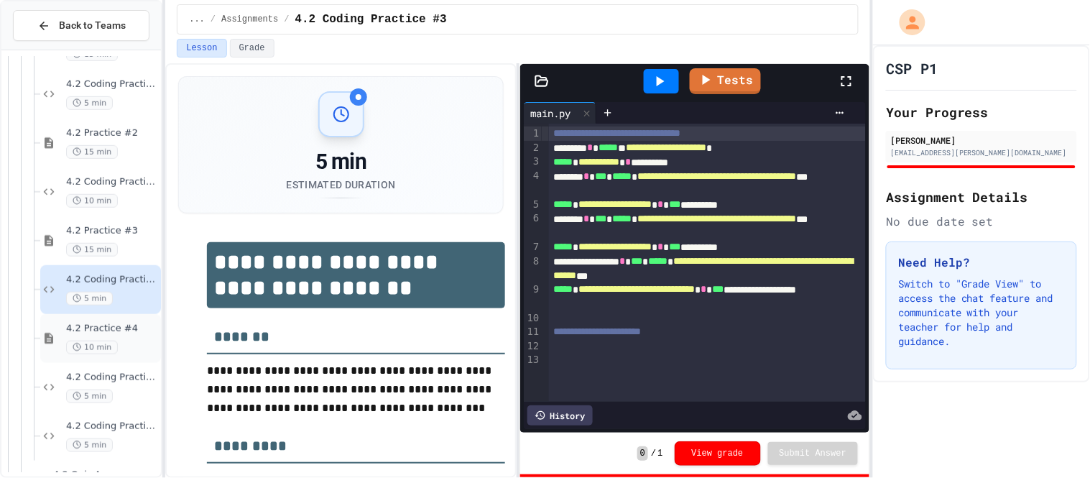
click at [126, 333] on span "4.2 Practice #4" at bounding box center [112, 329] width 92 height 12
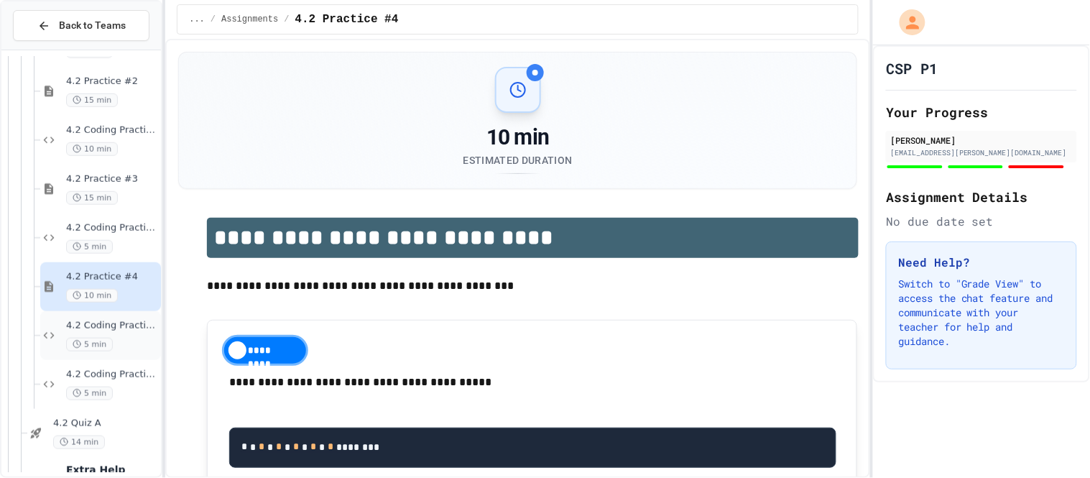
scroll to position [292, 0]
click at [131, 328] on span "4.2 Coding Practice #4" at bounding box center [112, 325] width 92 height 12
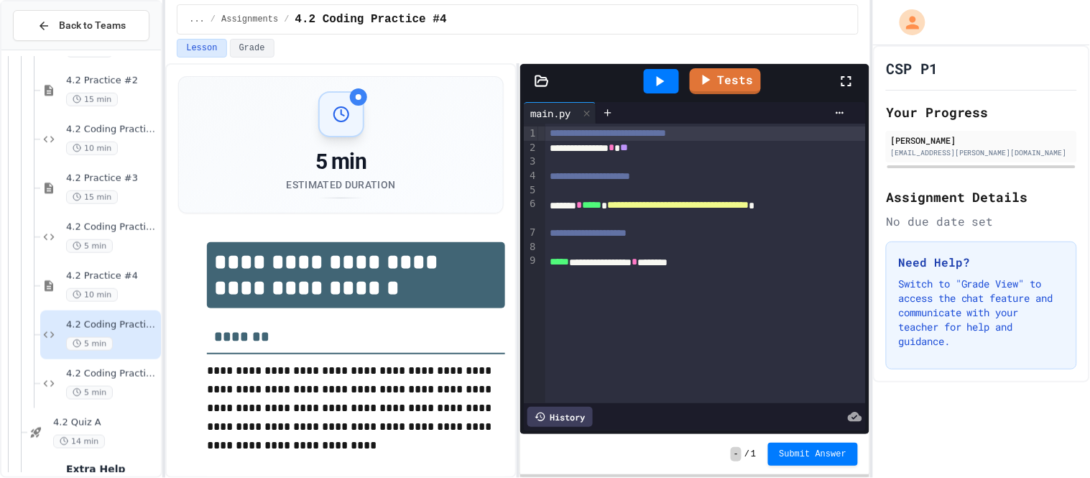
click at [601, 205] on span "*****" at bounding box center [591, 205] width 19 height 10
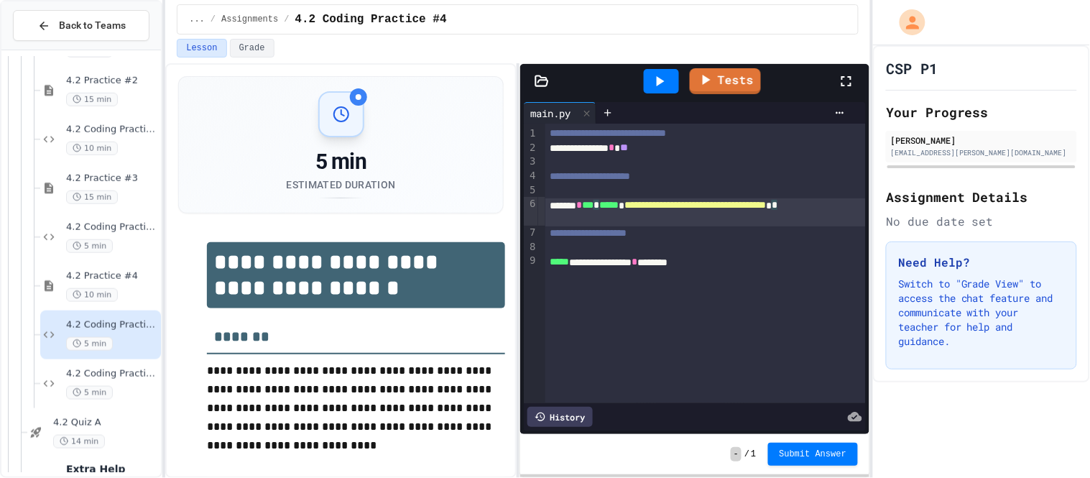
click at [660, 83] on icon at bounding box center [661, 81] width 8 height 10
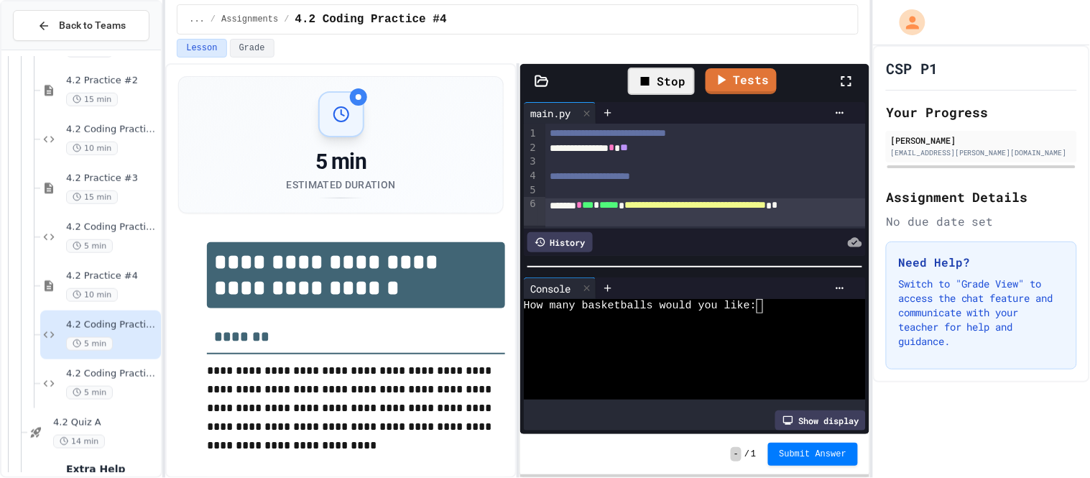
click at [764, 307] on textarea "Terminal input" at bounding box center [762, 306] width 6 height 14
click at [746, 80] on link "Tests" at bounding box center [725, 81] width 71 height 26
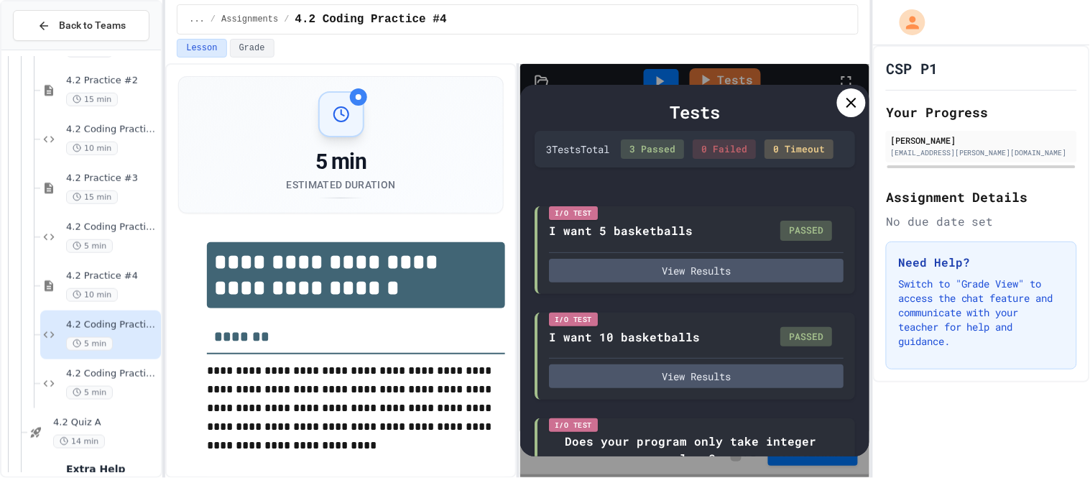
click at [841, 108] on div at bounding box center [851, 102] width 29 height 29
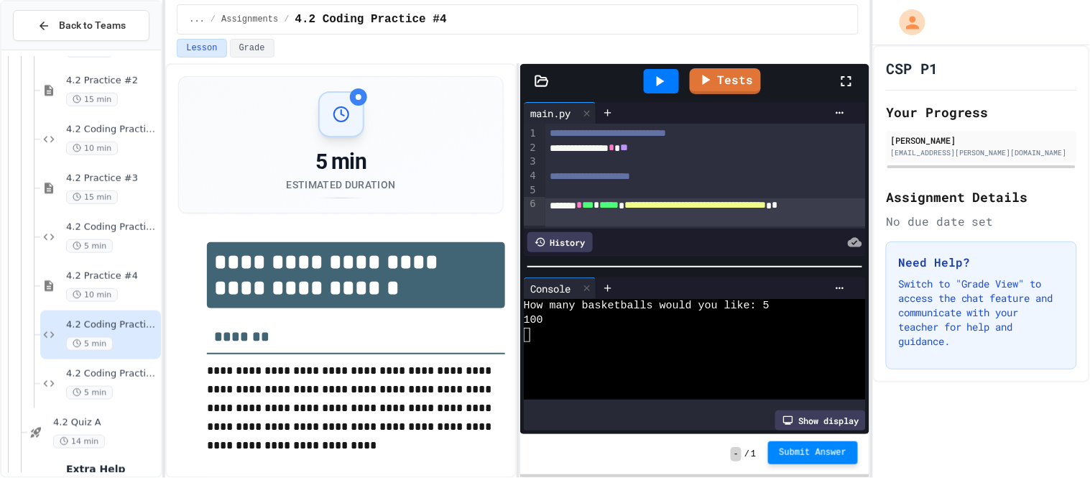
click at [792, 456] on span "Submit Answer" at bounding box center [813, 452] width 68 height 11
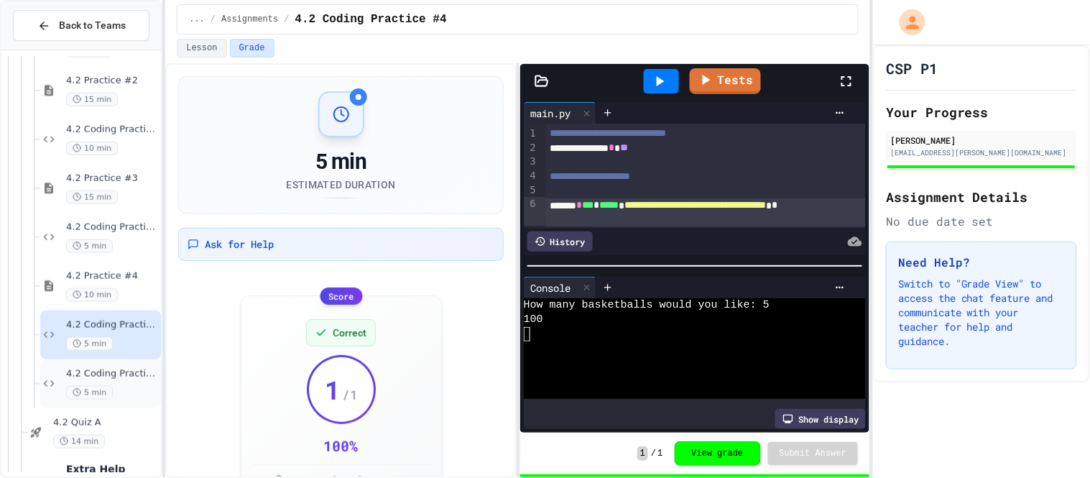
click at [137, 379] on span "4.2 Coding Practice #5" at bounding box center [112, 374] width 92 height 12
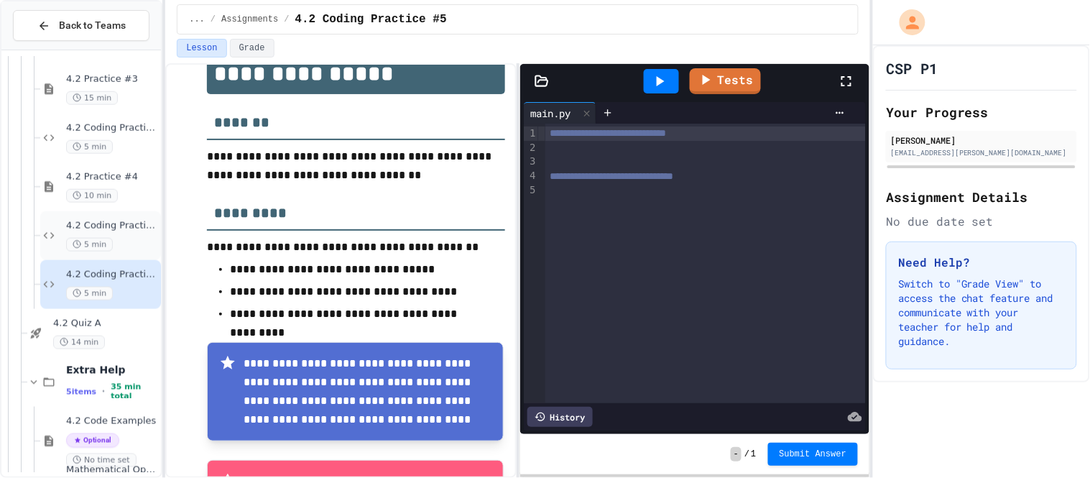
scroll to position [391, 0]
click at [134, 177] on span "4.2 Practice #4" at bounding box center [112, 176] width 92 height 12
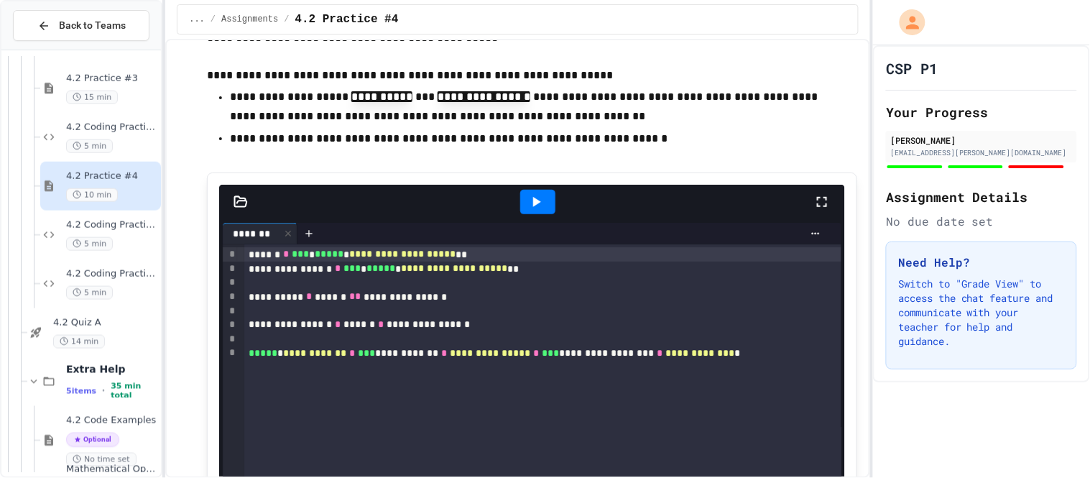
scroll to position [2825, 0]
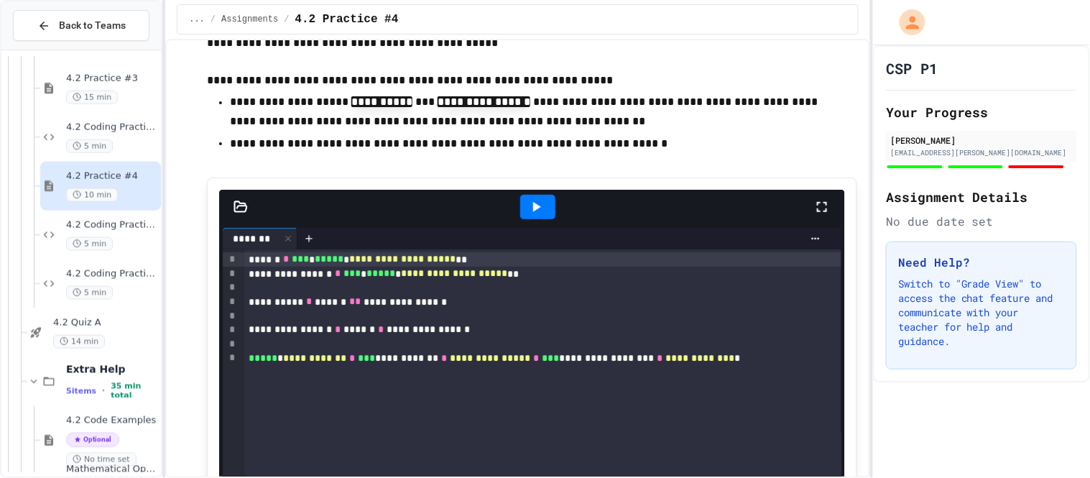
click at [542, 216] on icon at bounding box center [535, 206] width 17 height 17
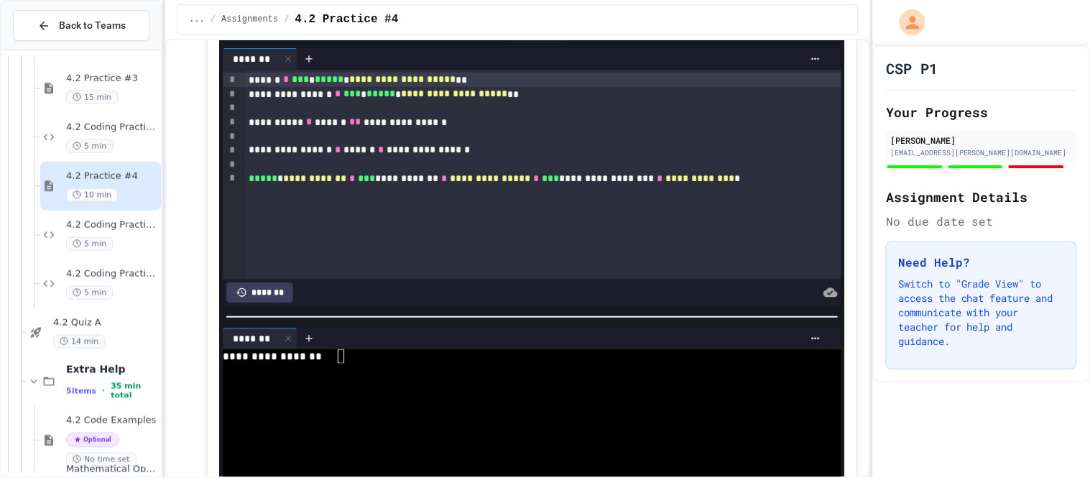
scroll to position [3034, 0]
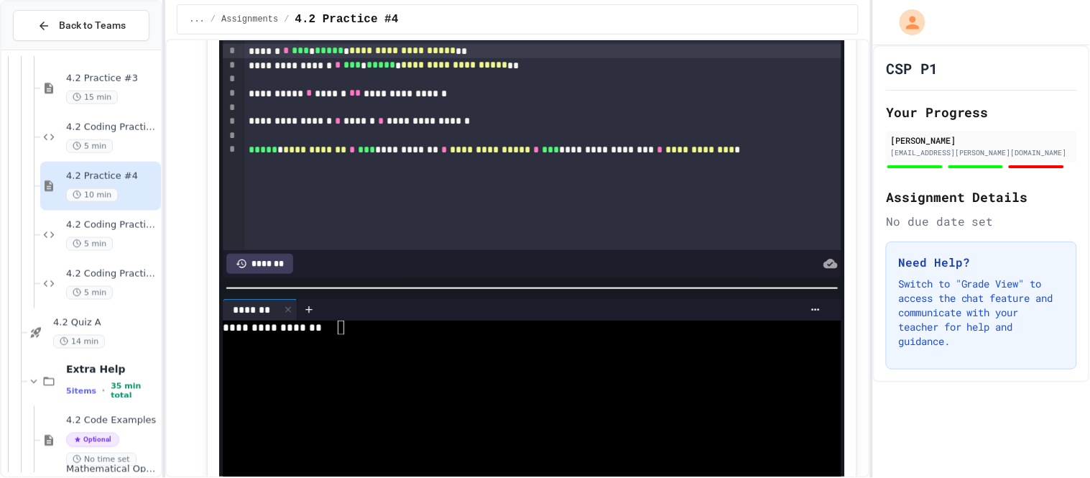
click at [340, 335] on textarea "Terminal input" at bounding box center [341, 327] width 6 height 14
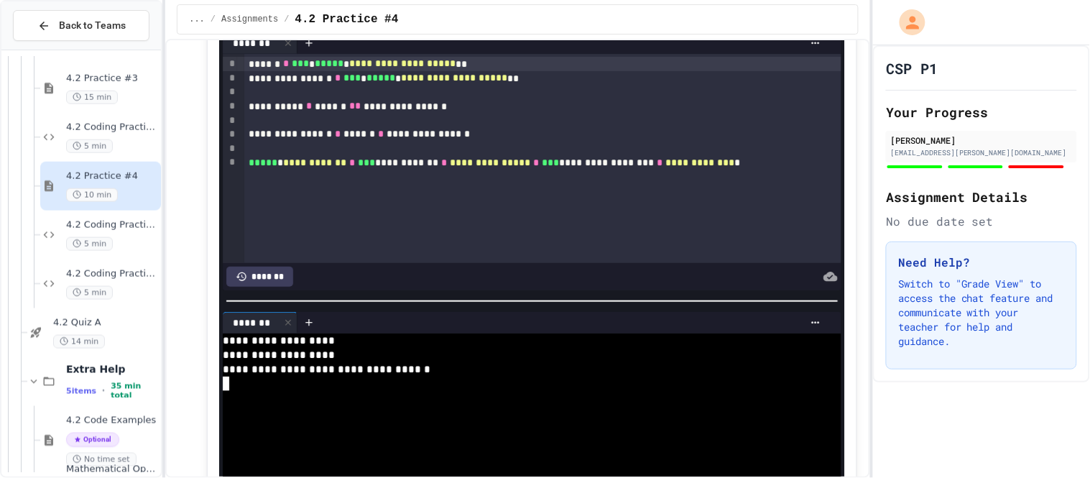
scroll to position [2932, 0]
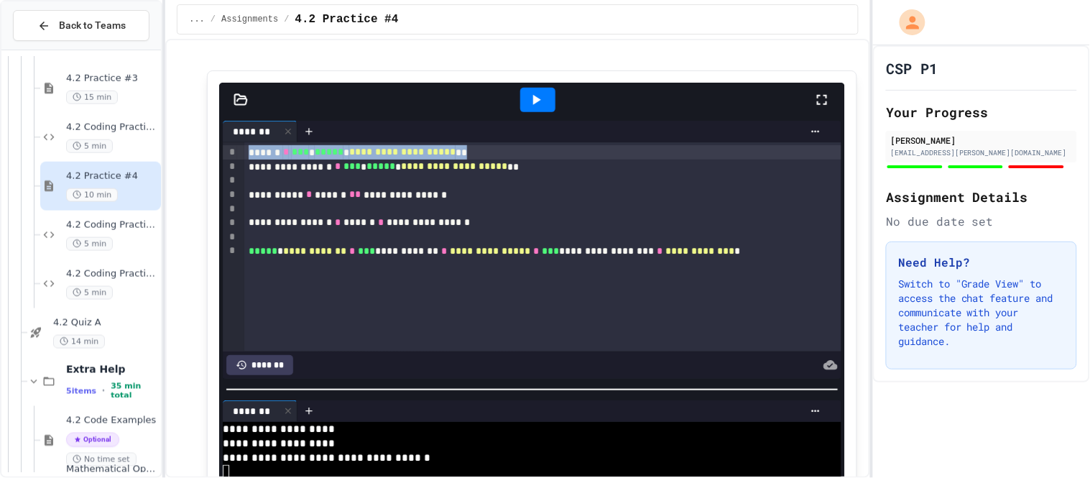
drag, startPoint x: 522, startPoint y: 190, endPoint x: 347, endPoint y: 168, distance: 176.0
click at [347, 168] on div "**********" at bounding box center [532, 250] width 618 height 258
copy div "**********"
click at [113, 228] on span "4.2 Coding Practice #4" at bounding box center [112, 225] width 92 height 12
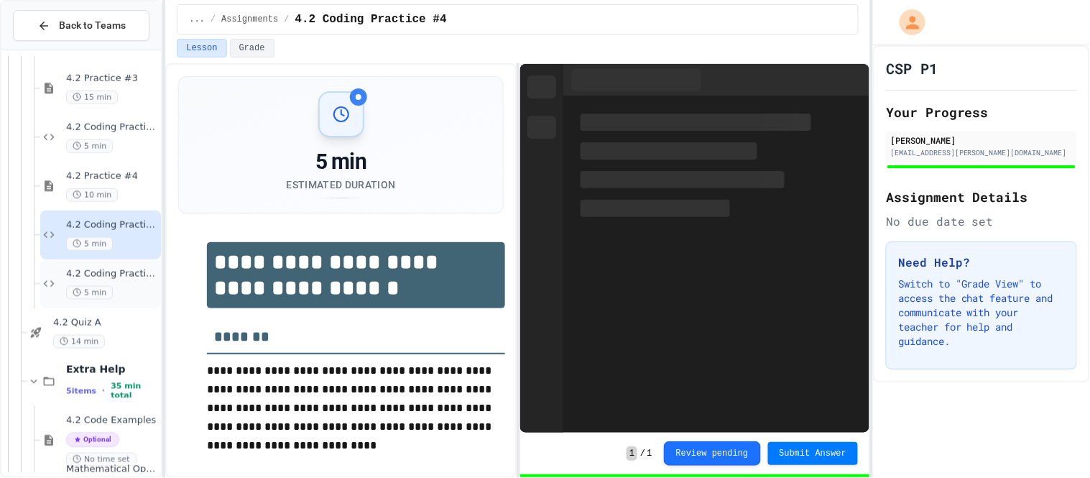
click at [130, 276] on span "4.2 Coding Practice #5" at bounding box center [112, 274] width 92 height 12
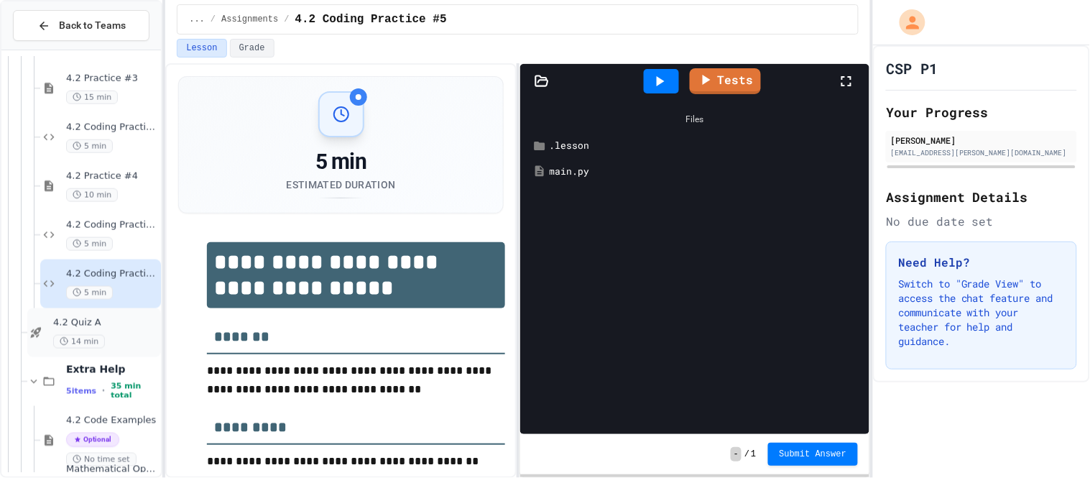
click at [139, 329] on div "4.2 Quiz A 14 min" at bounding box center [105, 333] width 105 height 32
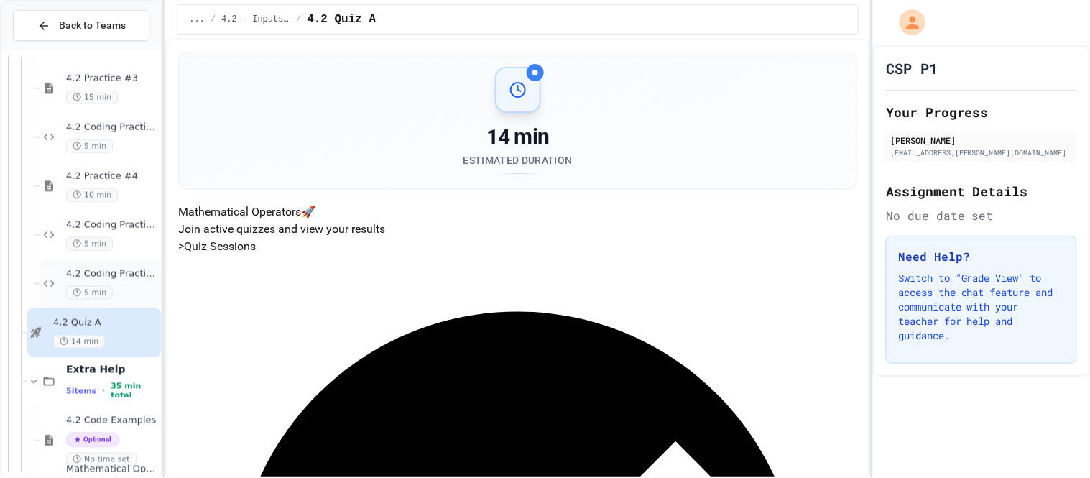
click at [131, 274] on span "4.2 Coding Practice #5" at bounding box center [112, 274] width 92 height 12
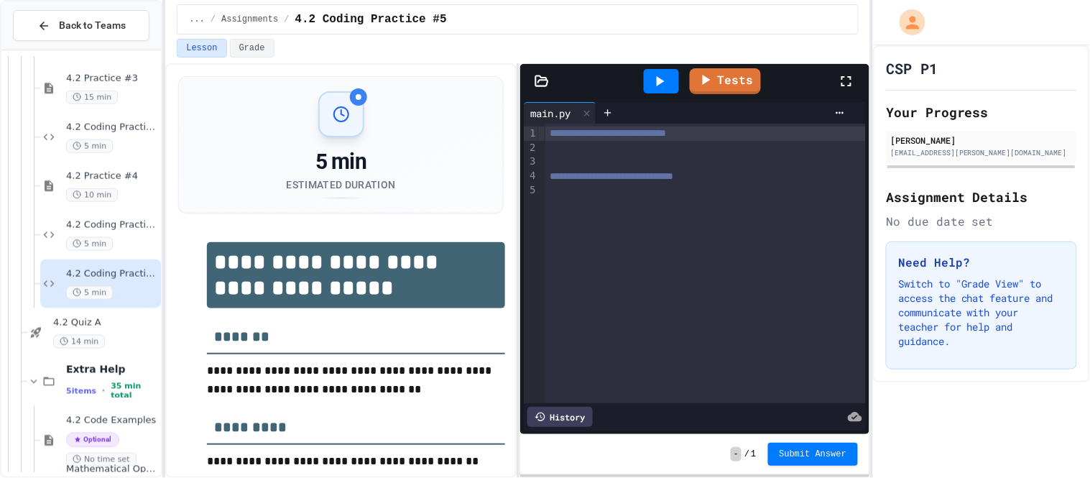
click at [603, 154] on div at bounding box center [705, 148] width 320 height 14
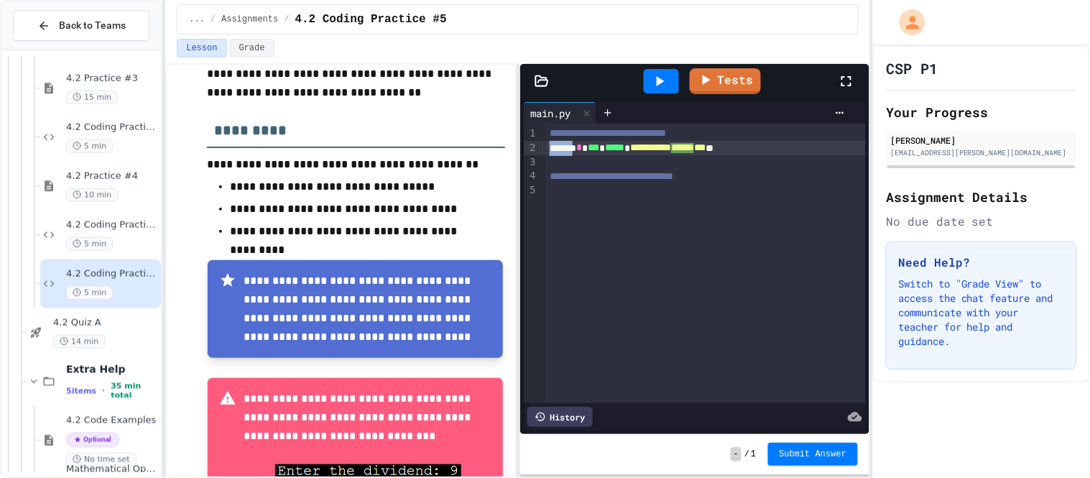
scroll to position [385, 0]
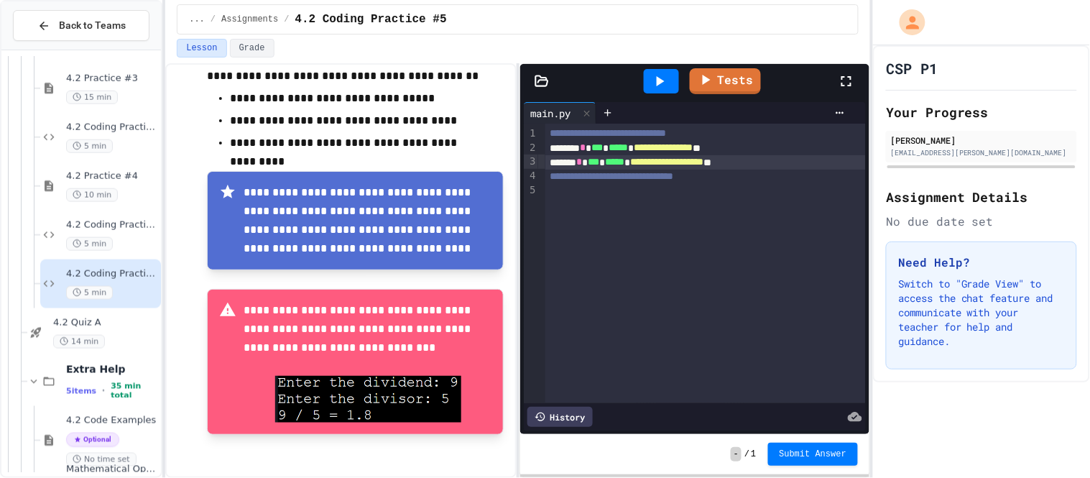
click at [550, 162] on div "**********" at bounding box center [705, 162] width 320 height 14
click at [671, 80] on div at bounding box center [661, 81] width 35 height 24
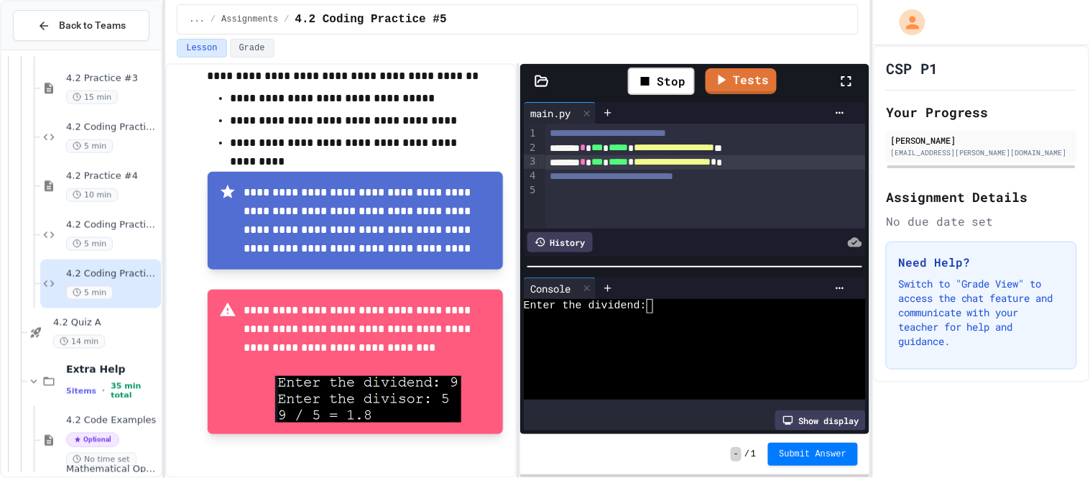
click at [657, 310] on textarea "Terminal input" at bounding box center [654, 306] width 6 height 14
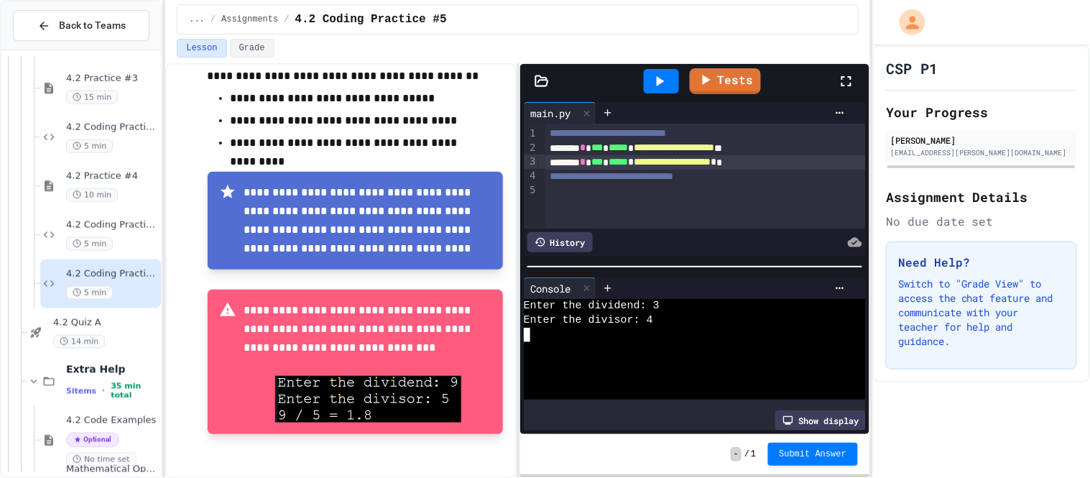
click at [619, 196] on div at bounding box center [705, 191] width 320 height 14
click at [129, 175] on span "4.2 Practice #4" at bounding box center [112, 176] width 92 height 12
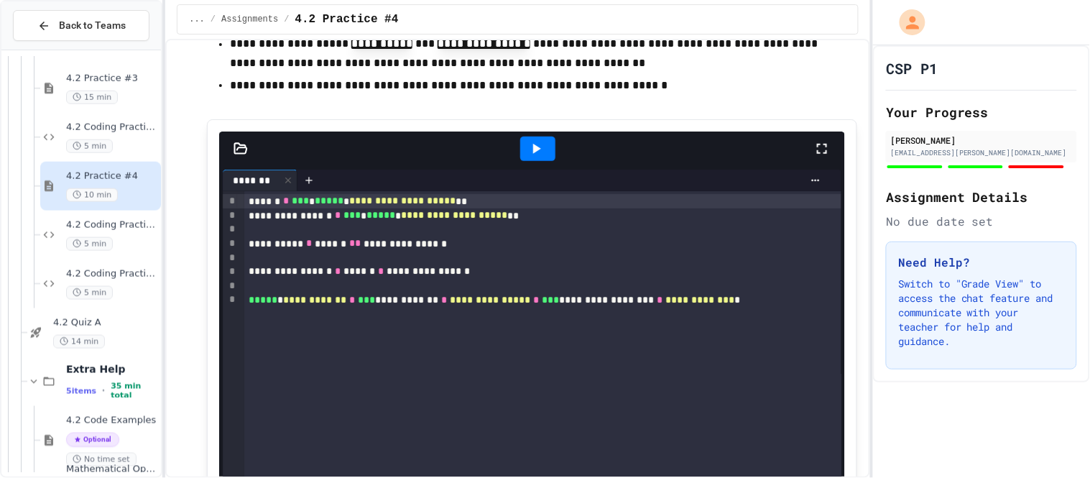
scroll to position [2889, 0]
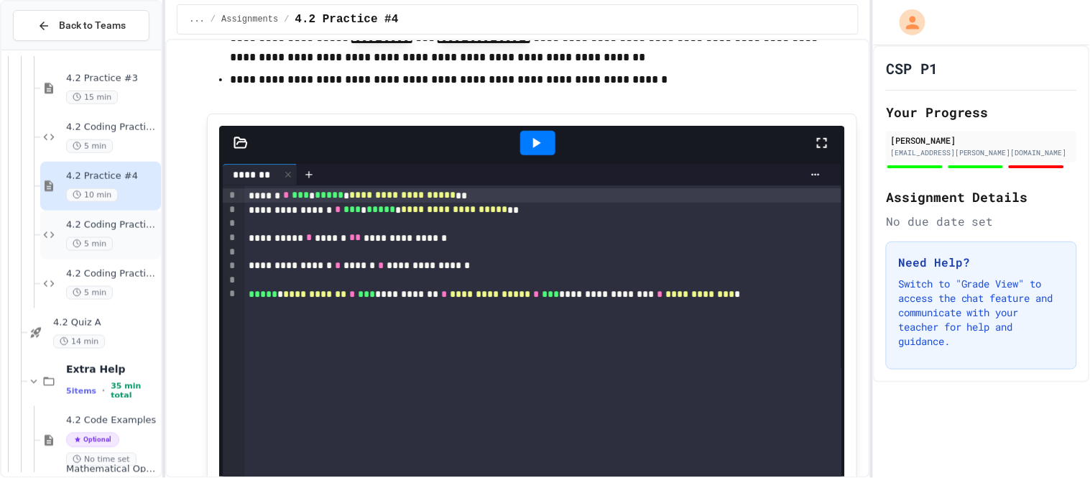
click at [131, 231] on span "4.2 Coding Practice #4" at bounding box center [112, 225] width 92 height 12
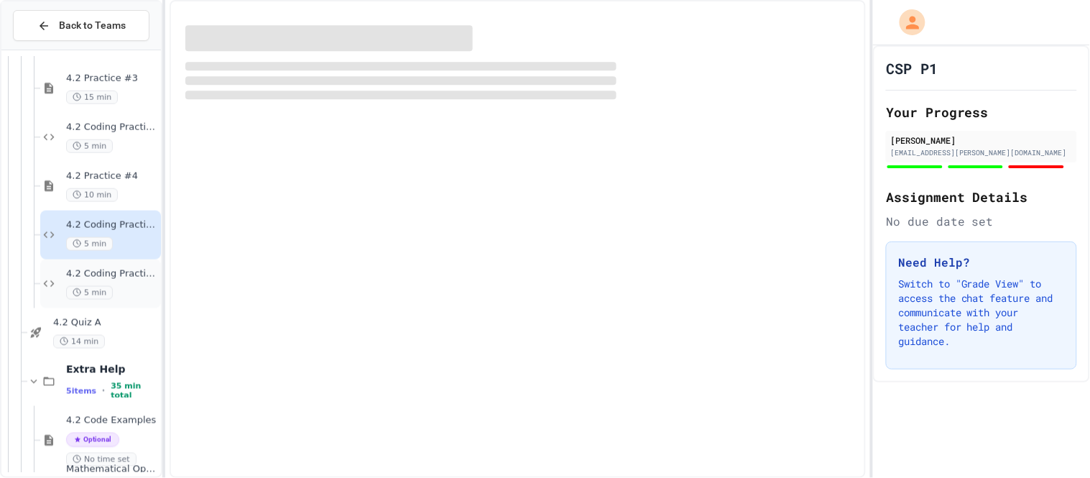
click at [116, 281] on div "4.2 Coding Practice #5 5 min" at bounding box center [112, 284] width 92 height 32
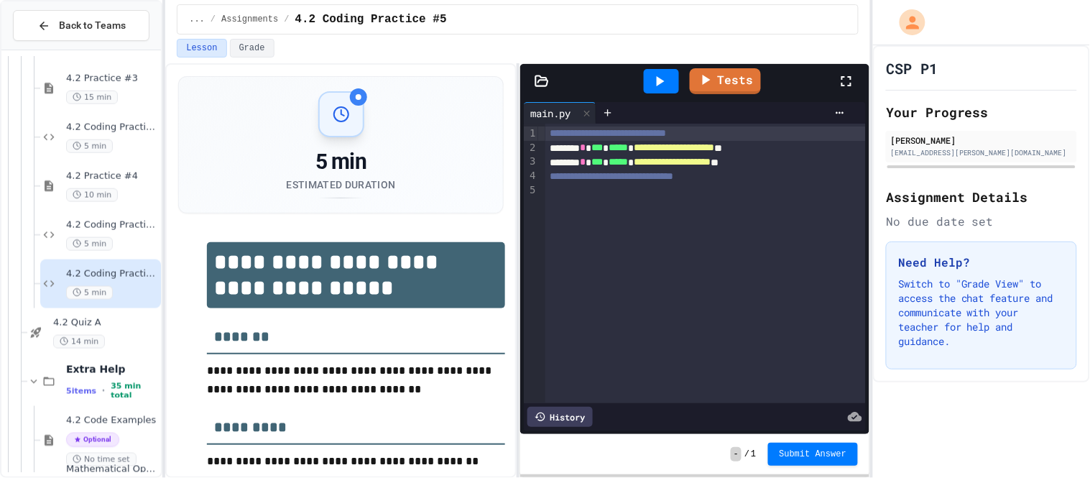
click at [613, 212] on div "**********" at bounding box center [705, 263] width 320 height 279
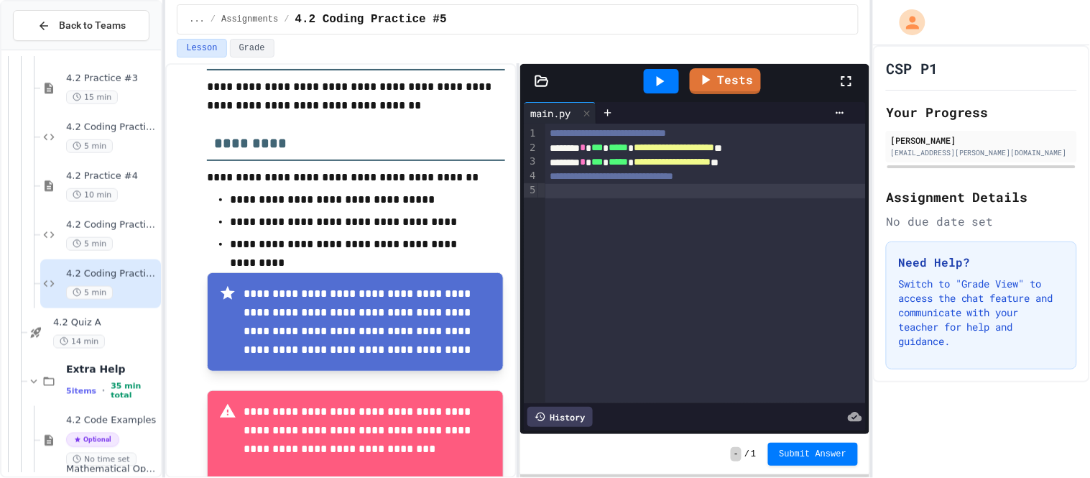
scroll to position [283, 0]
click at [131, 180] on span "4.2 Practice #4" at bounding box center [112, 176] width 92 height 12
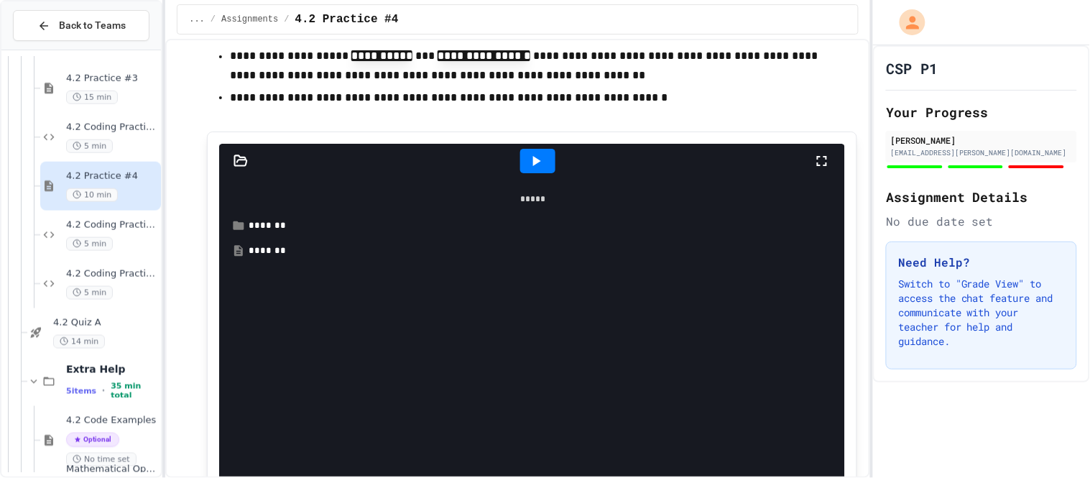
scroll to position [2876, 0]
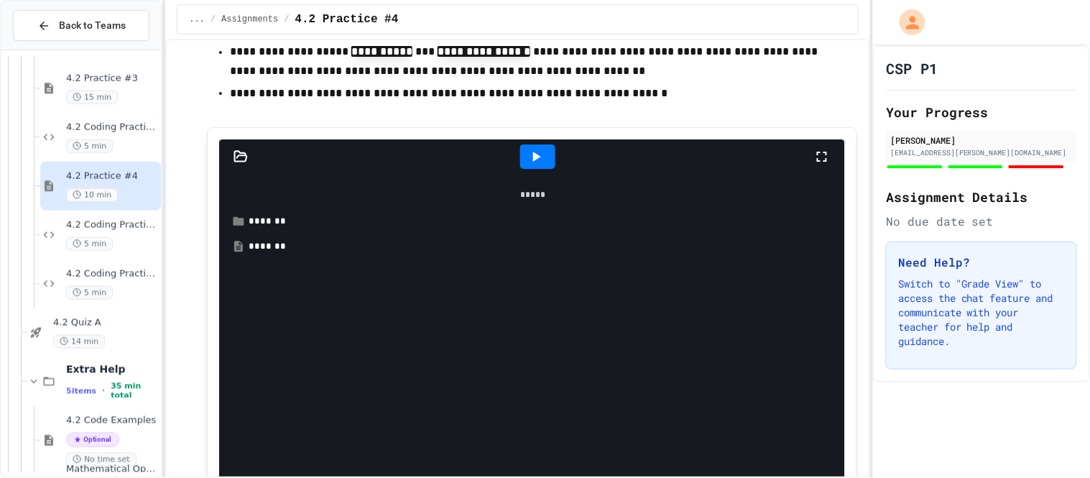
click at [551, 169] on div at bounding box center [537, 156] width 35 height 24
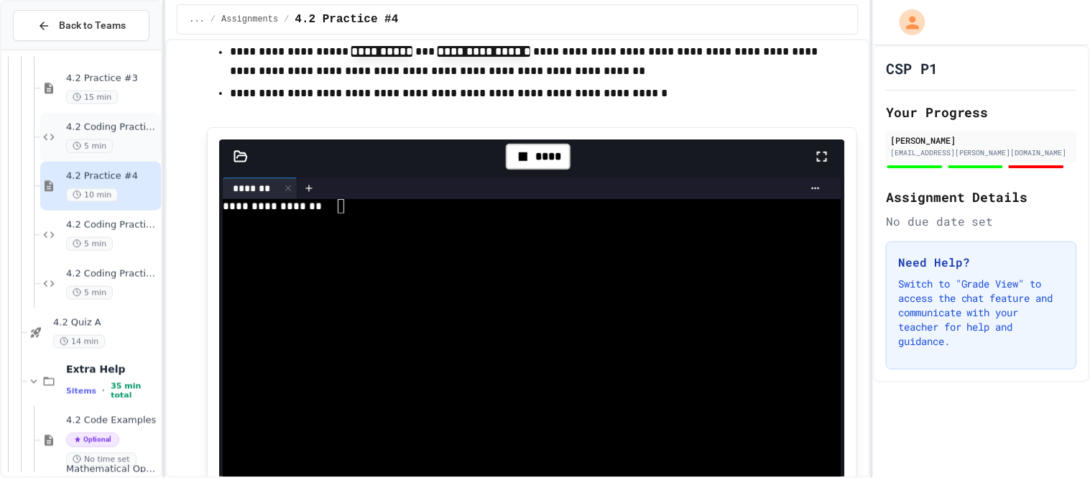
click at [133, 143] on div "5 min" at bounding box center [112, 146] width 92 height 14
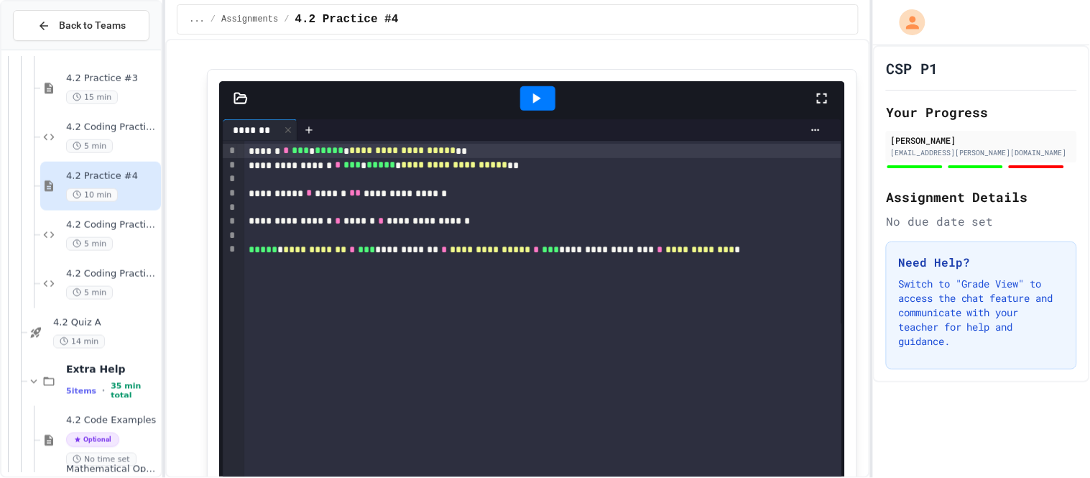
scroll to position [2938, 0]
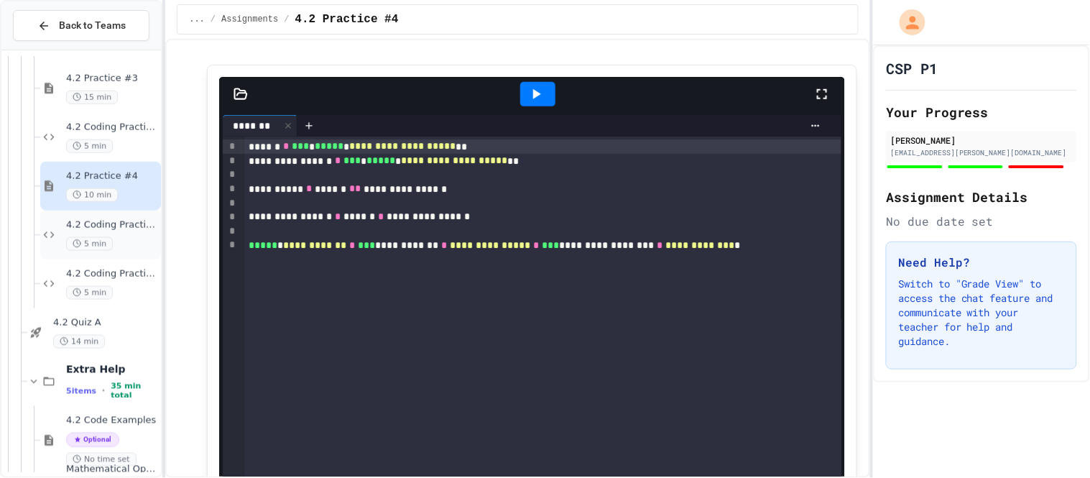
click at [124, 224] on span "4.2 Coding Practice #4" at bounding box center [112, 225] width 92 height 12
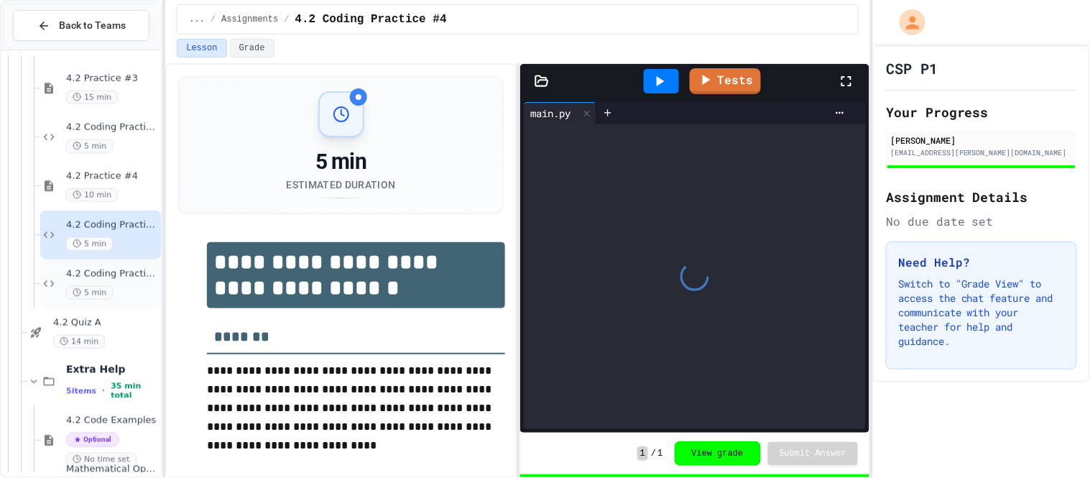
click at [126, 287] on div "5 min" at bounding box center [112, 293] width 92 height 14
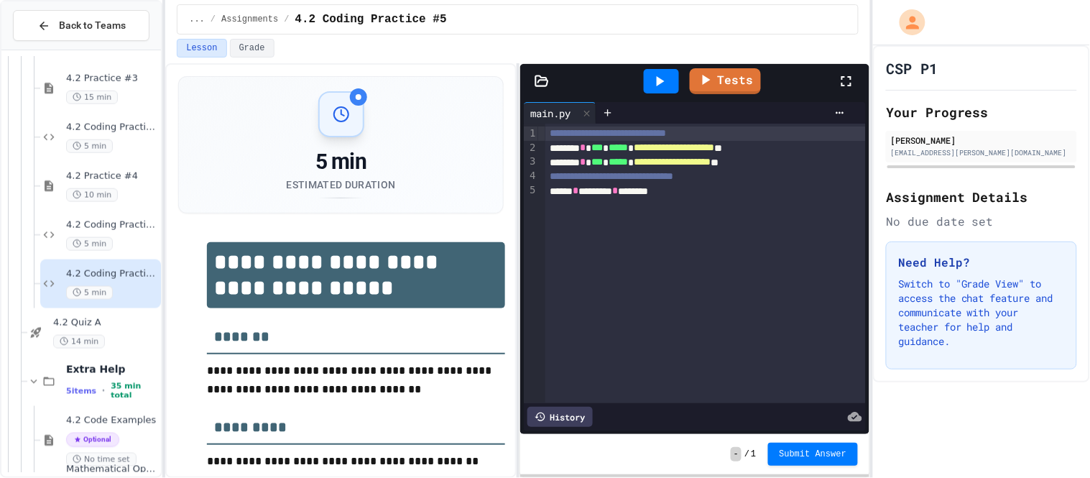
click at [567, 210] on div "**********" at bounding box center [705, 263] width 320 height 279
click at [659, 83] on icon at bounding box center [661, 81] width 8 height 10
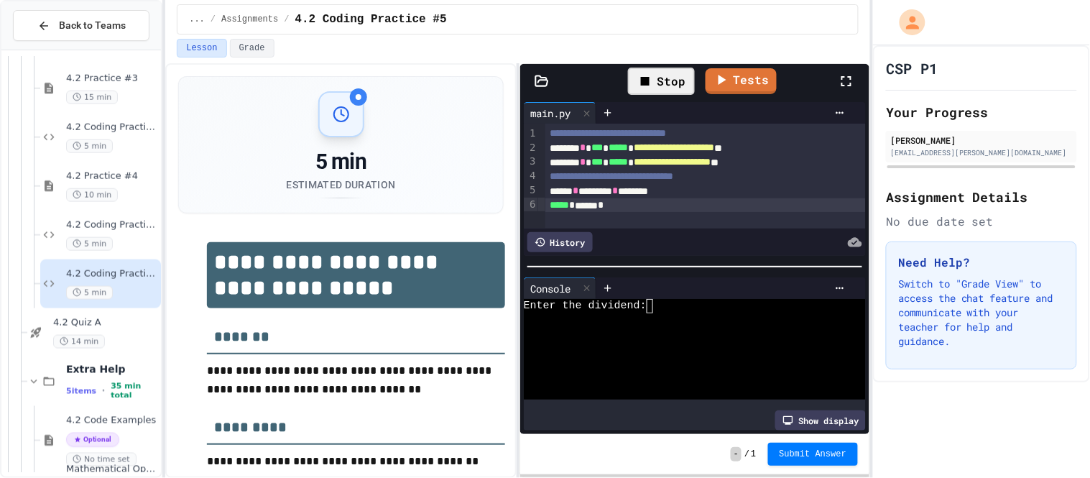
click at [654, 310] on textarea "Terminal input" at bounding box center [654, 306] width 6 height 14
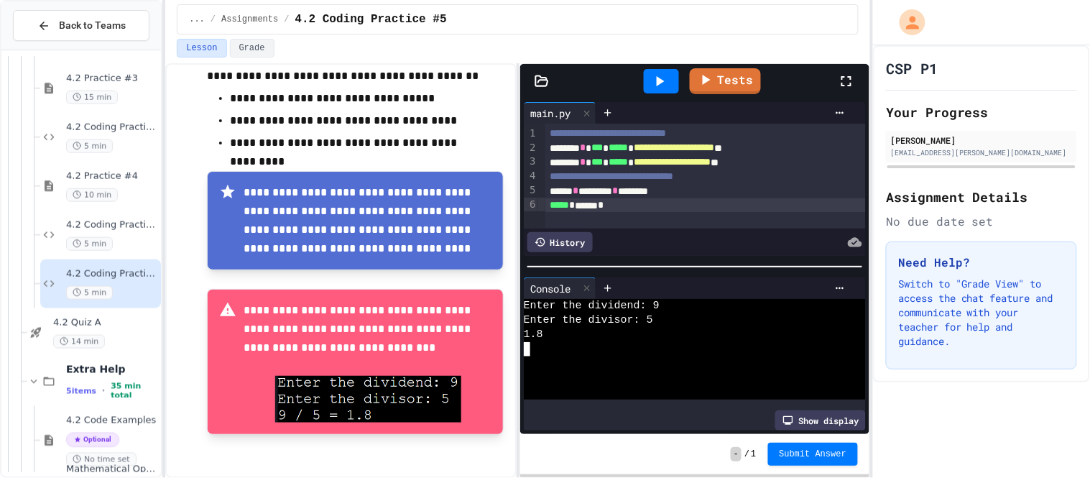
click at [590, 205] on div "***** * ****** *" at bounding box center [705, 205] width 320 height 14
click at [712, 79] on icon at bounding box center [705, 78] width 17 height 18
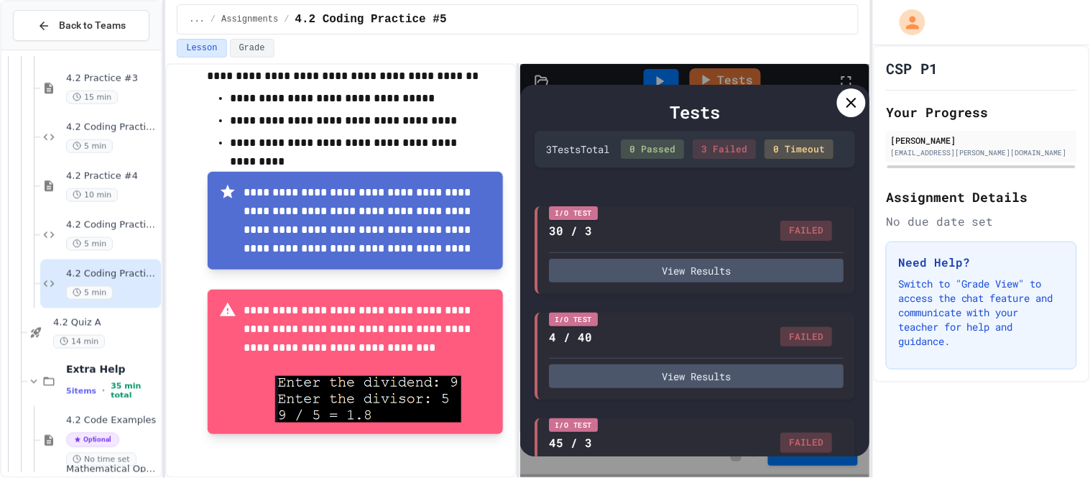
scroll to position [74, 0]
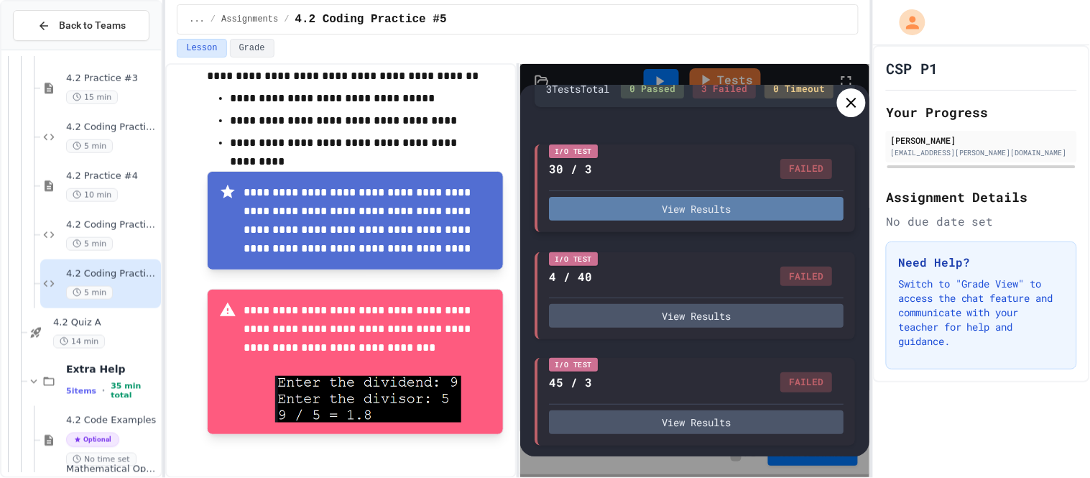
click at [756, 214] on button "View Results" at bounding box center [696, 209] width 295 height 24
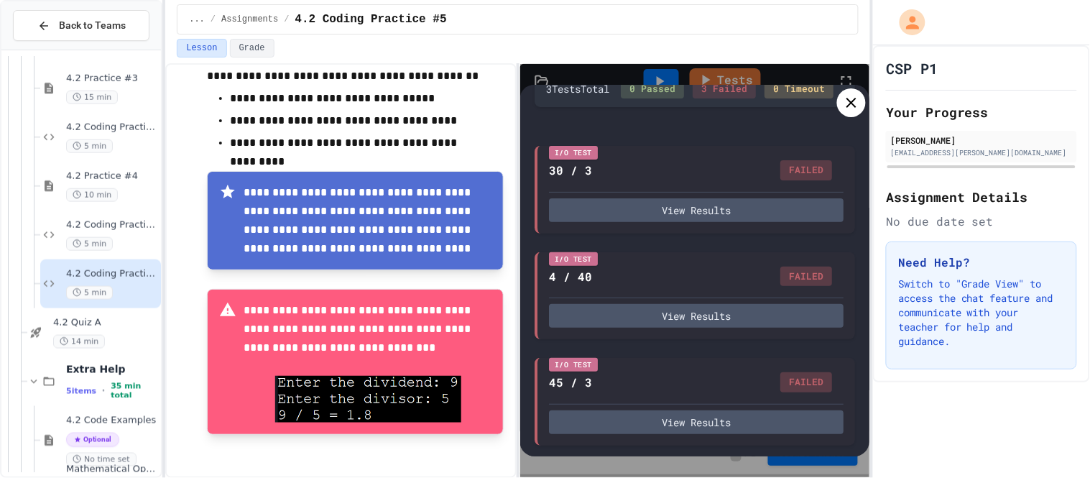
click at [848, 112] on div at bounding box center [851, 102] width 29 height 29
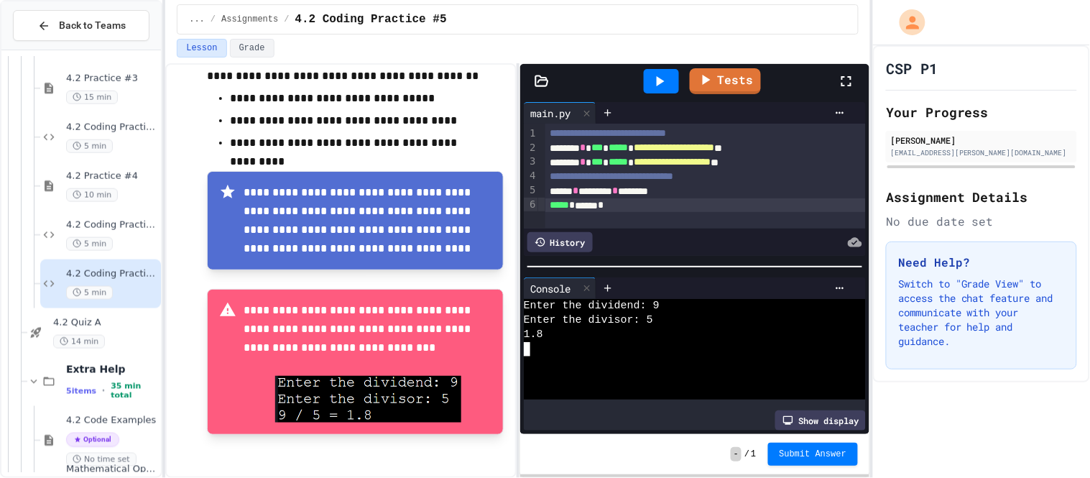
click at [660, 302] on div "Enter the dividend: 9" at bounding box center [686, 306] width 325 height 14
click at [662, 302] on div "Enter the dividend: 9" at bounding box center [686, 306] width 325 height 14
click at [658, 78] on icon at bounding box center [661, 81] width 8 height 10
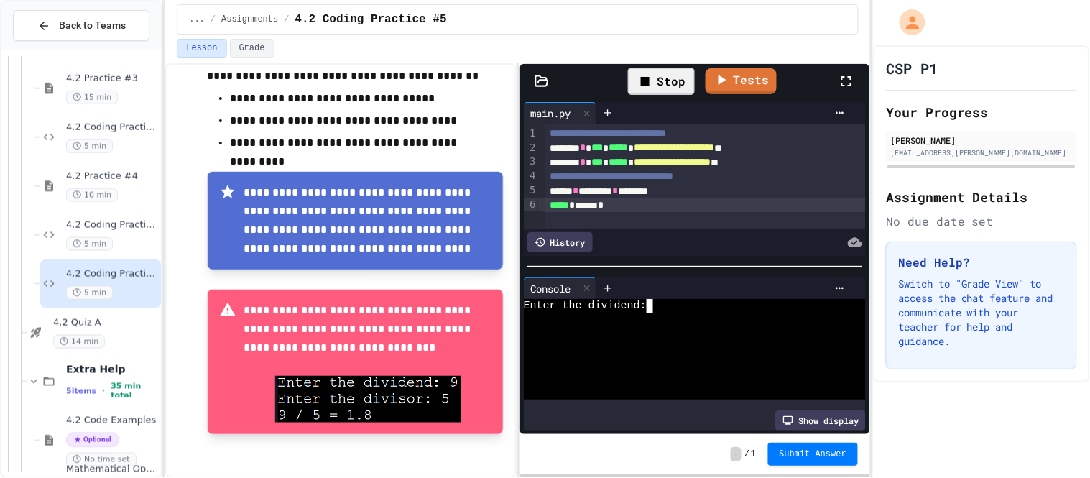
click at [656, 309] on textarea "Terminal input" at bounding box center [654, 306] width 6 height 14
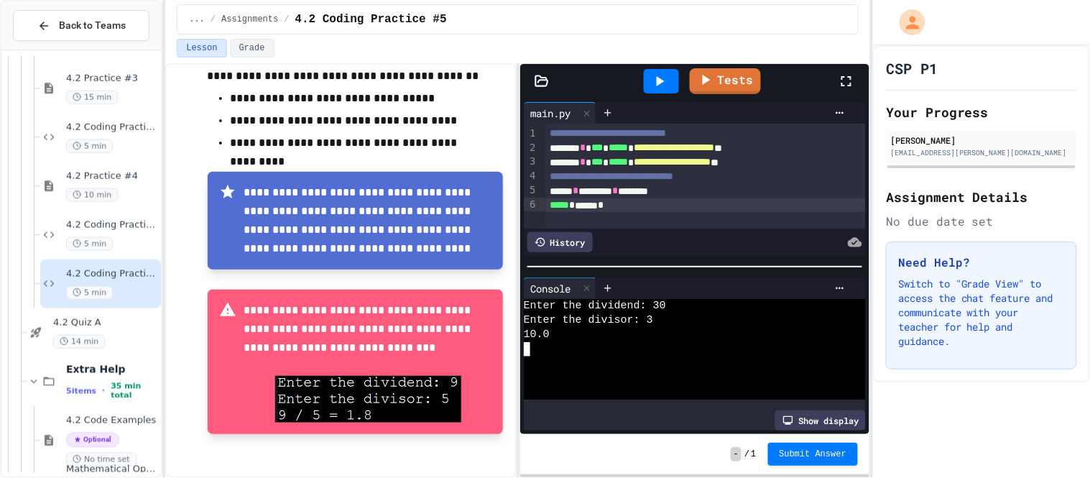
click at [627, 212] on div "**********" at bounding box center [705, 176] width 320 height 105
click at [603, 208] on span "*" at bounding box center [601, 205] width 6 height 10
click at [736, 230] on div "History" at bounding box center [695, 241] width 342 height 27
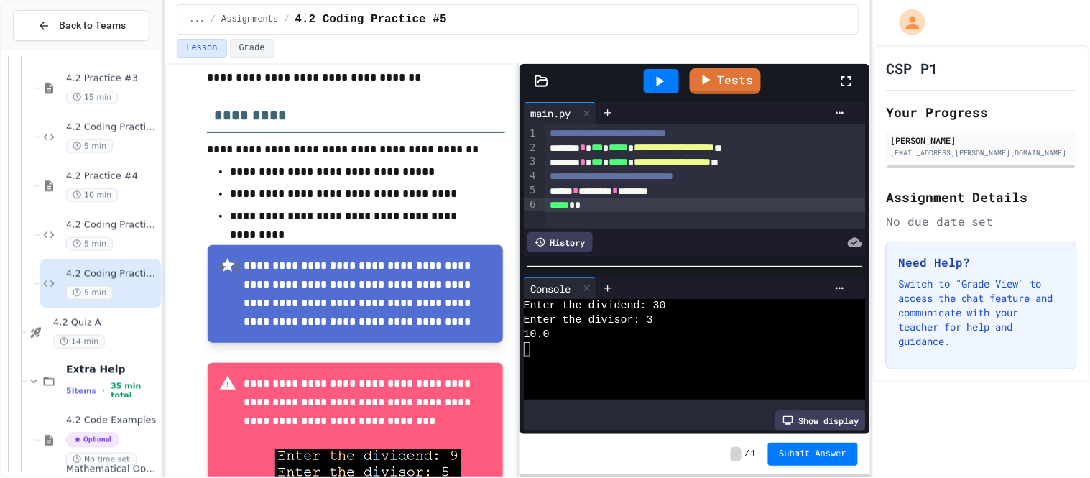
scroll to position [311, 0]
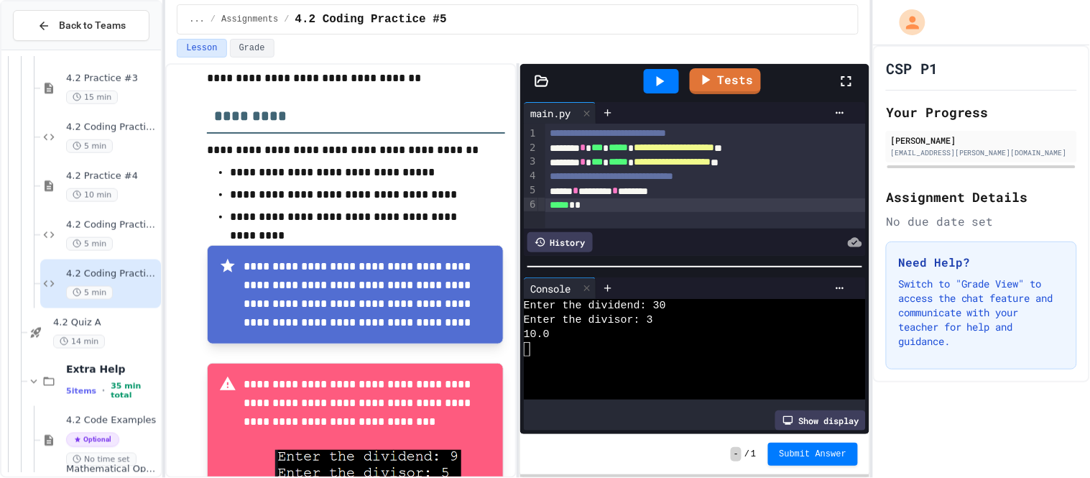
click at [645, 192] on div "****** * ******* * *******" at bounding box center [705, 191] width 320 height 14
click at [662, 81] on icon at bounding box center [661, 81] width 8 height 10
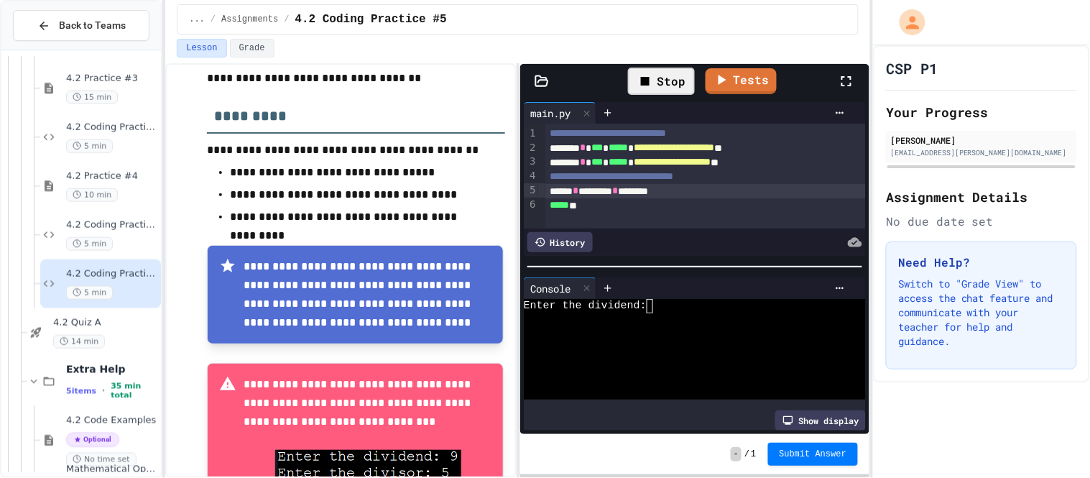
click at [654, 311] on textarea "Terminal input" at bounding box center [654, 306] width 6 height 14
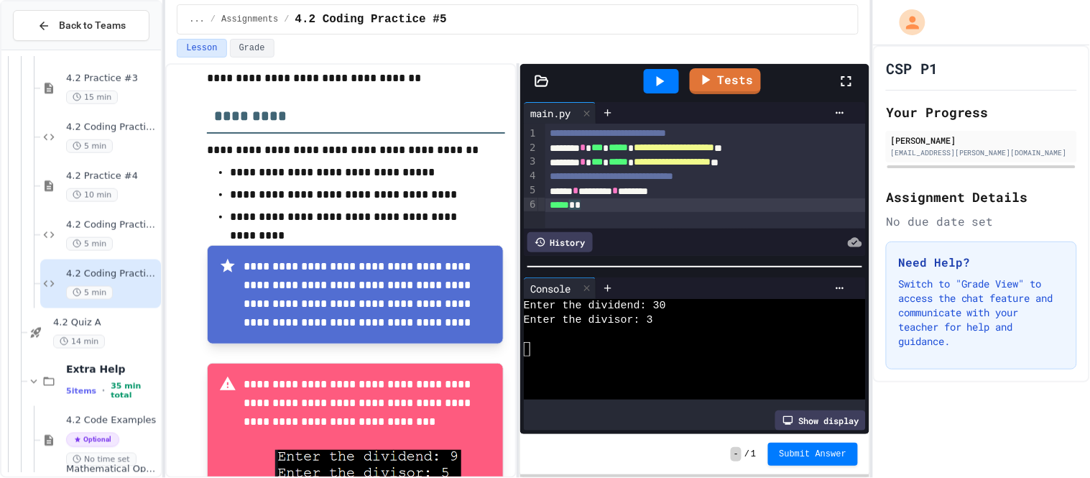
click at [587, 205] on div "***** * *" at bounding box center [705, 205] width 320 height 14
click at [662, 83] on icon at bounding box center [659, 81] width 17 height 17
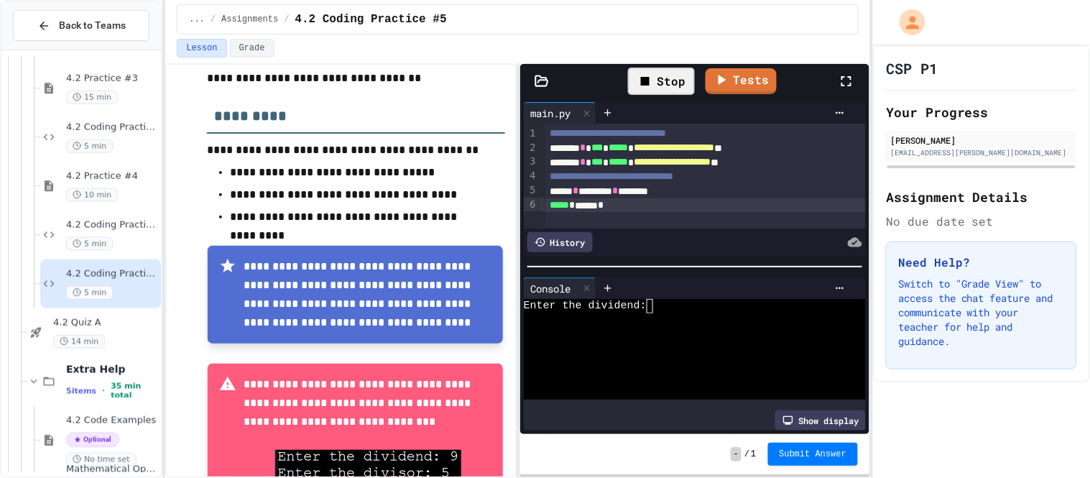
click at [654, 311] on textarea "Terminal input" at bounding box center [654, 306] width 6 height 14
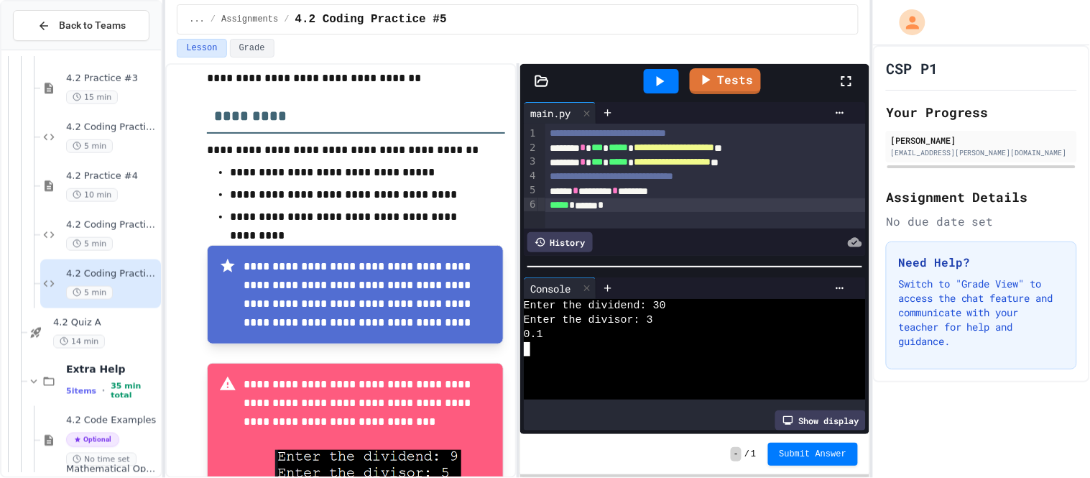
click at [644, 190] on div "****** * ******* * *******" at bounding box center [705, 191] width 320 height 14
click at [116, 177] on span "4.2 Practice #4" at bounding box center [112, 176] width 92 height 12
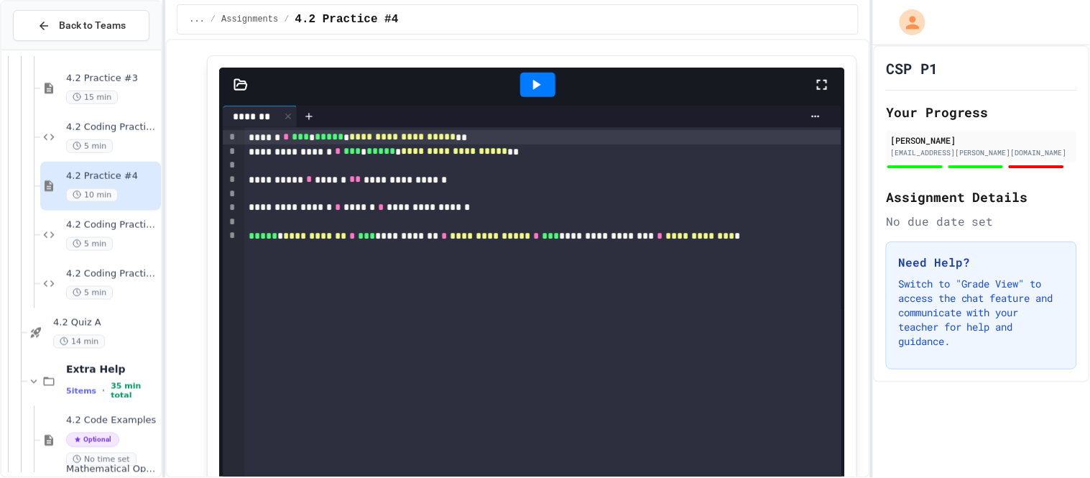
scroll to position [2948, 0]
click at [131, 275] on span "4.2 Coding Practice #5" at bounding box center [112, 274] width 92 height 12
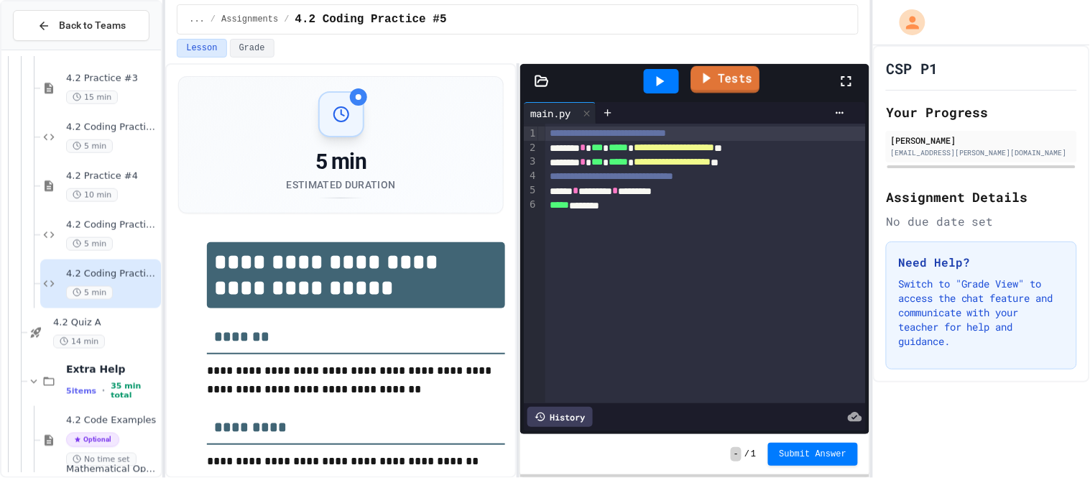
click at [724, 84] on link "Tests" at bounding box center [725, 79] width 69 height 27
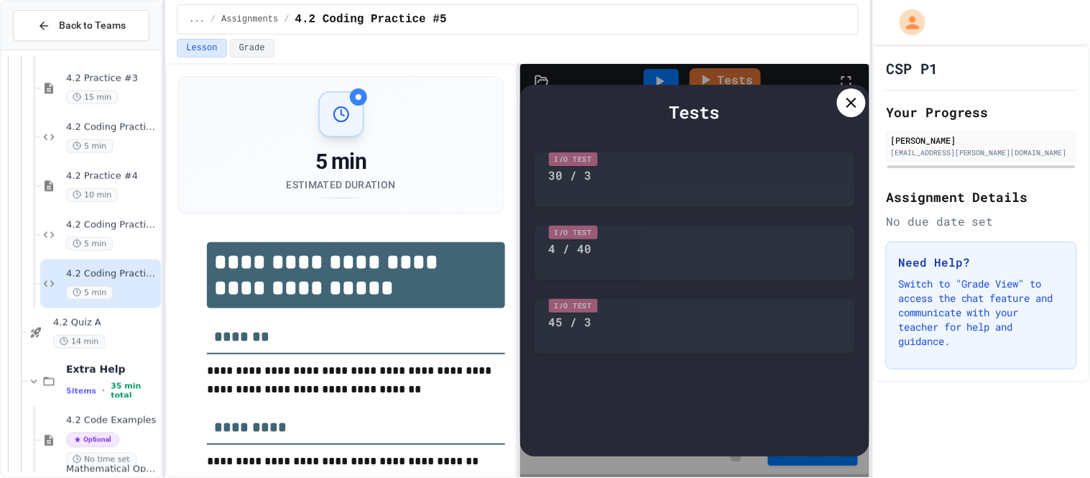
click at [652, 170] on div "I/O Test 30 / 3" at bounding box center [694, 176] width 320 height 62
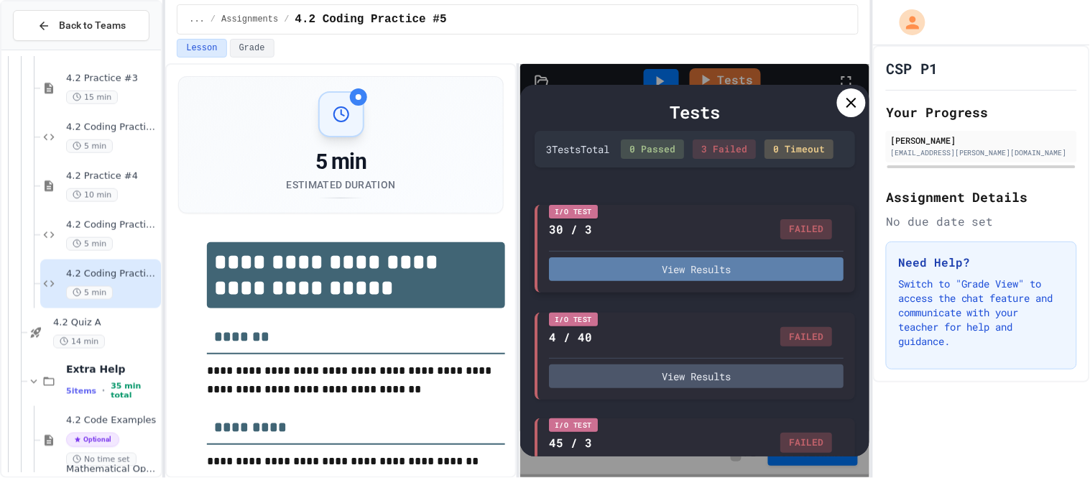
click at [629, 277] on button "View Results" at bounding box center [696, 269] width 295 height 24
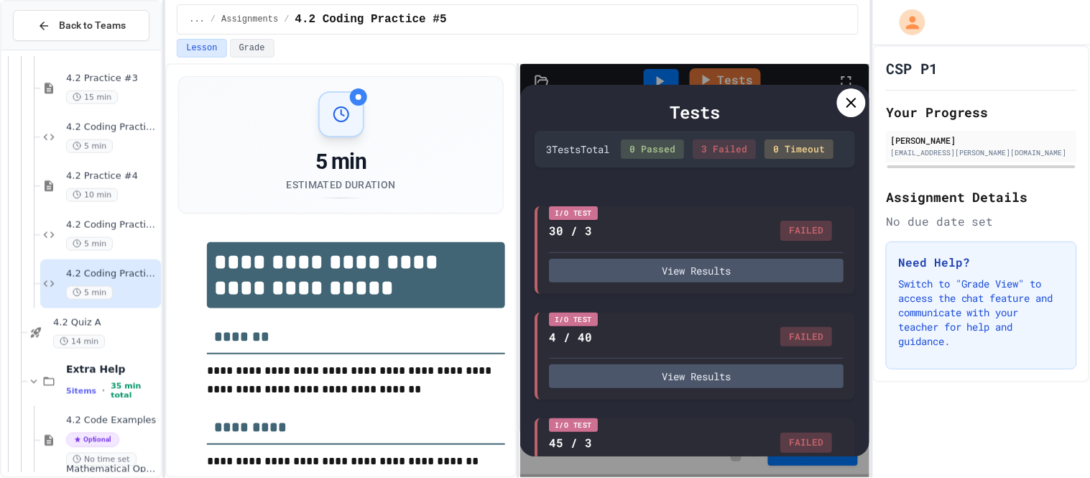
click at [857, 108] on icon at bounding box center [851, 102] width 17 height 17
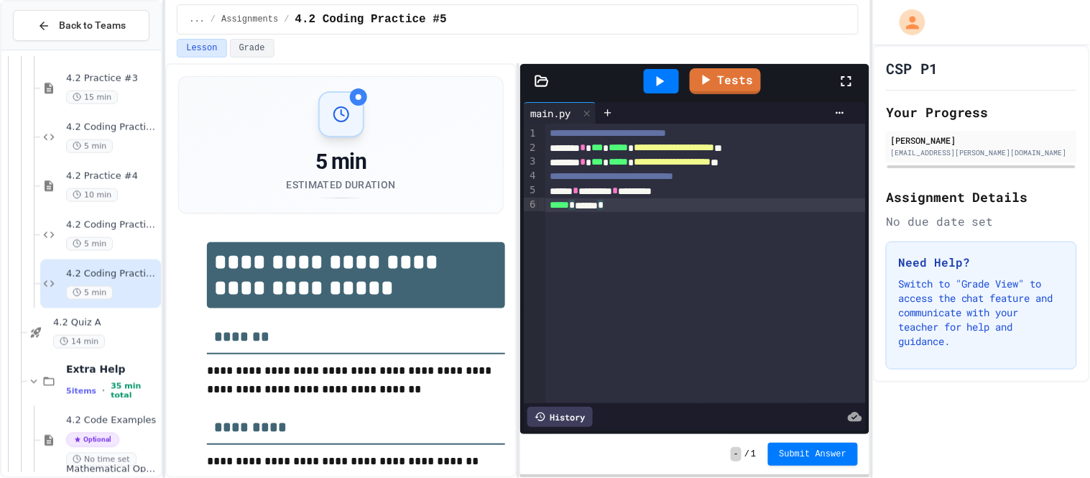
click at [584, 207] on div "***** * ****** *" at bounding box center [705, 205] width 320 height 14
click at [603, 147] on span "***" at bounding box center [596, 147] width 11 height 10
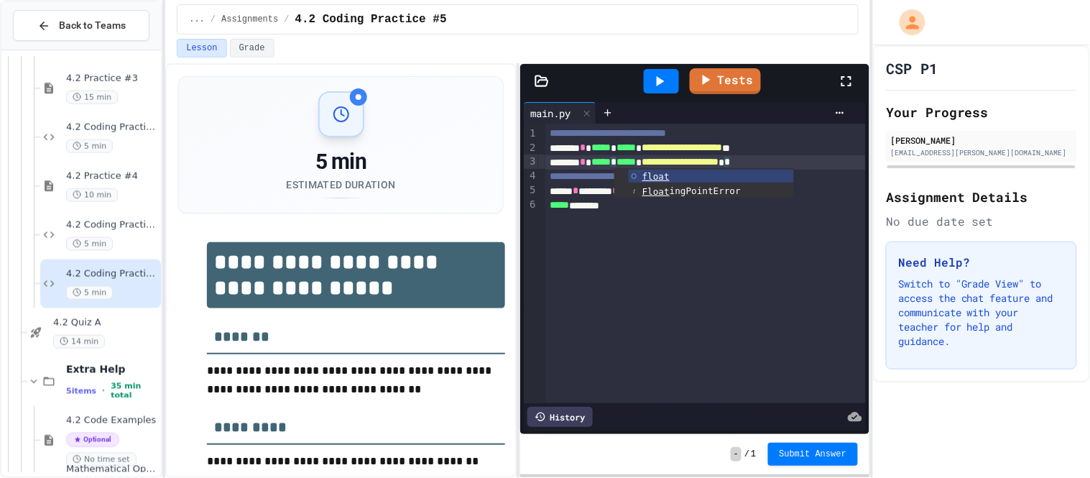
click at [638, 219] on div "**********" at bounding box center [705, 263] width 320 height 279
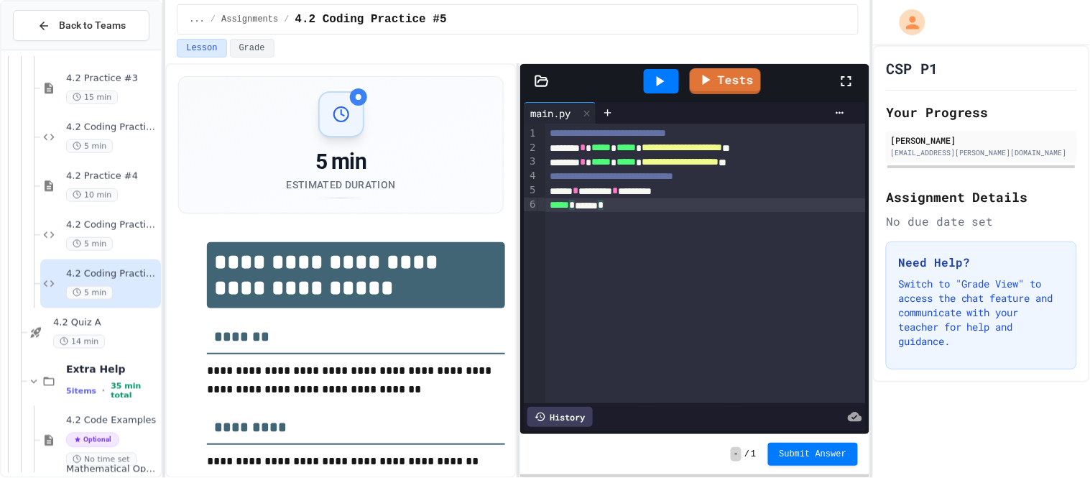
click at [672, 80] on div at bounding box center [661, 81] width 35 height 24
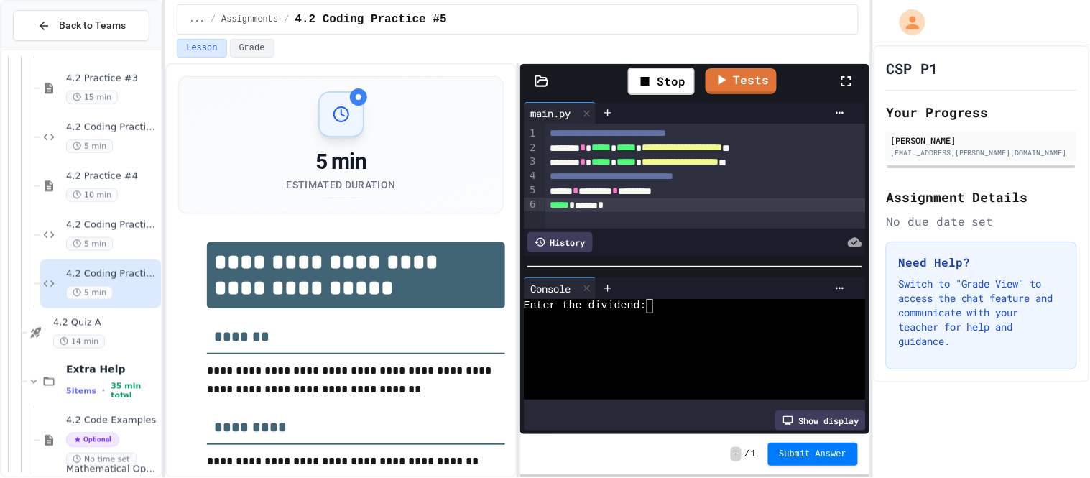
click at [652, 312] on textarea "Terminal input" at bounding box center [654, 306] width 6 height 14
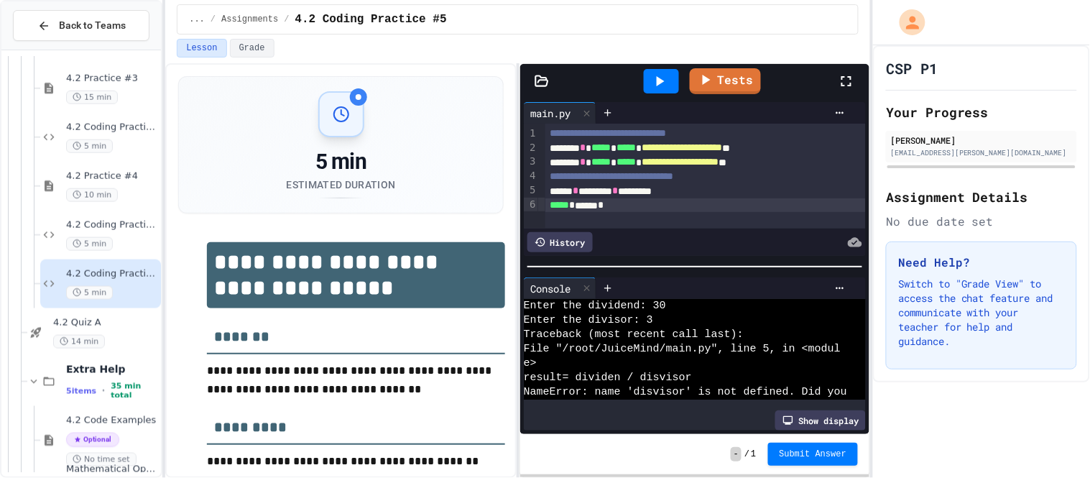
scroll to position [29, 0]
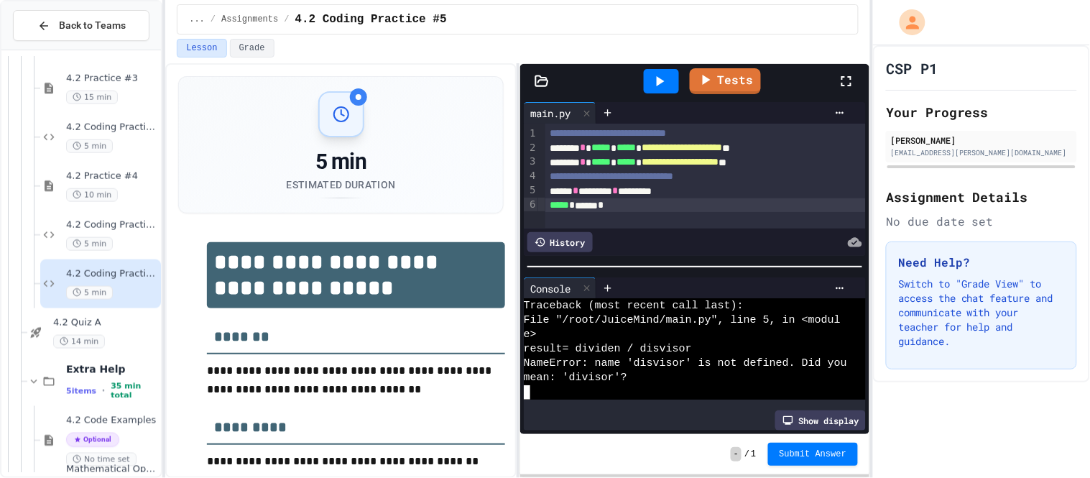
click at [715, 190] on div "****** * ******* * ********" at bounding box center [705, 191] width 320 height 14
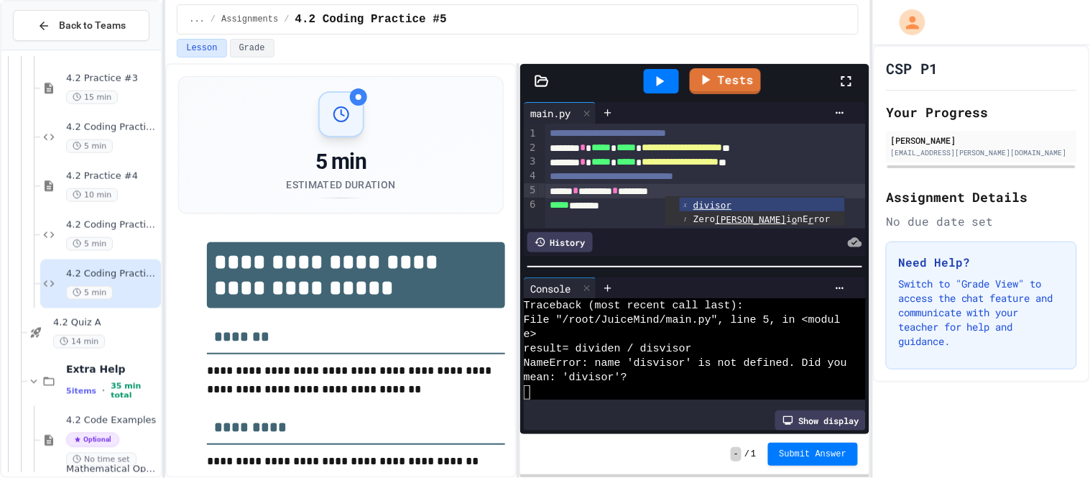
click at [662, 80] on icon at bounding box center [661, 81] width 8 height 10
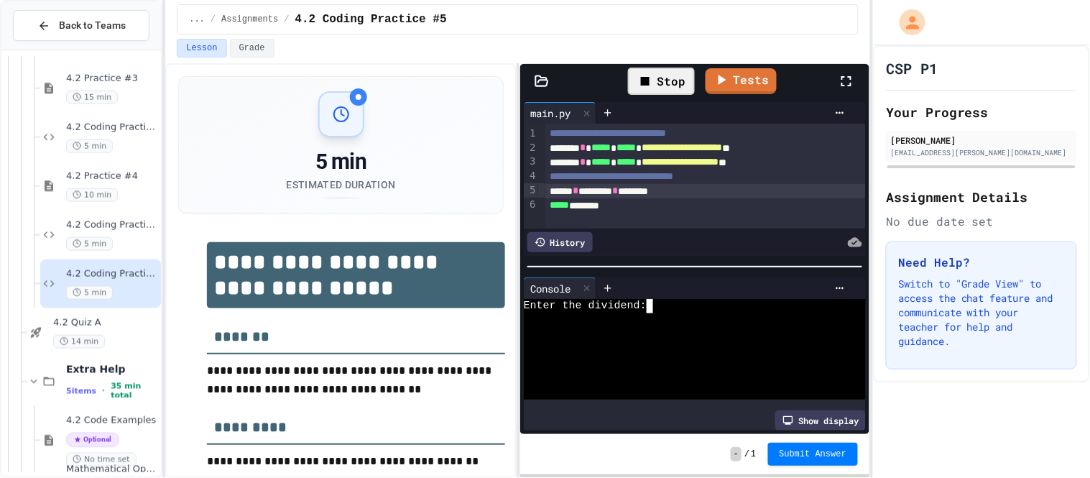
click at [654, 306] on textarea "Terminal input" at bounding box center [654, 306] width 6 height 14
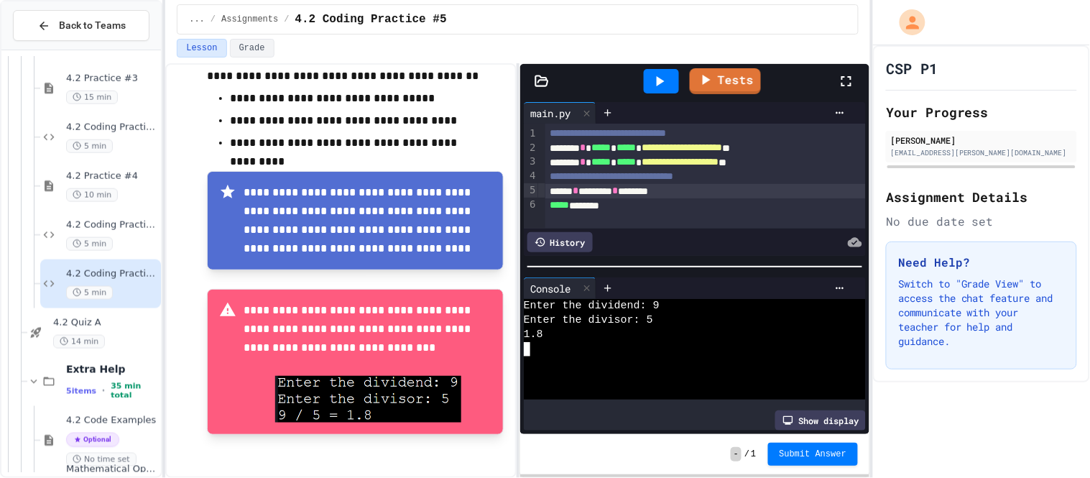
click at [660, 87] on icon at bounding box center [659, 81] width 17 height 17
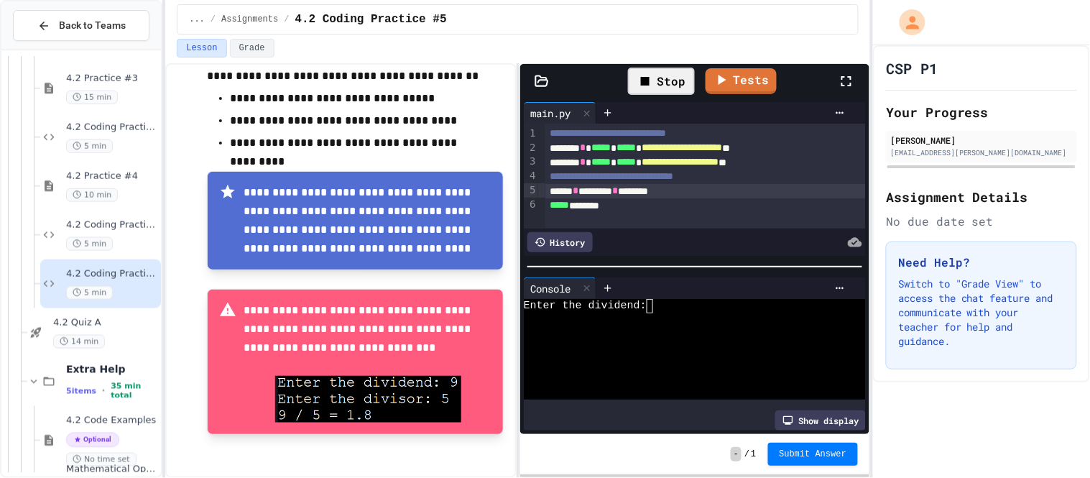
click at [652, 312] on textarea "Terminal input" at bounding box center [654, 306] width 6 height 14
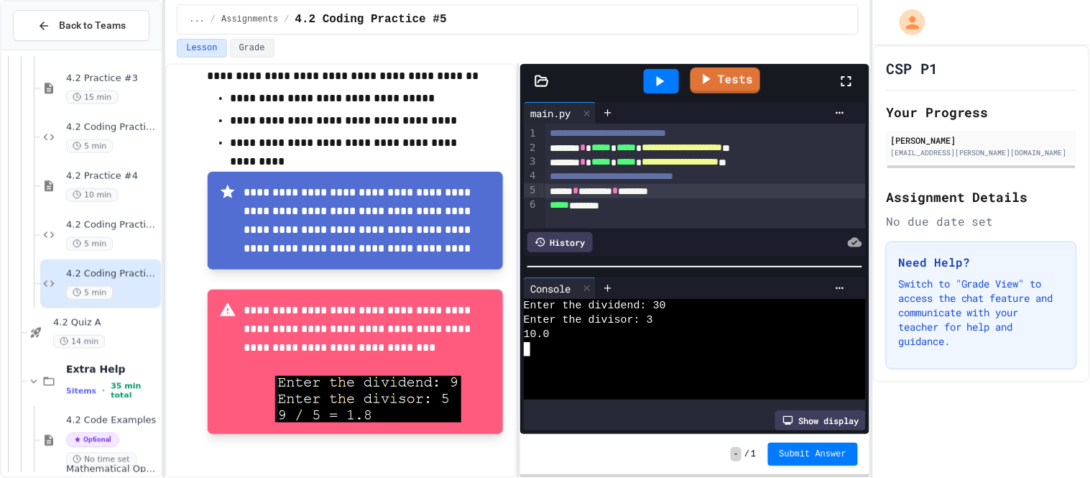
click at [753, 92] on link "Tests" at bounding box center [725, 81] width 70 height 26
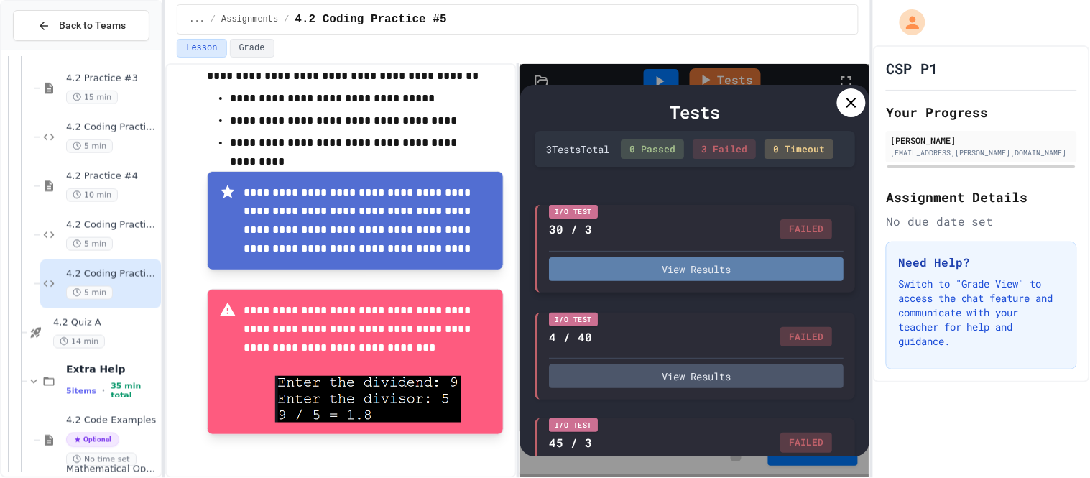
click at [656, 281] on button "View Results" at bounding box center [696, 269] width 295 height 24
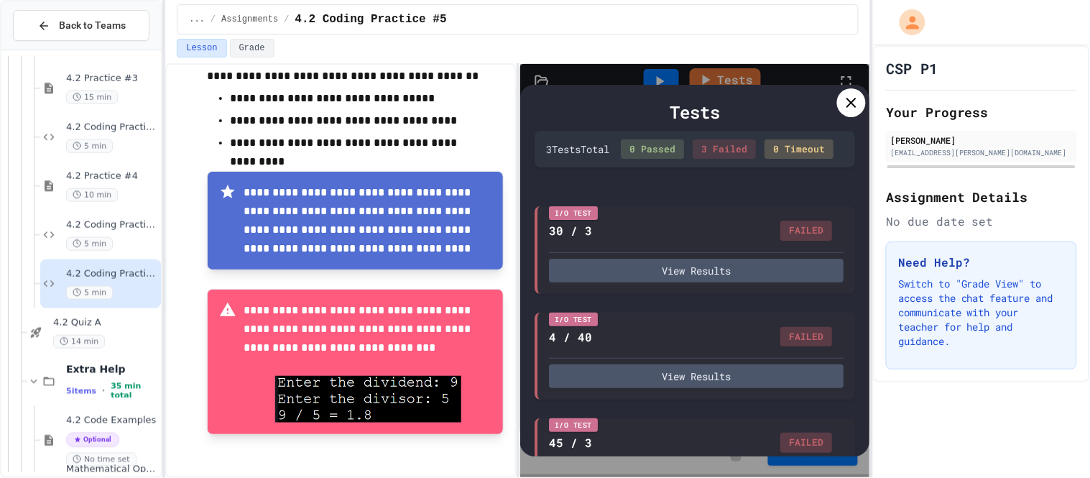
click at [851, 110] on icon at bounding box center [851, 102] width 17 height 17
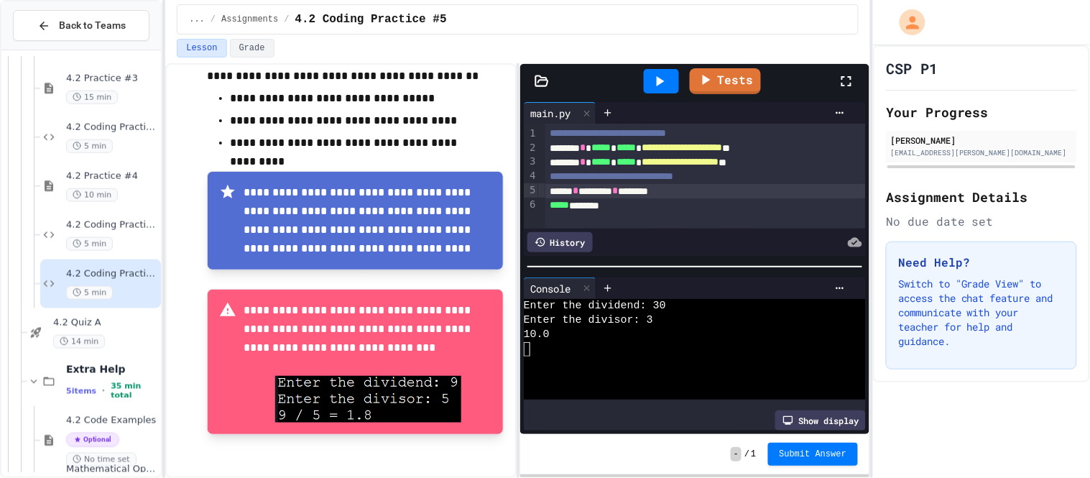
click at [603, 188] on div "****** * ******* * *******" at bounding box center [705, 191] width 320 height 14
click at [662, 189] on div "****** * ******* * *******" at bounding box center [705, 191] width 320 height 14
click at [662, 80] on icon at bounding box center [661, 81] width 8 height 10
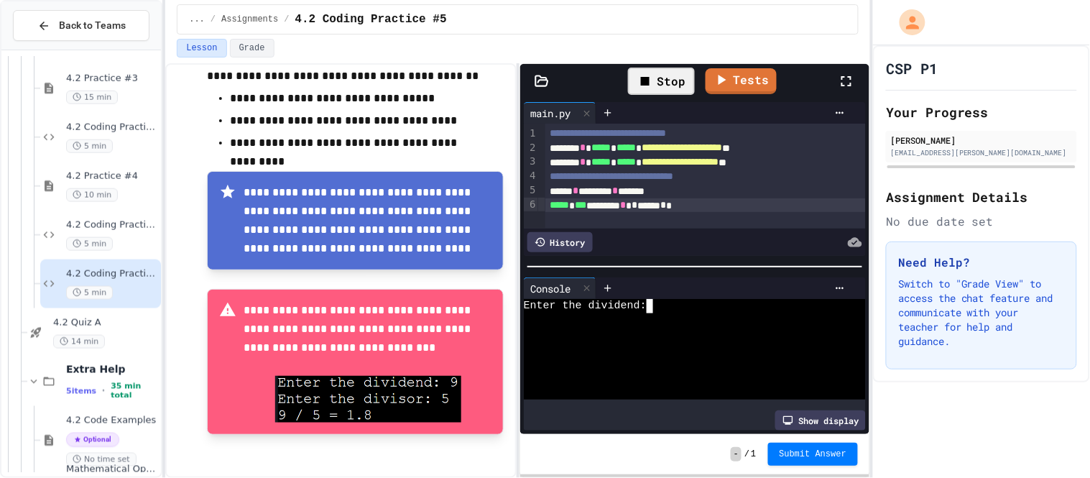
click at [654, 306] on textarea "Terminal input" at bounding box center [654, 306] width 6 height 14
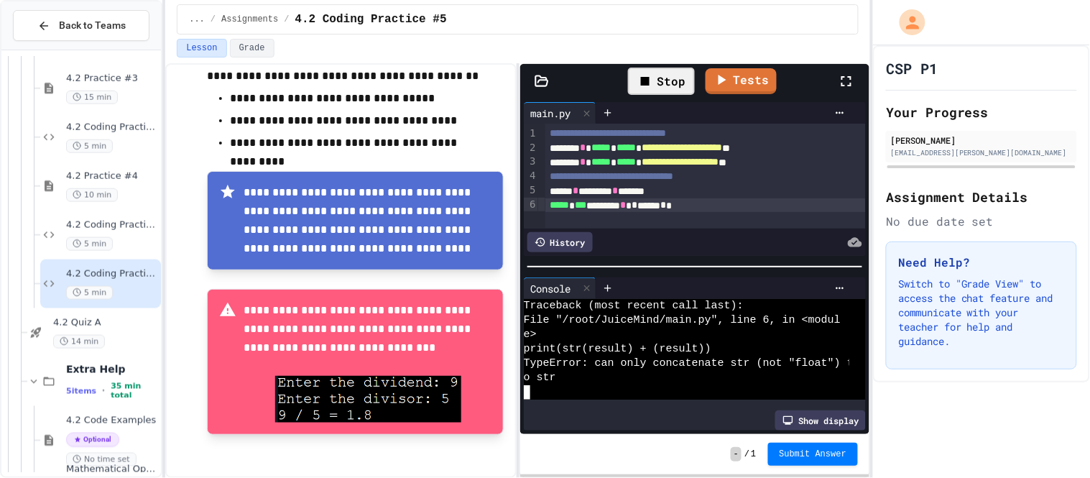
scroll to position [29, 0]
click at [122, 193] on div "10 min" at bounding box center [112, 195] width 92 height 14
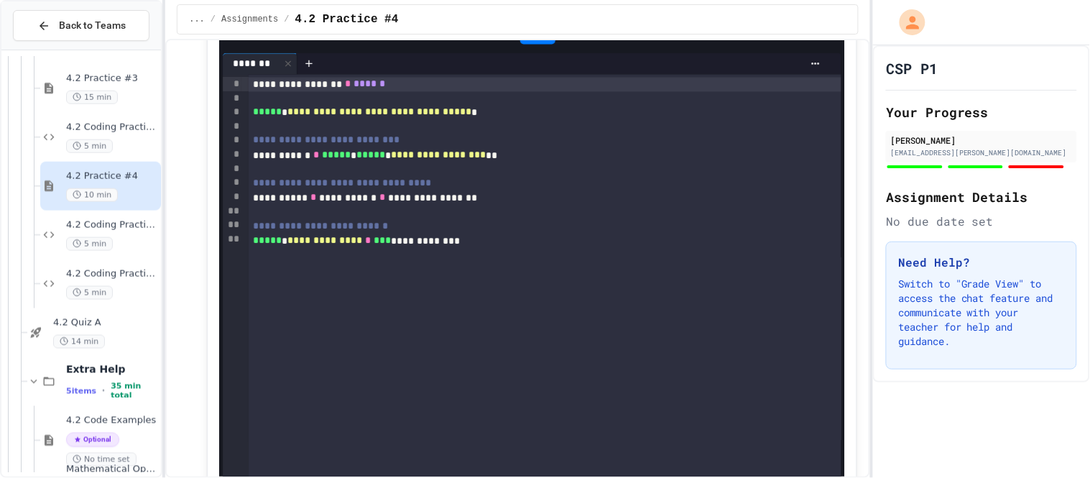
scroll to position [2137, 0]
click at [128, 269] on span "4.2 Coding Practice #5" at bounding box center [112, 274] width 92 height 12
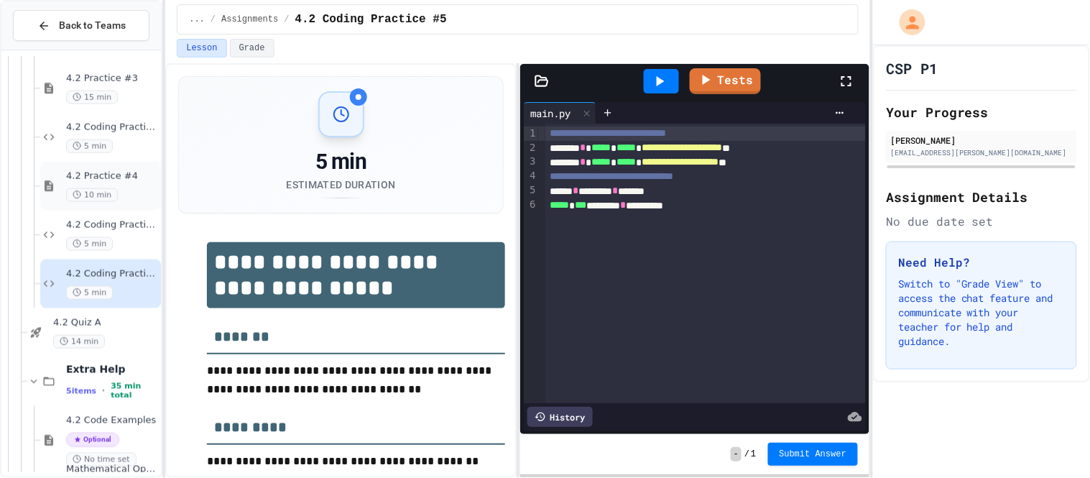
click at [113, 170] on span "4.2 Practice #4" at bounding box center [112, 176] width 92 height 12
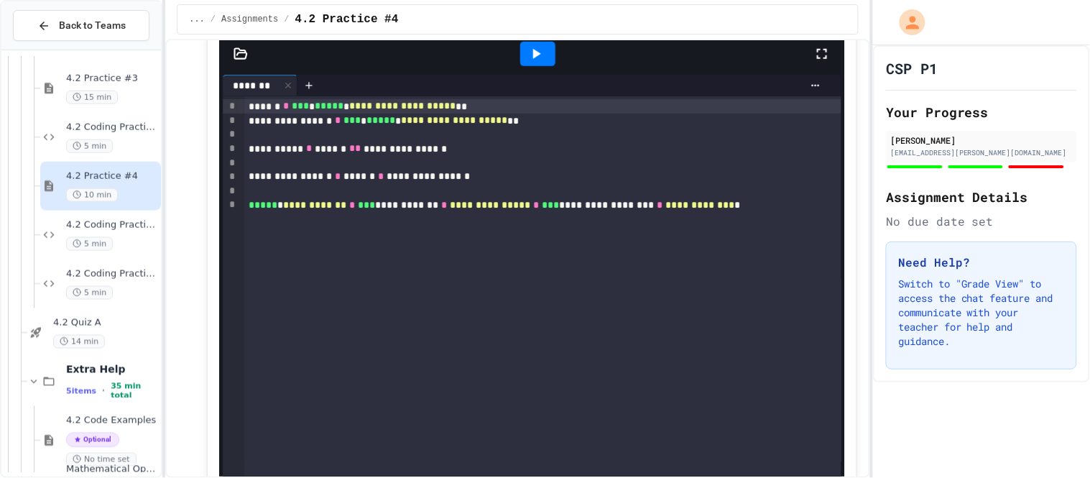
scroll to position [2983, 0]
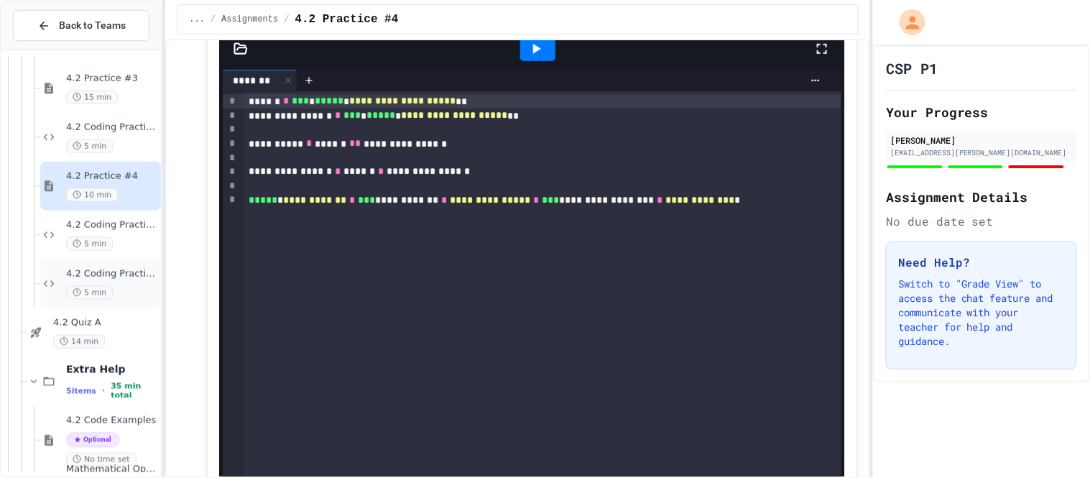
click at [125, 283] on div "4.2 Coding Practice #5 5 min" at bounding box center [112, 284] width 92 height 32
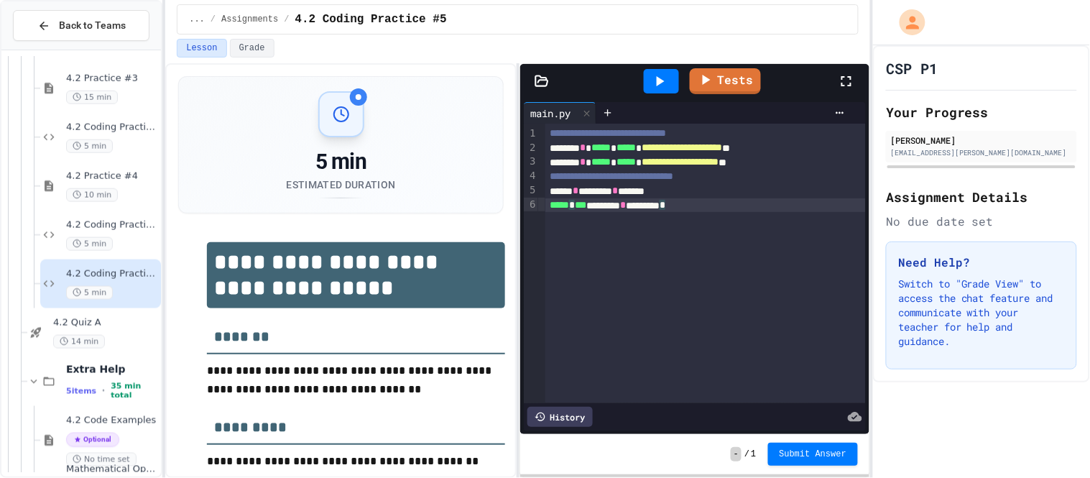
click at [745, 207] on div "***** * *** ******** * ******** *" at bounding box center [705, 205] width 320 height 14
click at [657, 87] on icon at bounding box center [659, 81] width 17 height 17
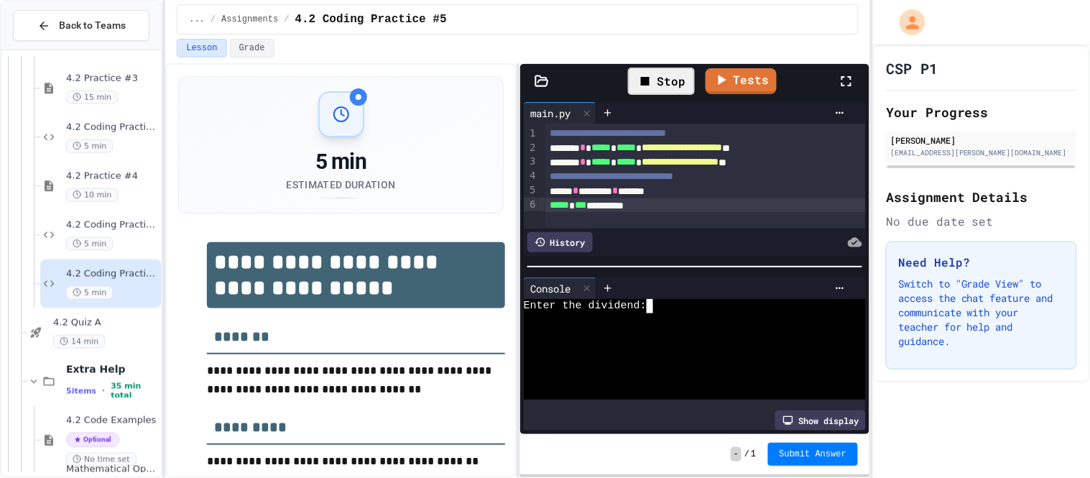
click at [659, 311] on div "Enter the dividend:" at bounding box center [686, 306] width 325 height 14
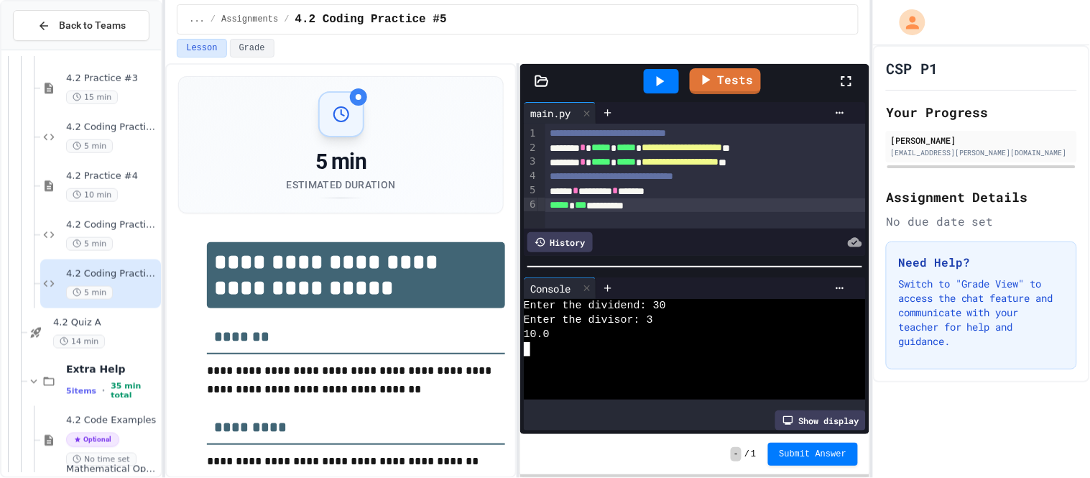
click at [658, 210] on div "***** * *** *********" at bounding box center [705, 205] width 320 height 14
click at [586, 206] on span "***" at bounding box center [580, 205] width 11 height 10
click at [664, 66] on div at bounding box center [661, 81] width 50 height 39
click at [662, 71] on div at bounding box center [661, 81] width 35 height 24
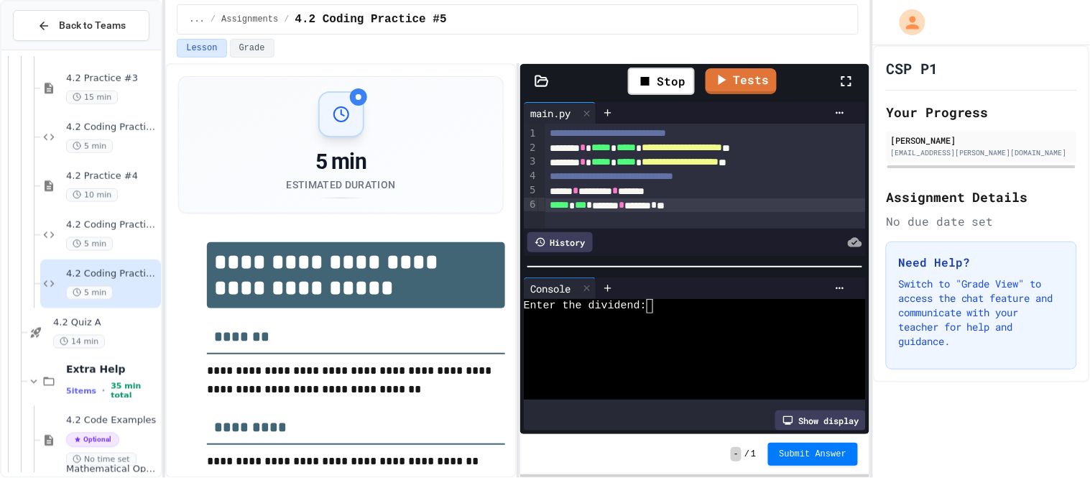
click at [657, 312] on textarea "Terminal input" at bounding box center [654, 306] width 6 height 14
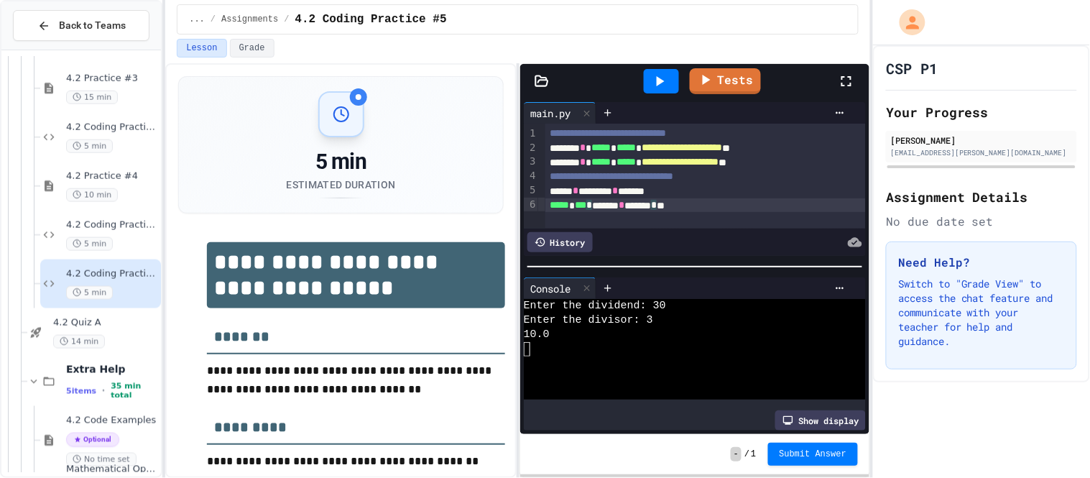
click at [657, 203] on span "*" at bounding box center [654, 205] width 6 height 10
click at [671, 80] on div at bounding box center [661, 81] width 35 height 24
click at [672, 208] on div "***** * *** * ****** *" at bounding box center [705, 205] width 320 height 14
click at [668, 80] on icon at bounding box center [659, 81] width 17 height 17
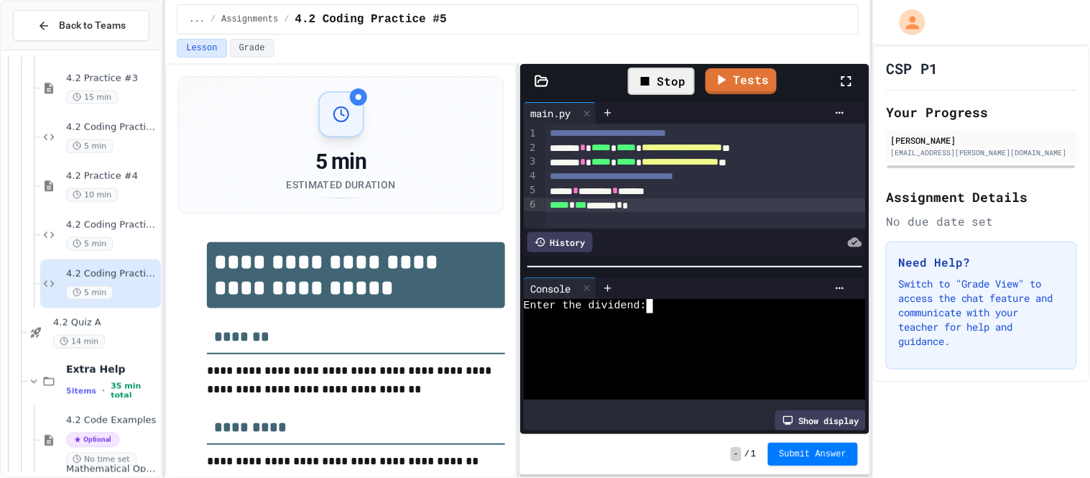
click at [655, 312] on textarea "Terminal input" at bounding box center [654, 306] width 6 height 14
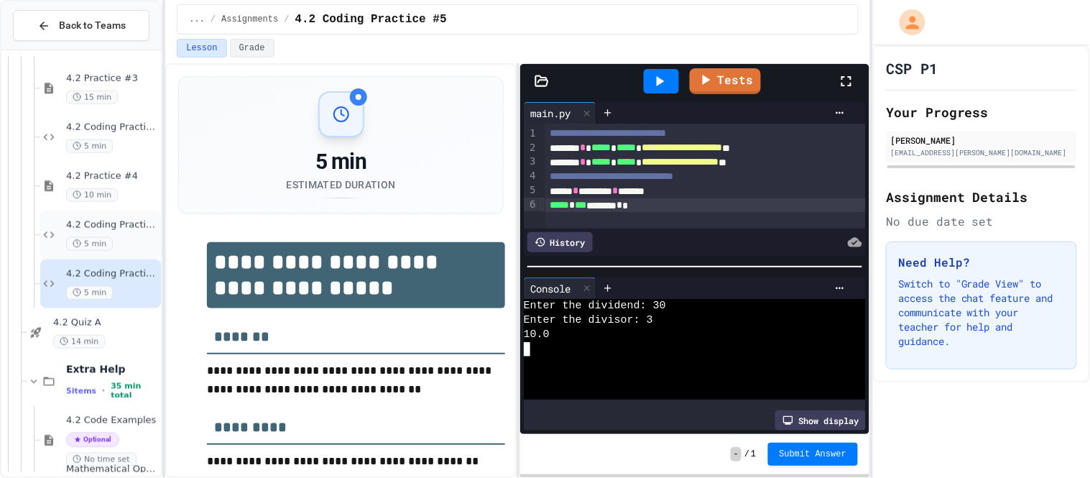
click at [131, 219] on span "4.2 Coding Practice #4" at bounding box center [112, 225] width 92 height 12
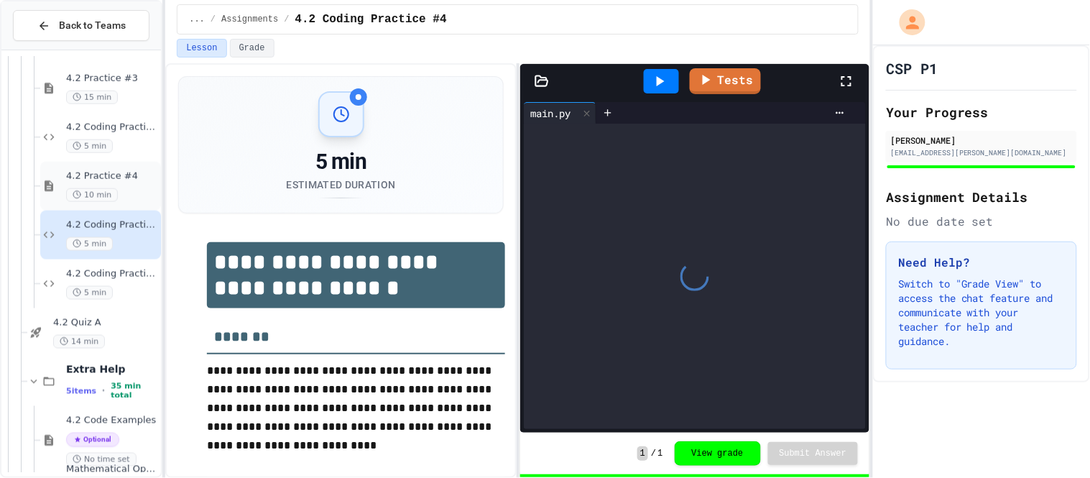
click at [123, 186] on div "4.2 Practice #4 10 min" at bounding box center [112, 186] width 92 height 32
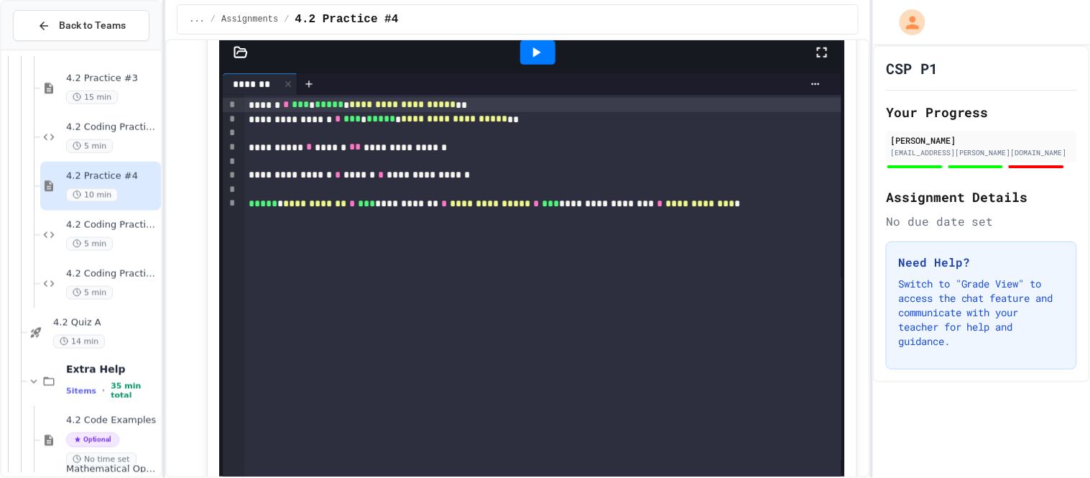
scroll to position [2985, 0]
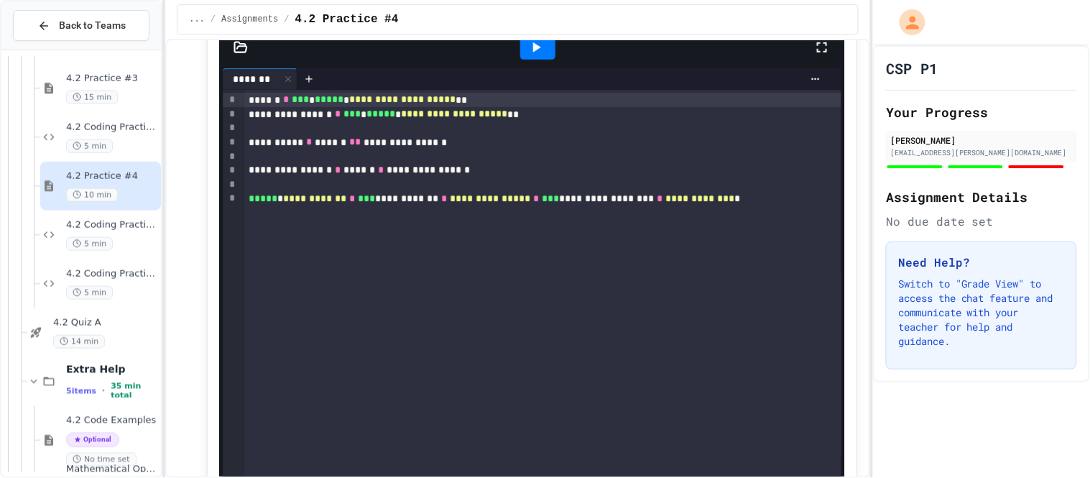
click at [534, 52] on icon at bounding box center [537, 47] width 8 height 10
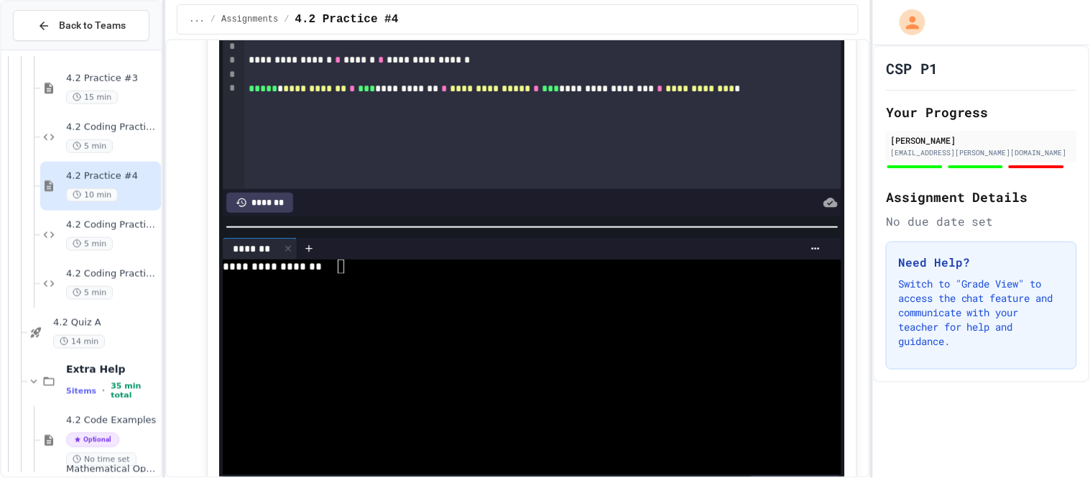
scroll to position [3105, 0]
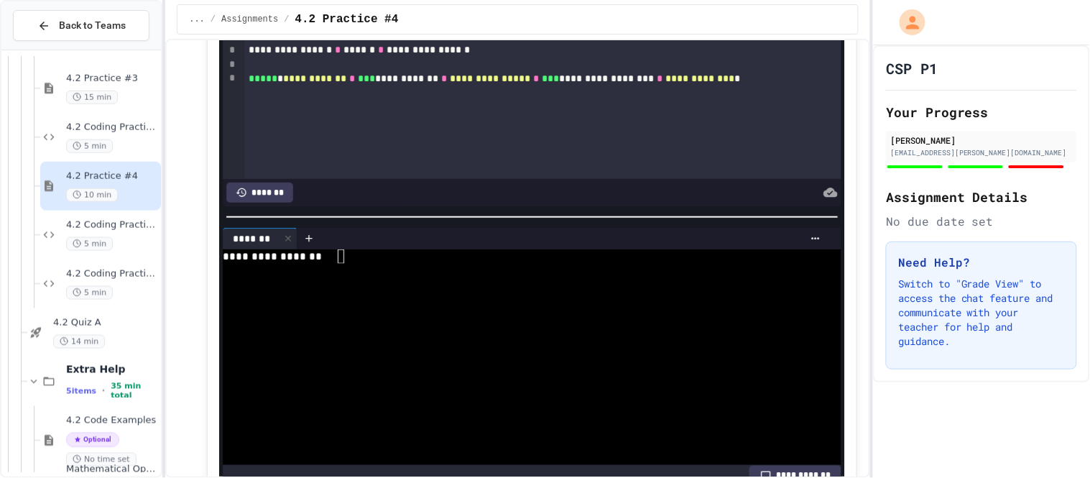
click at [339, 264] on textarea "Terminal input" at bounding box center [341, 256] width 6 height 14
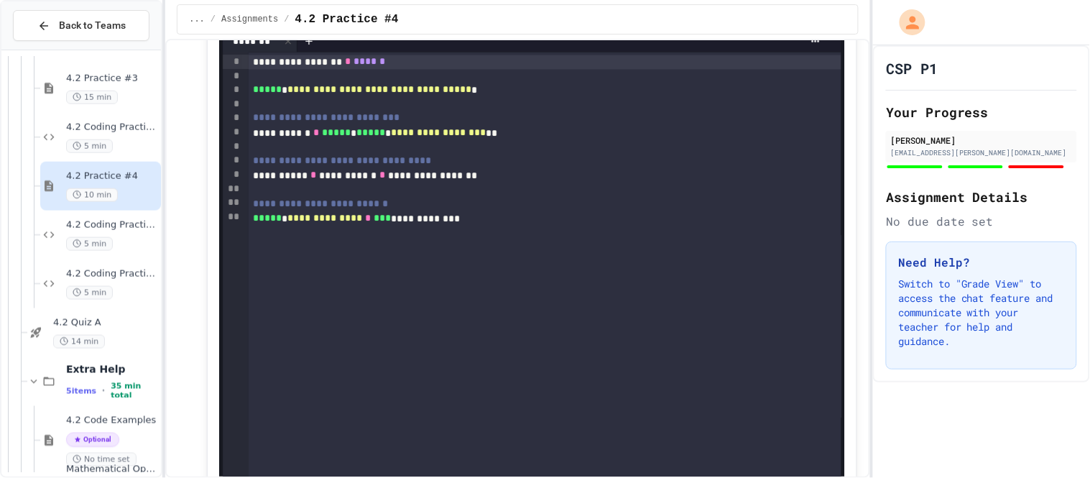
scroll to position [1991, 0]
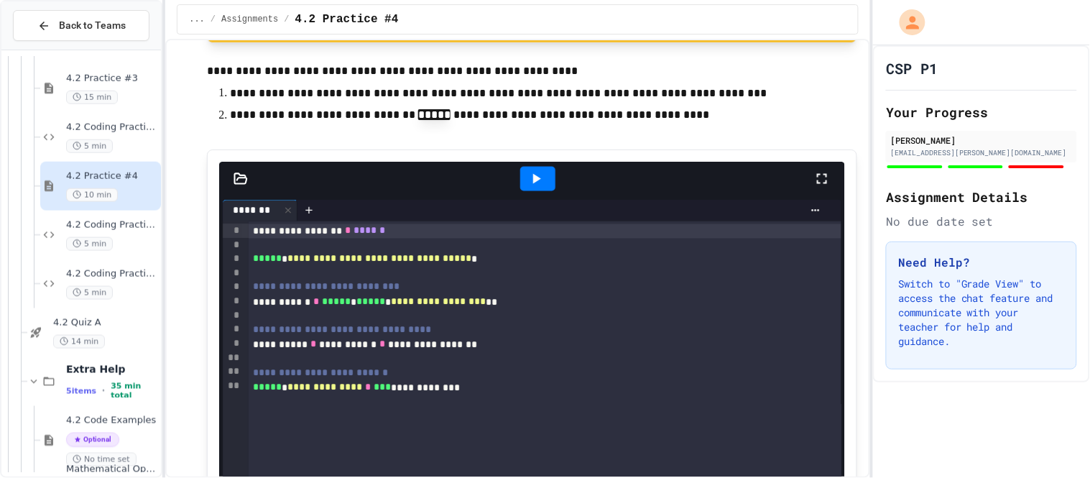
click at [531, 187] on icon at bounding box center [535, 178] width 17 height 17
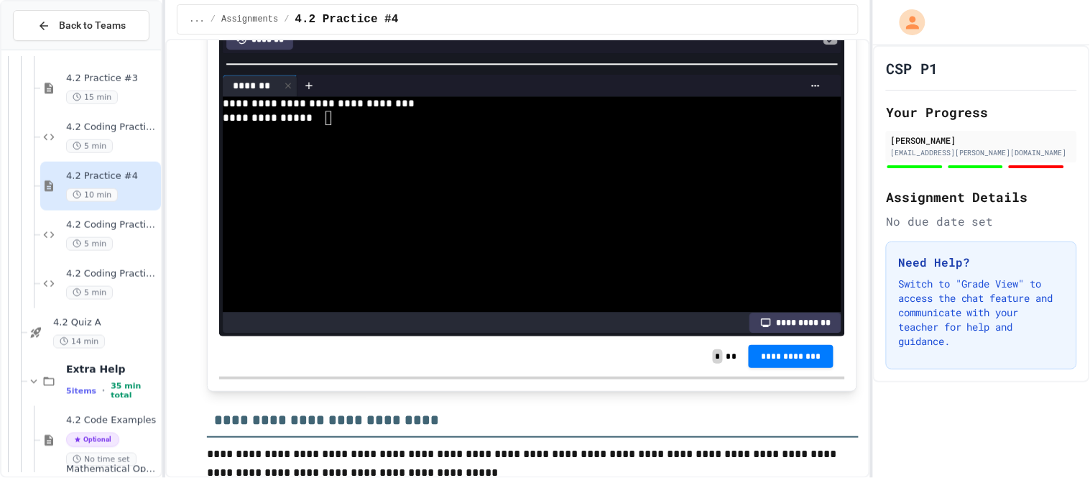
scroll to position [2429, 0]
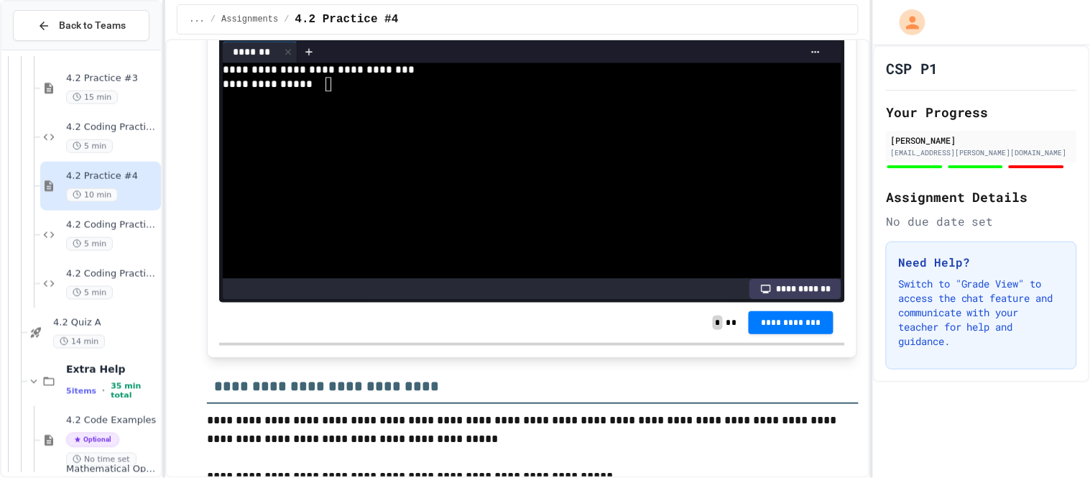
click at [332, 91] on div "**********" at bounding box center [526, 84] width 606 height 14
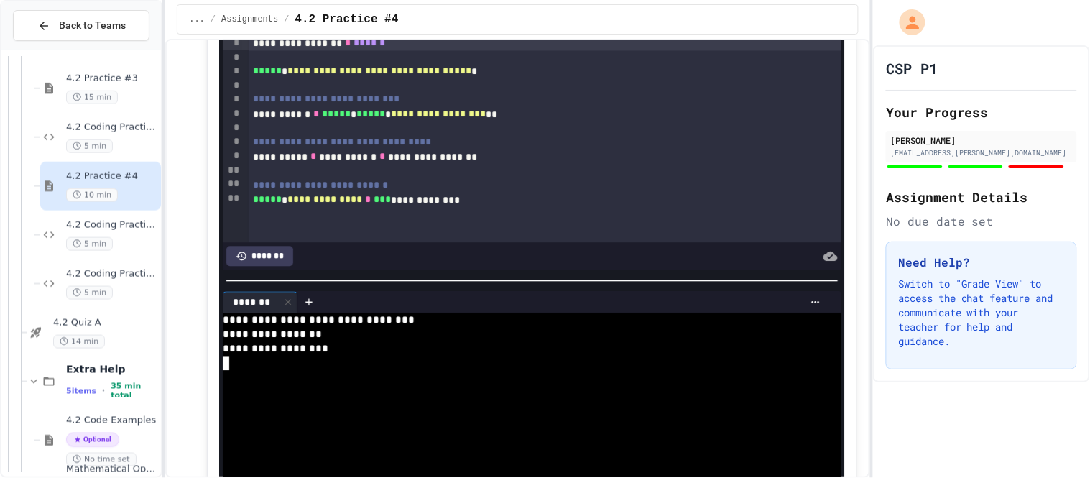
scroll to position [2189, 0]
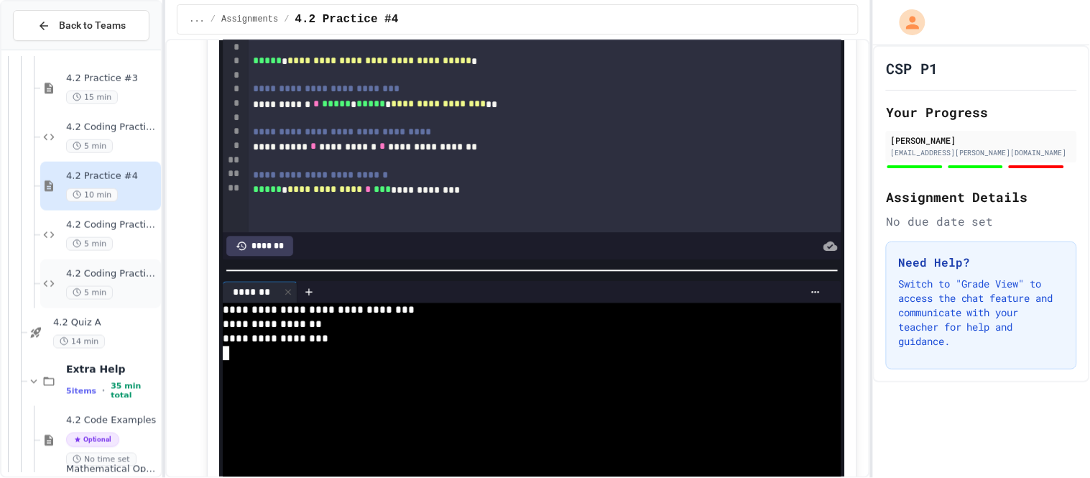
click at [129, 269] on span "4.2 Coding Practice #5" at bounding box center [112, 274] width 92 height 12
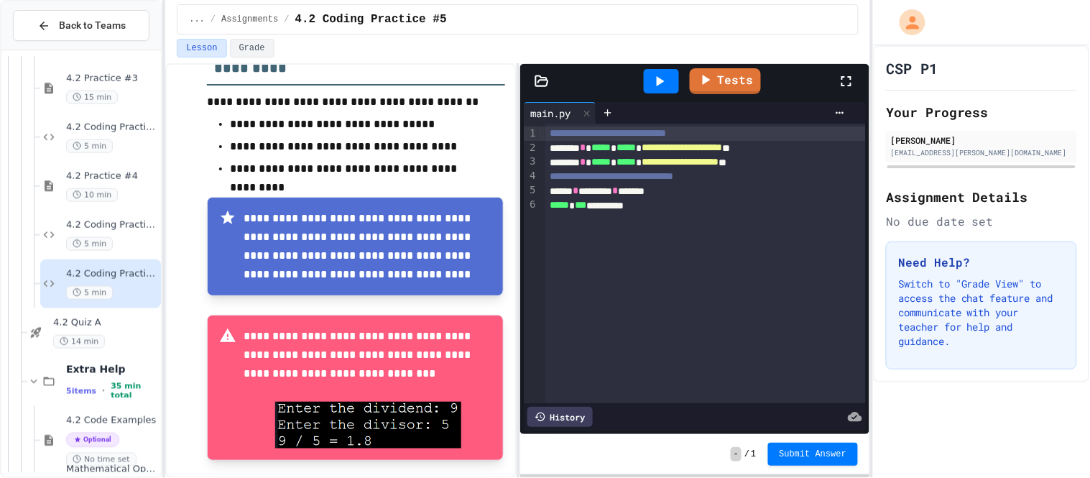
scroll to position [385, 0]
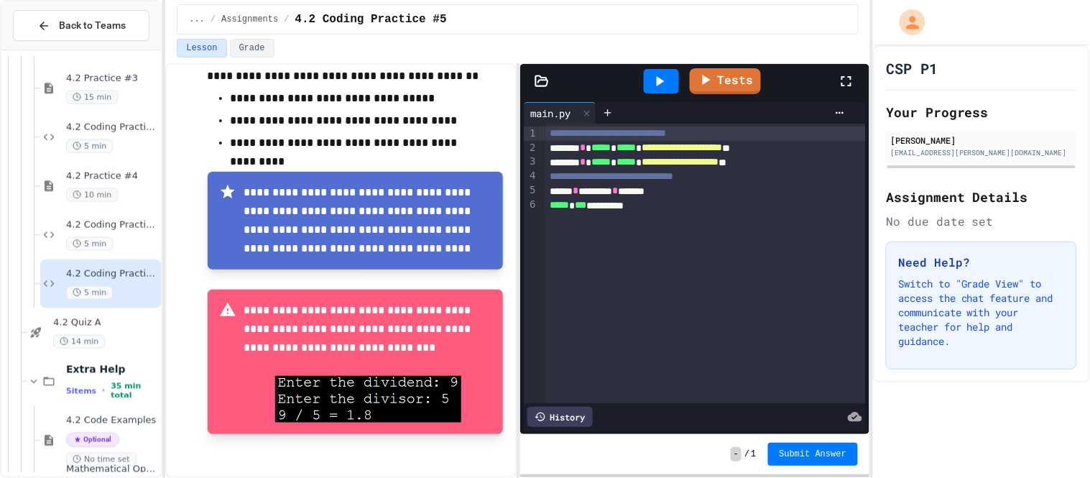
click at [652, 206] on div "***** * *** *********" at bounding box center [705, 205] width 320 height 14
click at [661, 78] on icon at bounding box center [659, 81] width 17 height 17
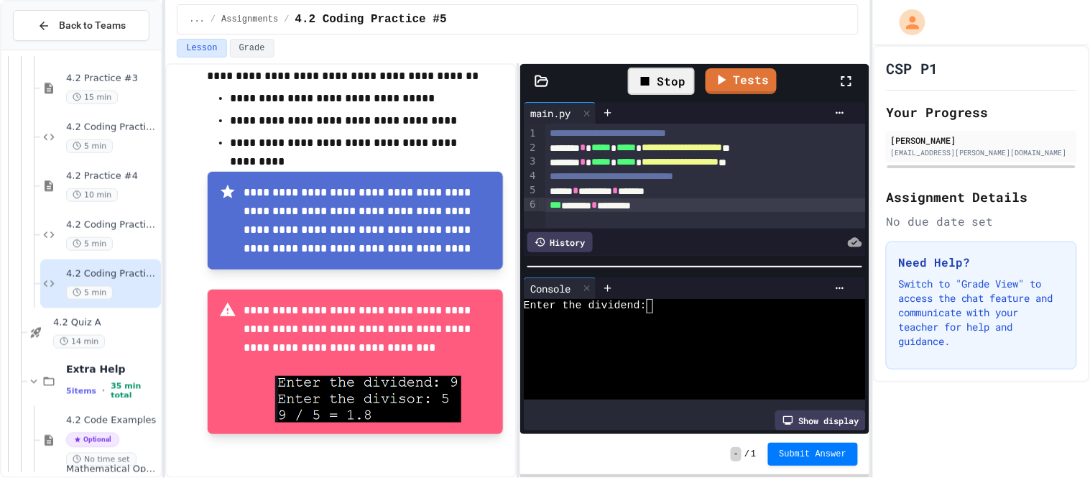
click at [654, 310] on textarea "Terminal input" at bounding box center [654, 306] width 6 height 14
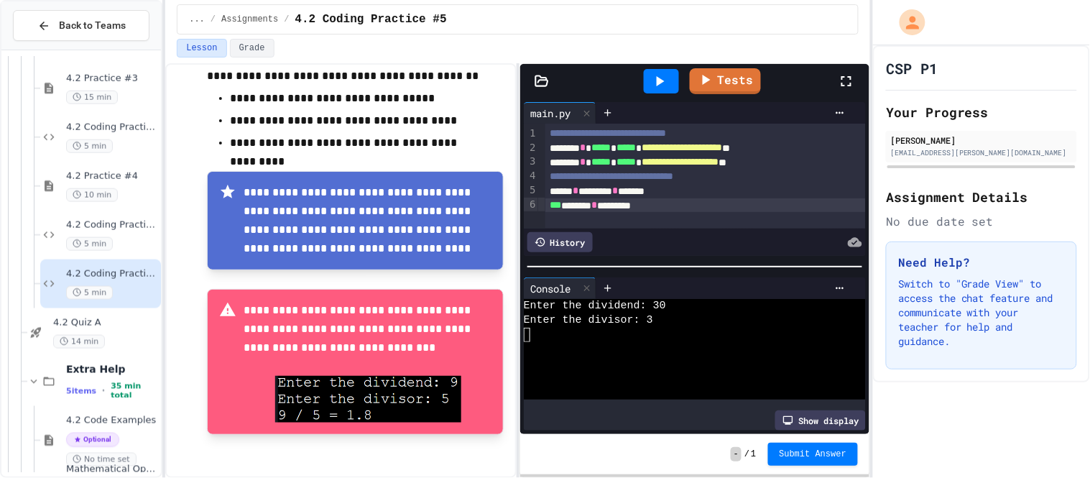
click at [688, 208] on div "*** ******** * ********" at bounding box center [705, 205] width 320 height 14
click at [610, 207] on div "***** * *** *********" at bounding box center [705, 205] width 320 height 14
click at [654, 211] on div "***** *********" at bounding box center [705, 205] width 320 height 14
click at [657, 80] on icon at bounding box center [661, 81] width 8 height 10
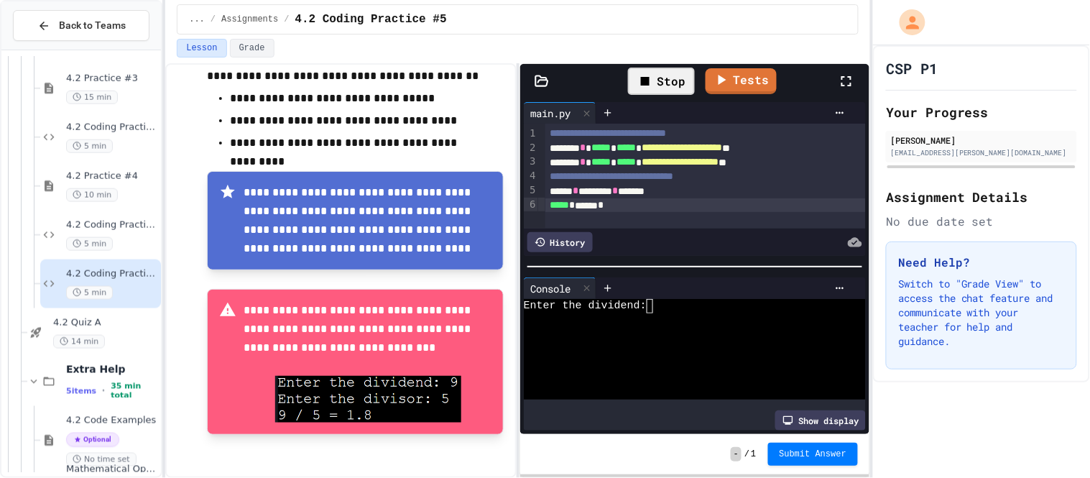
click at [654, 312] on textarea "Terminal input" at bounding box center [654, 306] width 6 height 14
click at [655, 307] on textarea "Terminal input" at bounding box center [654, 306] width 6 height 14
click at [660, 85] on div "Stop" at bounding box center [661, 81] width 67 height 27
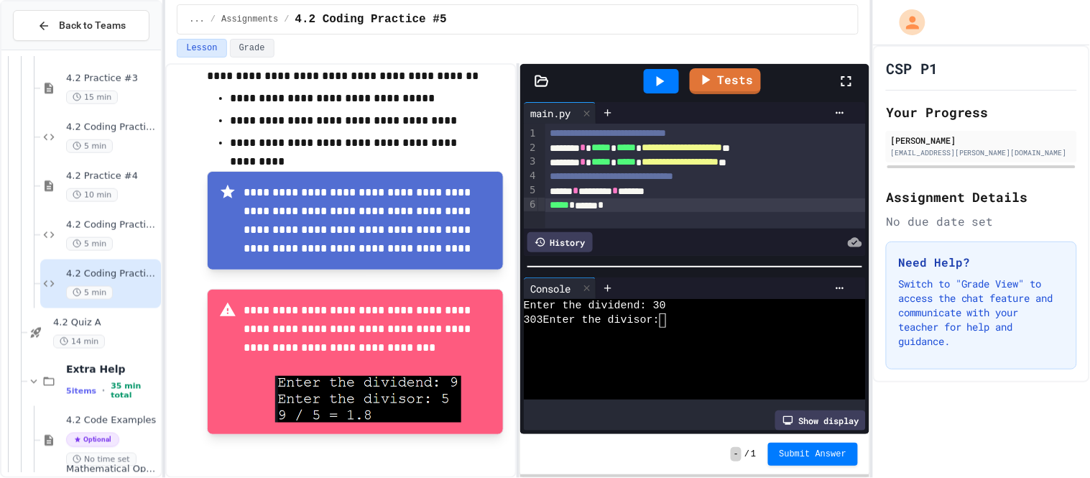
click at [660, 85] on icon at bounding box center [659, 81] width 17 height 17
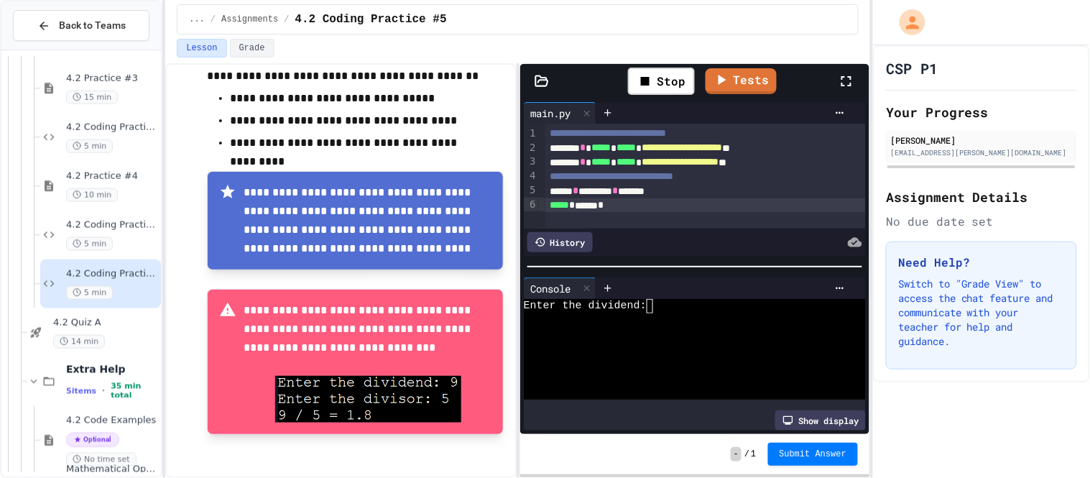
click at [652, 307] on textarea "Terminal input" at bounding box center [654, 306] width 6 height 14
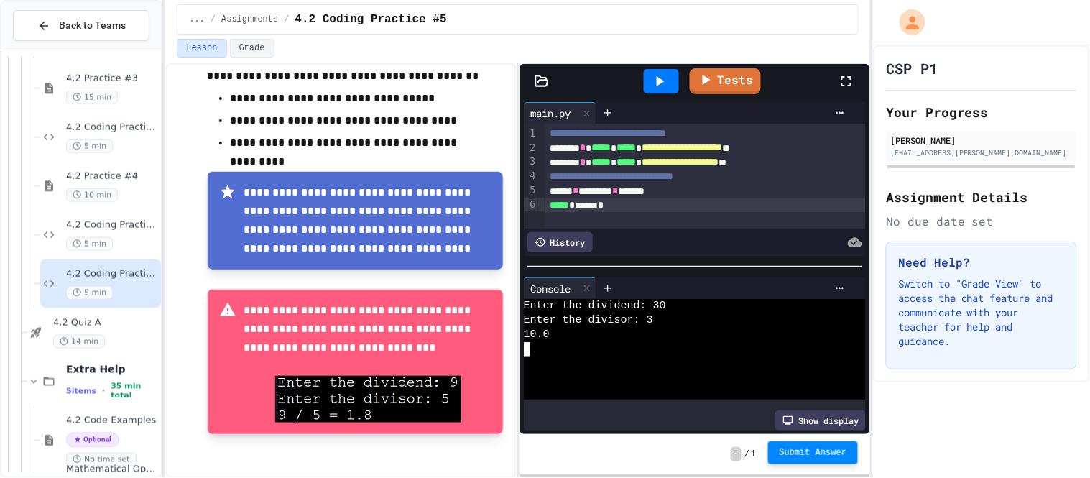
click at [800, 453] on span "Submit Answer" at bounding box center [813, 452] width 68 height 11
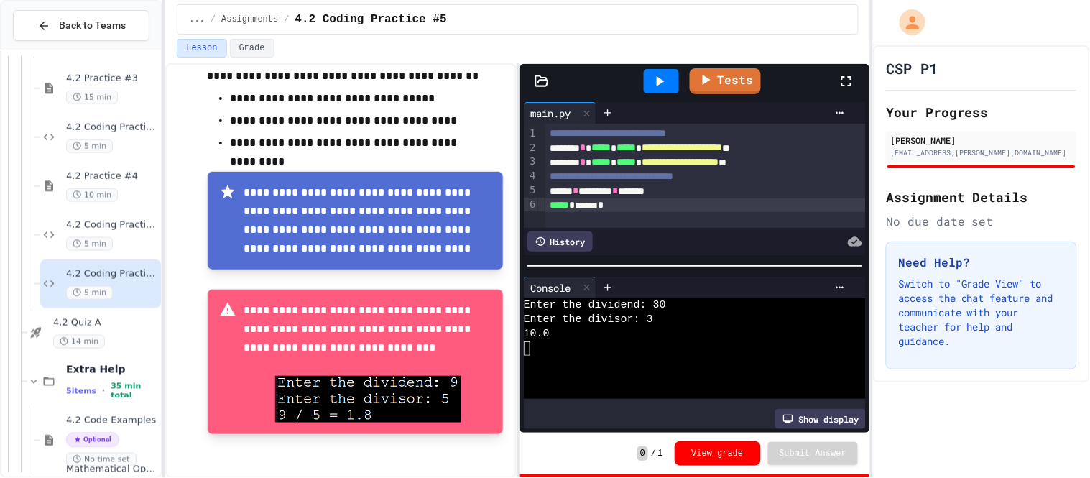
scroll to position [52, 0]
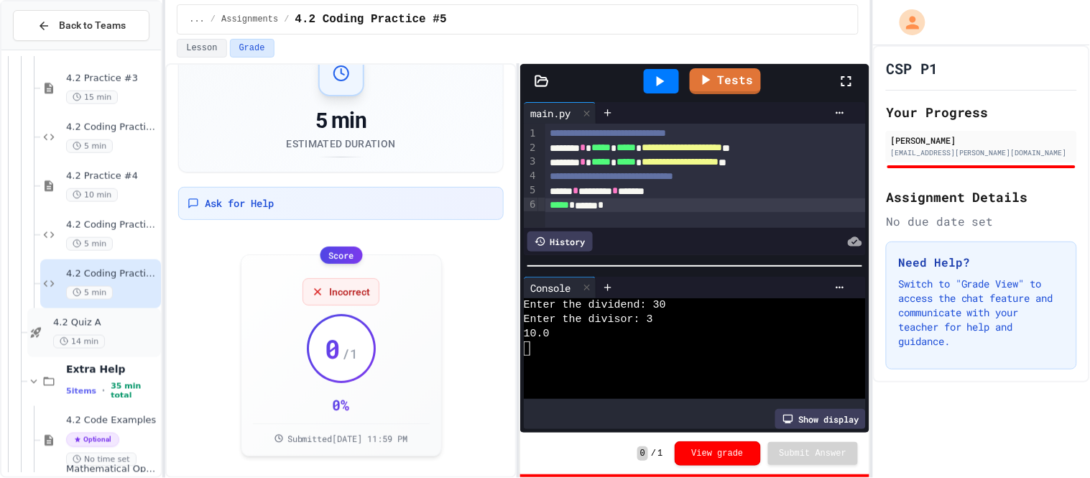
click at [113, 323] on span "4.2 Quiz A" at bounding box center [105, 323] width 105 height 12
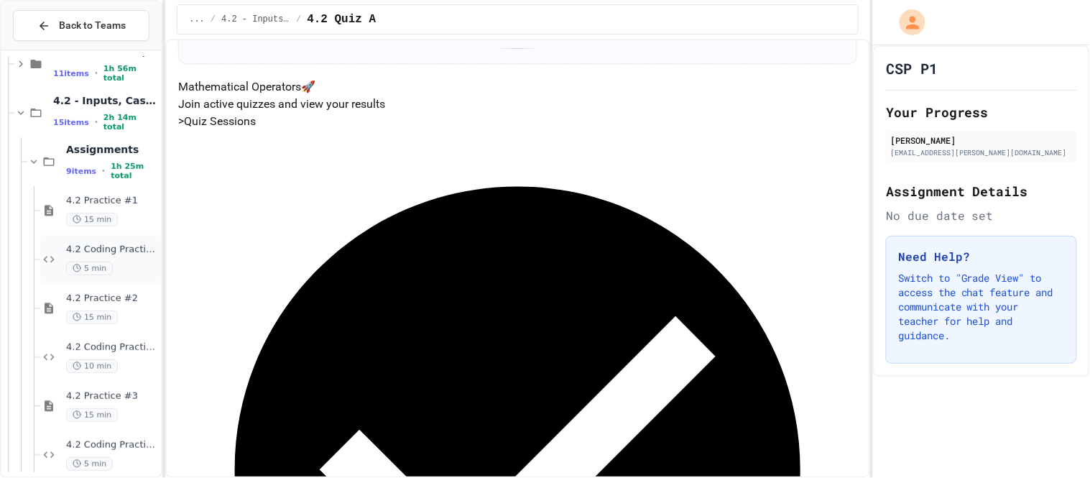
scroll to position [88, 0]
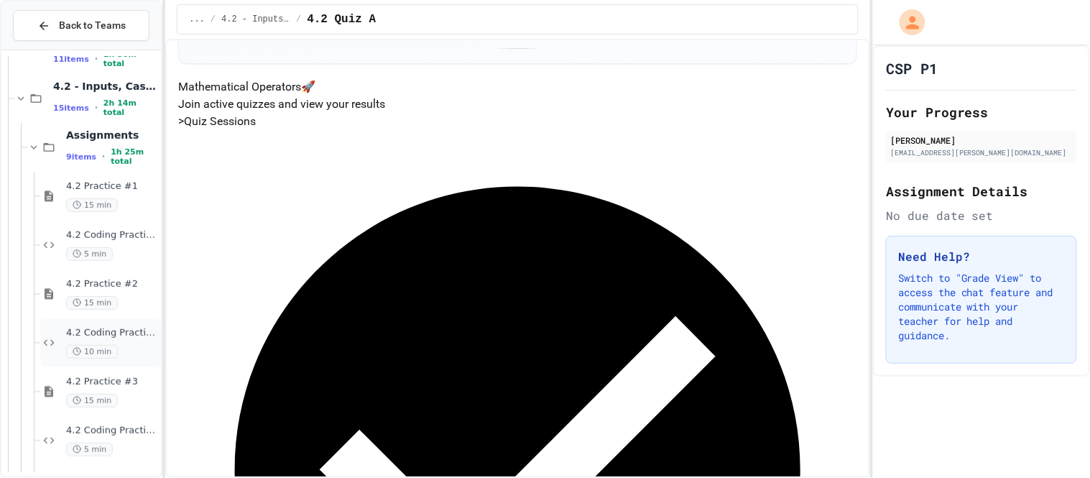
click at [124, 342] on div "4.2 Coding Practice #2 10 min" at bounding box center [112, 343] width 92 height 32
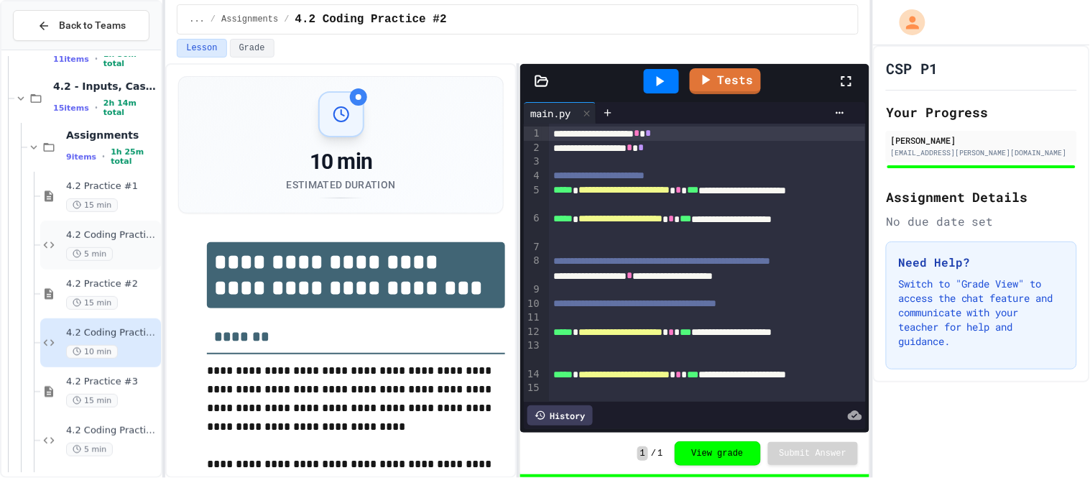
click at [124, 238] on span "4.2 Coding Practice #1" at bounding box center [112, 235] width 92 height 12
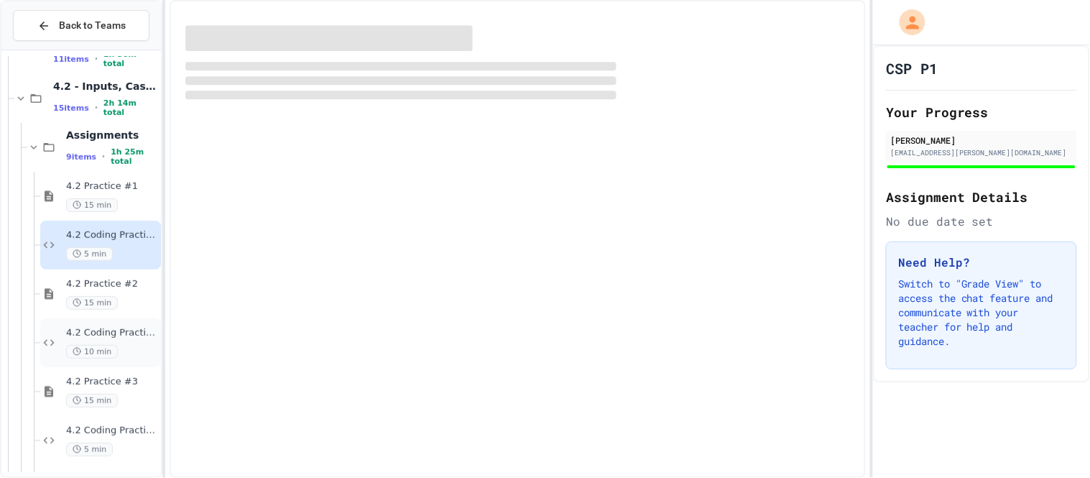
click at [132, 353] on div "10 min" at bounding box center [112, 352] width 92 height 14
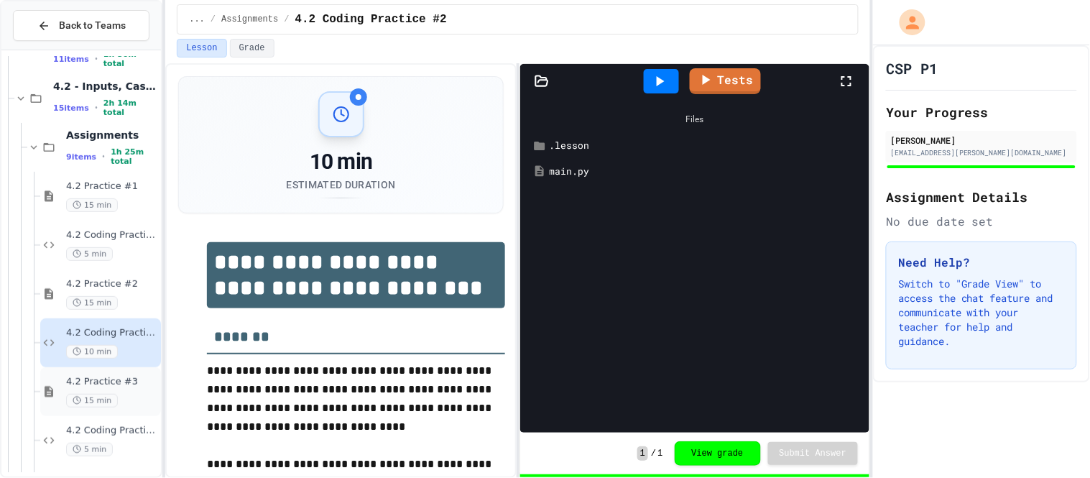
click at [123, 376] on span "4.2 Practice #3" at bounding box center [112, 382] width 92 height 12
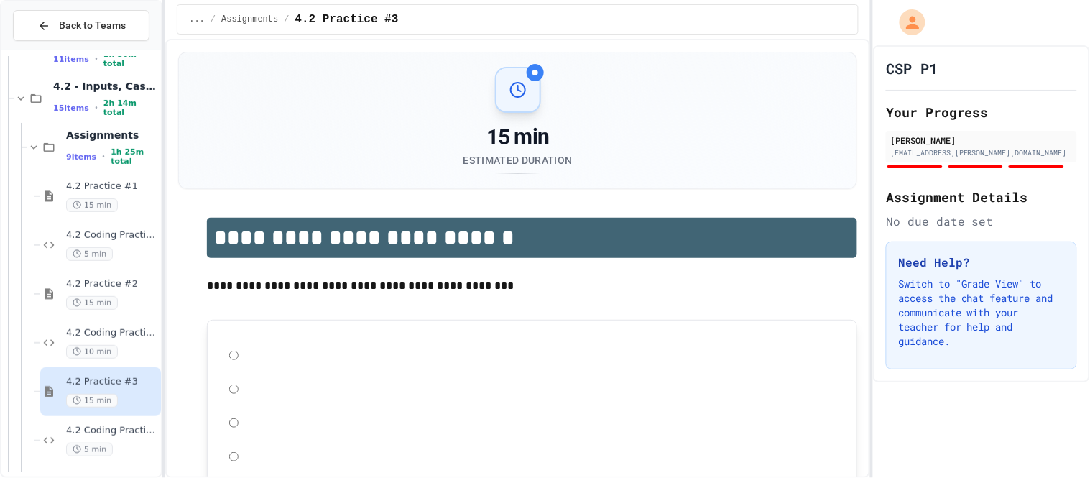
click at [121, 413] on div "4.2 Practice #3 15 min" at bounding box center [100, 391] width 121 height 49
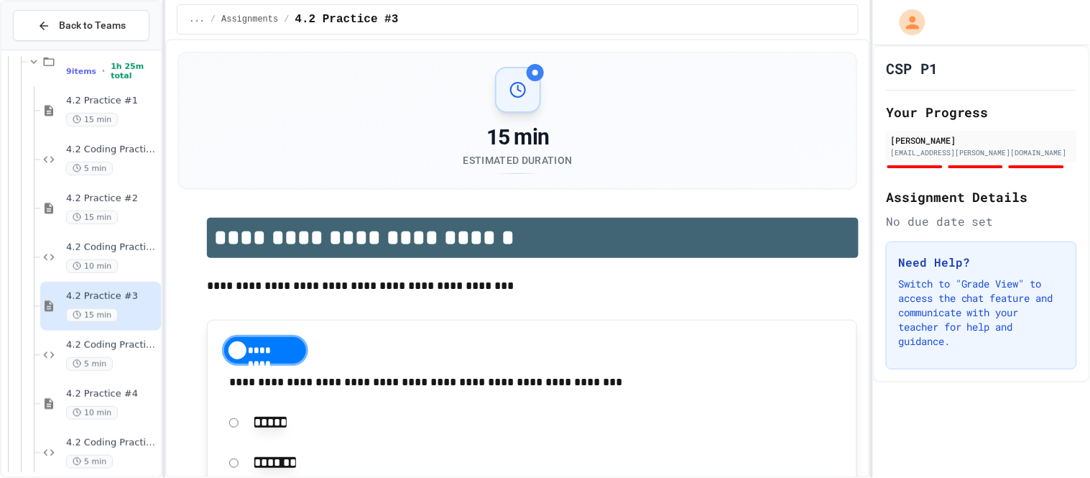
scroll to position [175, 0]
click at [119, 365] on div "5 min" at bounding box center [112, 363] width 92 height 14
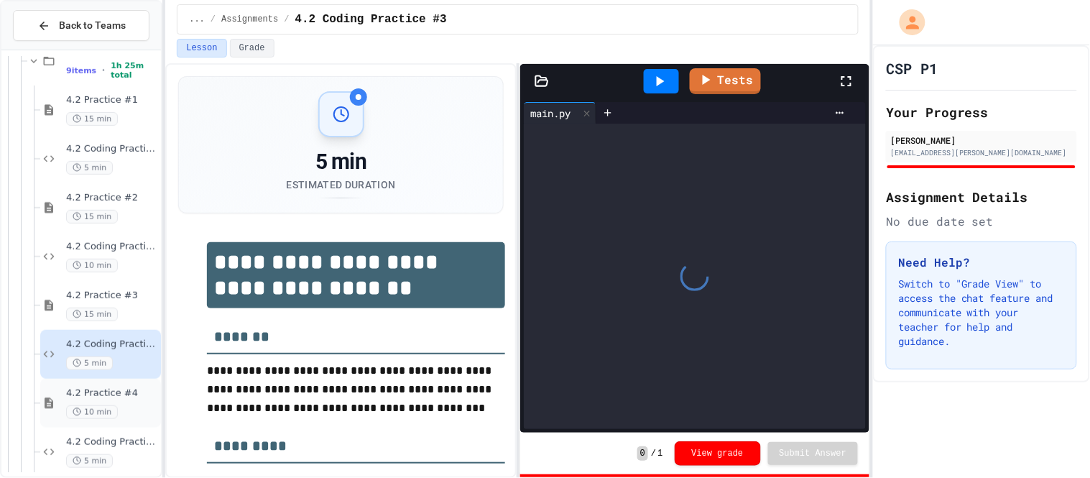
click at [124, 399] on div "4.2 Practice #4 10 min" at bounding box center [112, 403] width 92 height 32
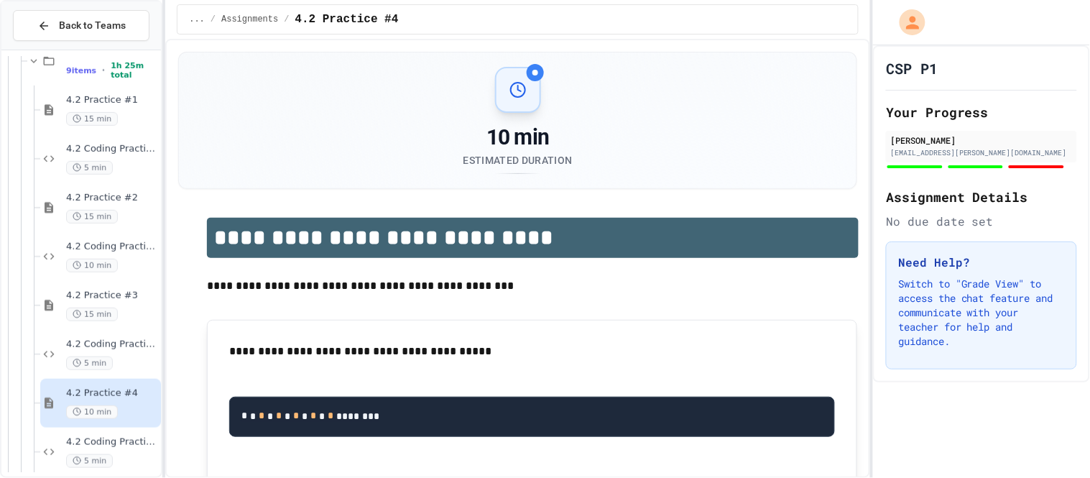
scroll to position [241, 0]
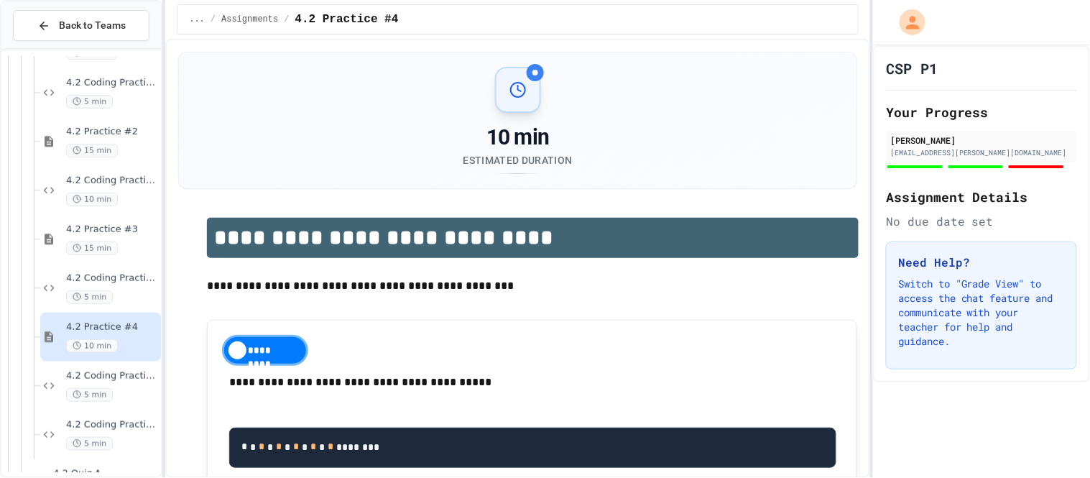
click at [128, 389] on div "5 min" at bounding box center [112, 395] width 92 height 14
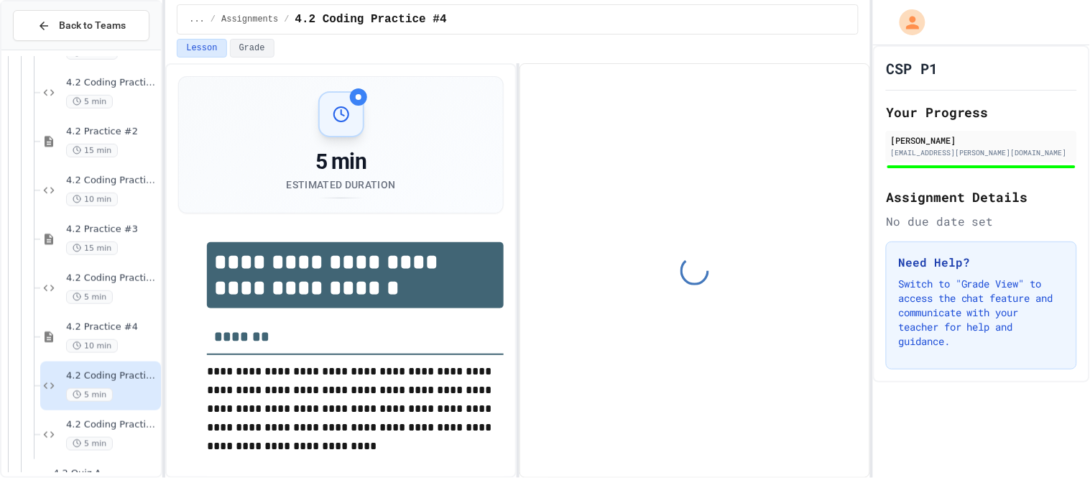
scroll to position [297, 0]
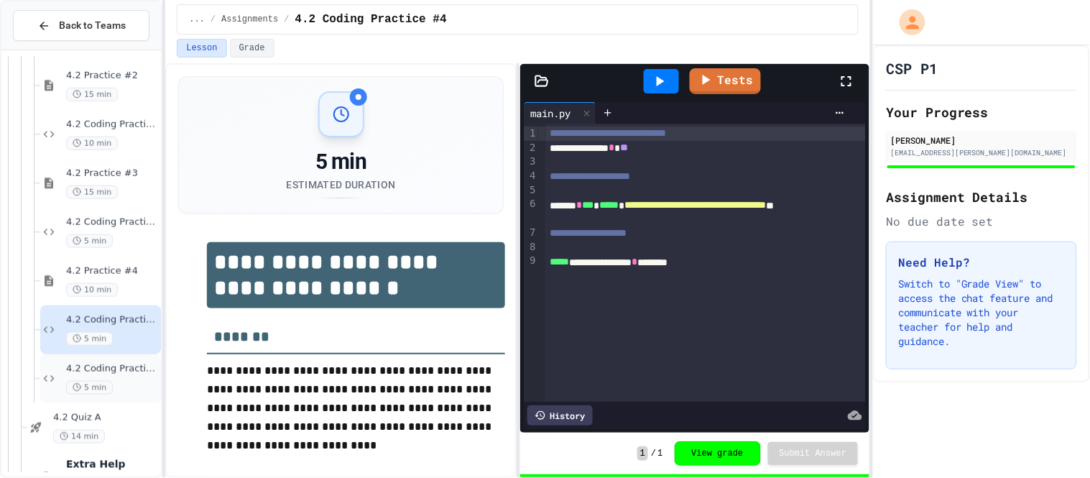
click at [128, 381] on div "5 min" at bounding box center [112, 388] width 92 height 14
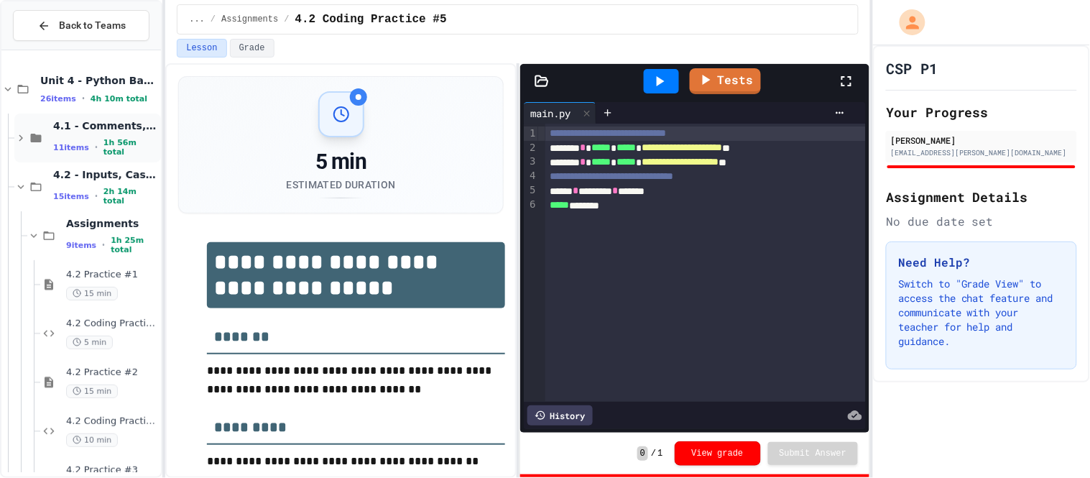
click at [20, 140] on icon at bounding box center [20, 137] width 13 height 13
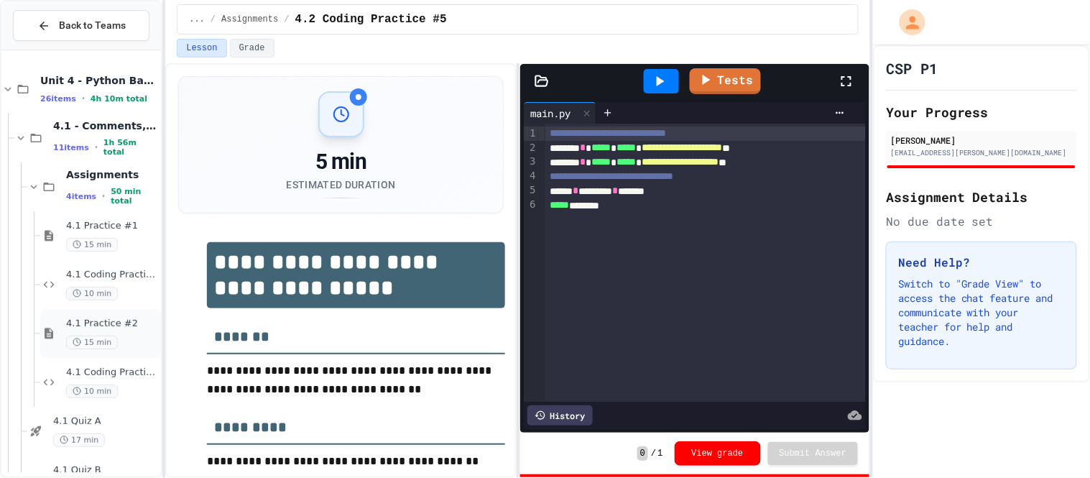
click at [124, 318] on span "4.1 Practice #2" at bounding box center [112, 324] width 92 height 12
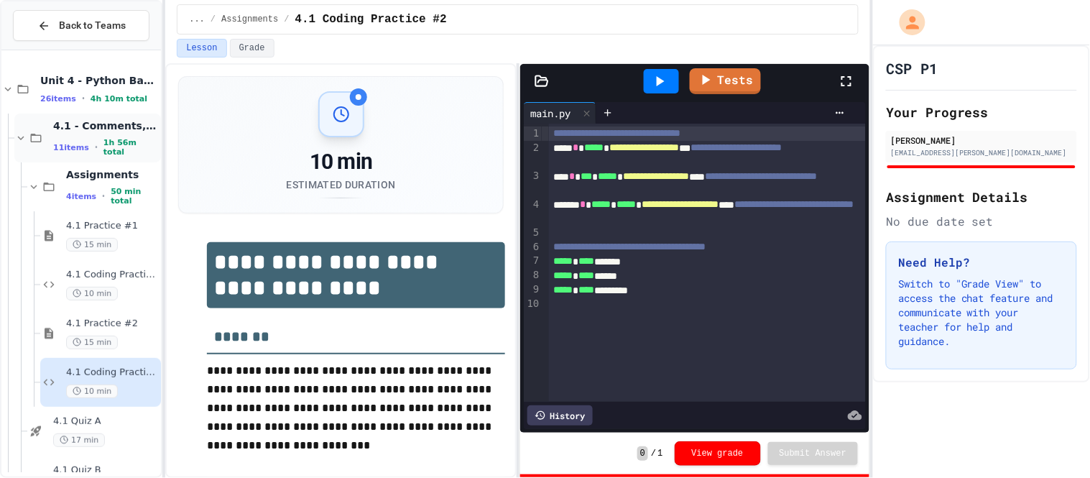
click at [19, 132] on icon at bounding box center [20, 137] width 13 height 13
